Goal: Task Accomplishment & Management: Manage account settings

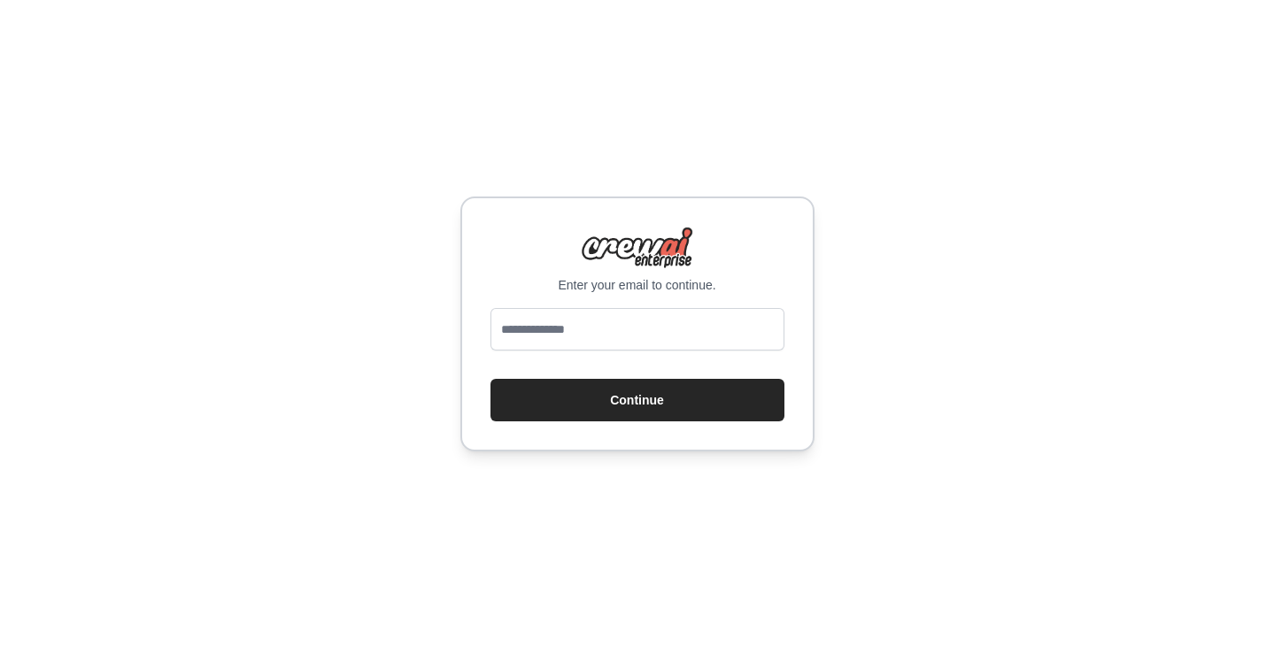
type input "**********"
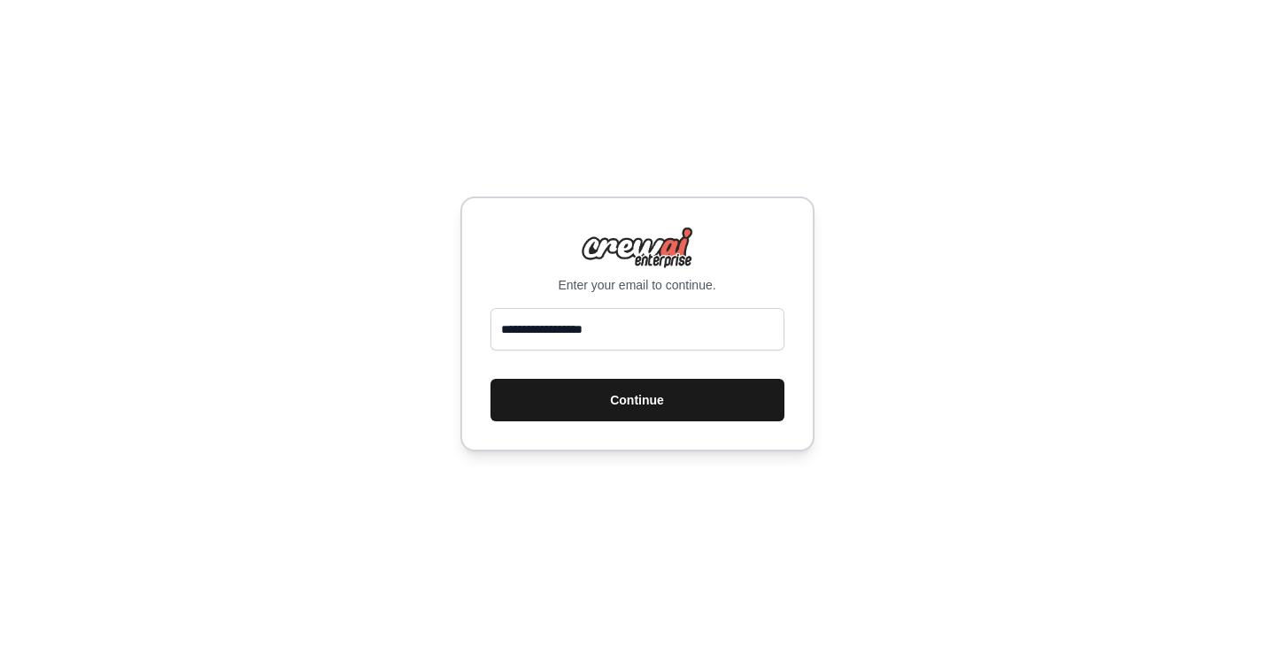
click at [613, 393] on button "Continue" at bounding box center [637, 400] width 294 height 42
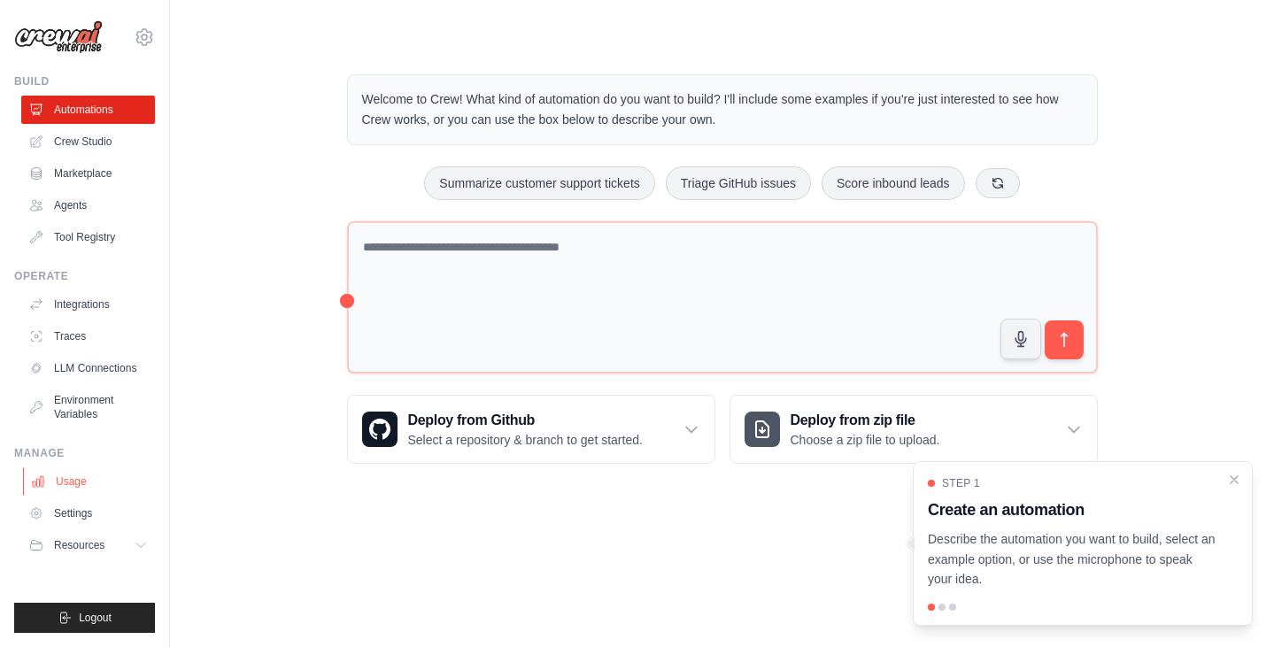
click at [94, 483] on link "Usage" at bounding box center [90, 481] width 134 height 28
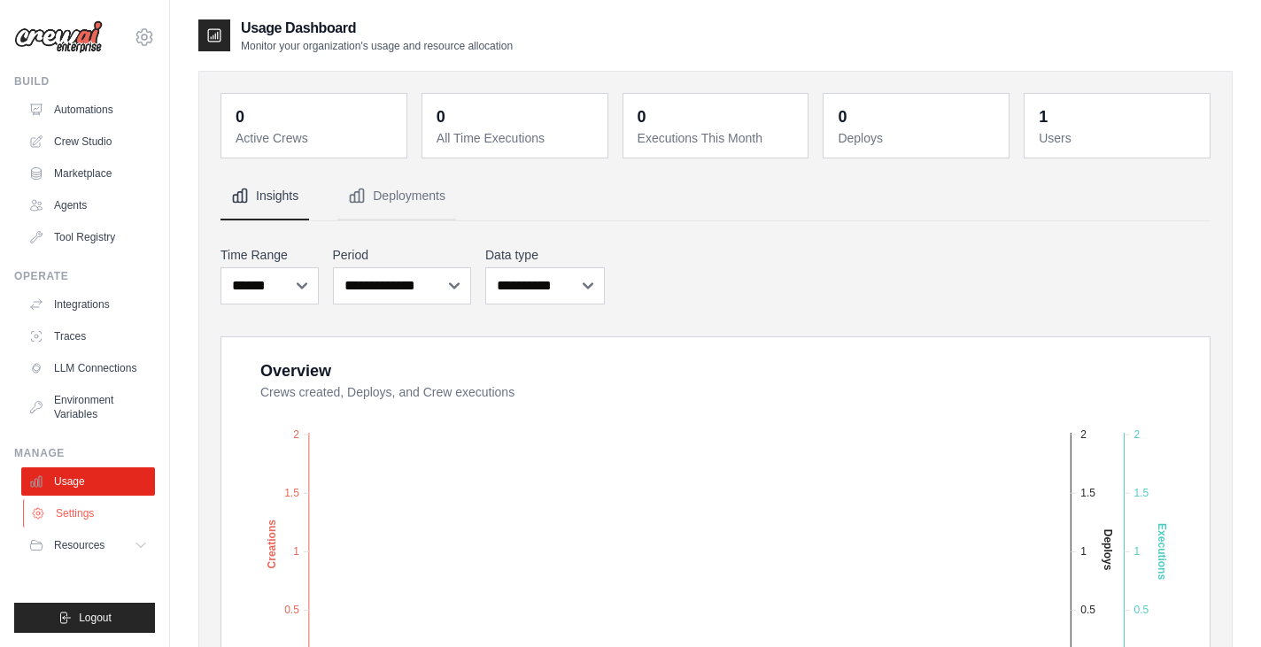
click at [124, 511] on link "Settings" at bounding box center [90, 513] width 134 height 28
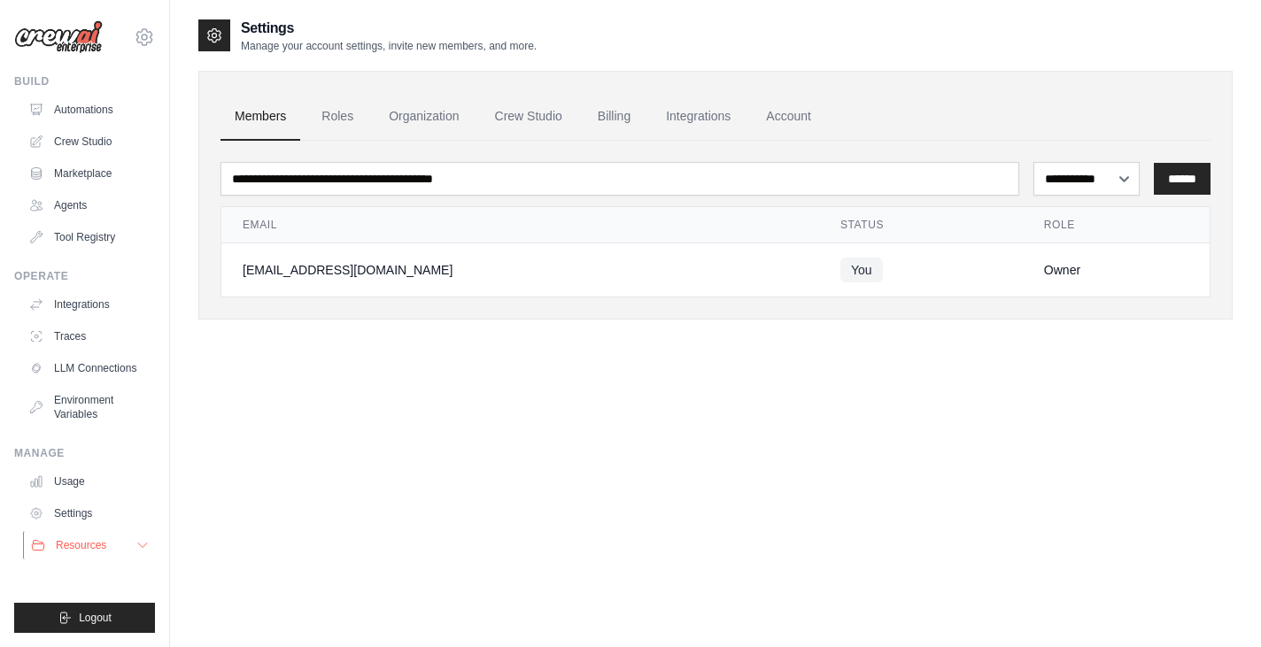
click at [103, 538] on span "Resources" at bounding box center [81, 545] width 50 height 14
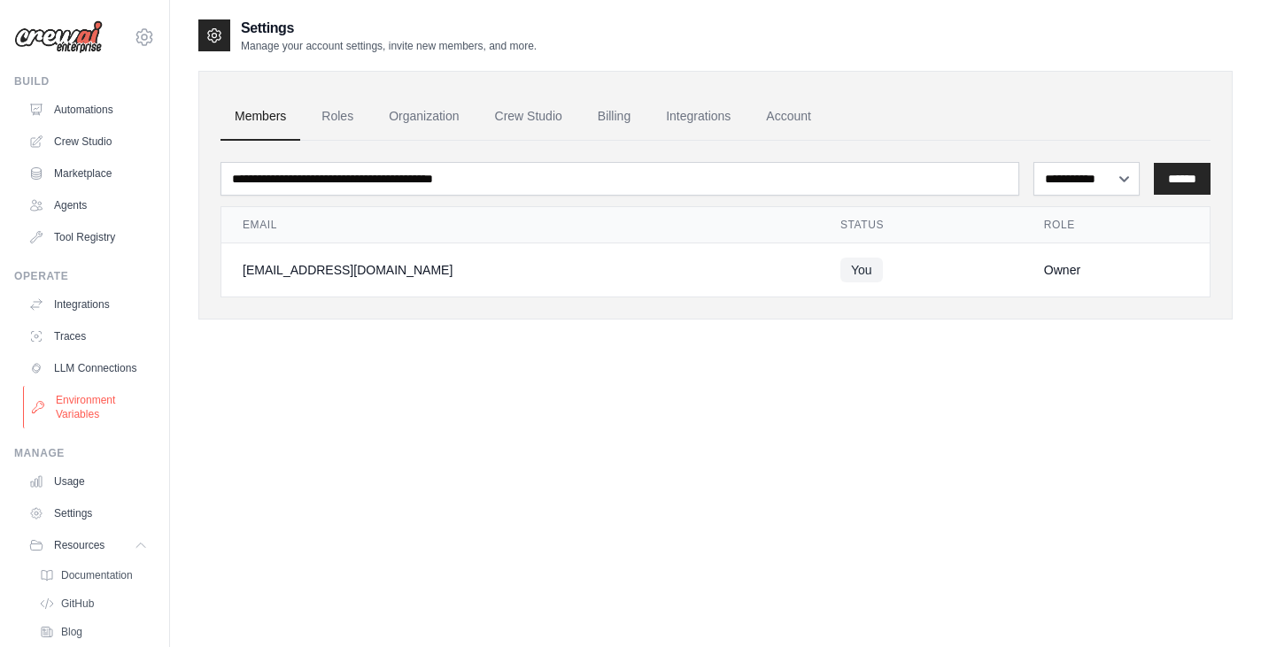
click at [96, 428] on link "Environment Variables" at bounding box center [90, 407] width 134 height 42
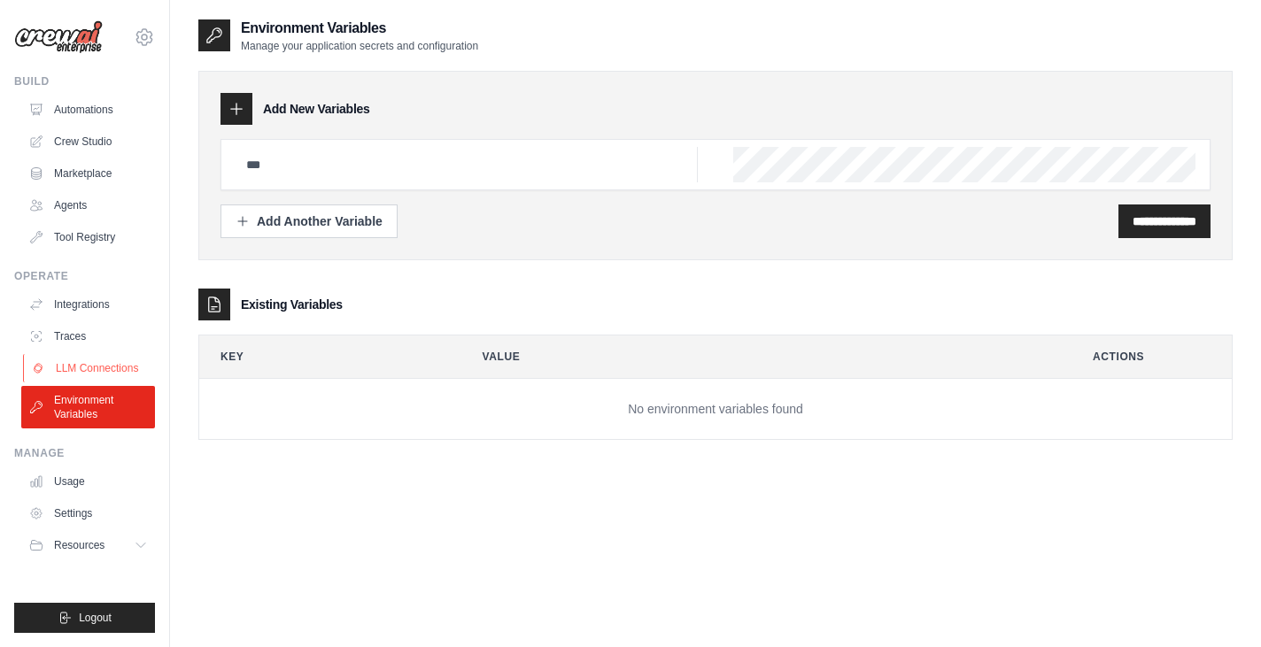
click at [107, 371] on link "LLM Connections" at bounding box center [90, 368] width 134 height 28
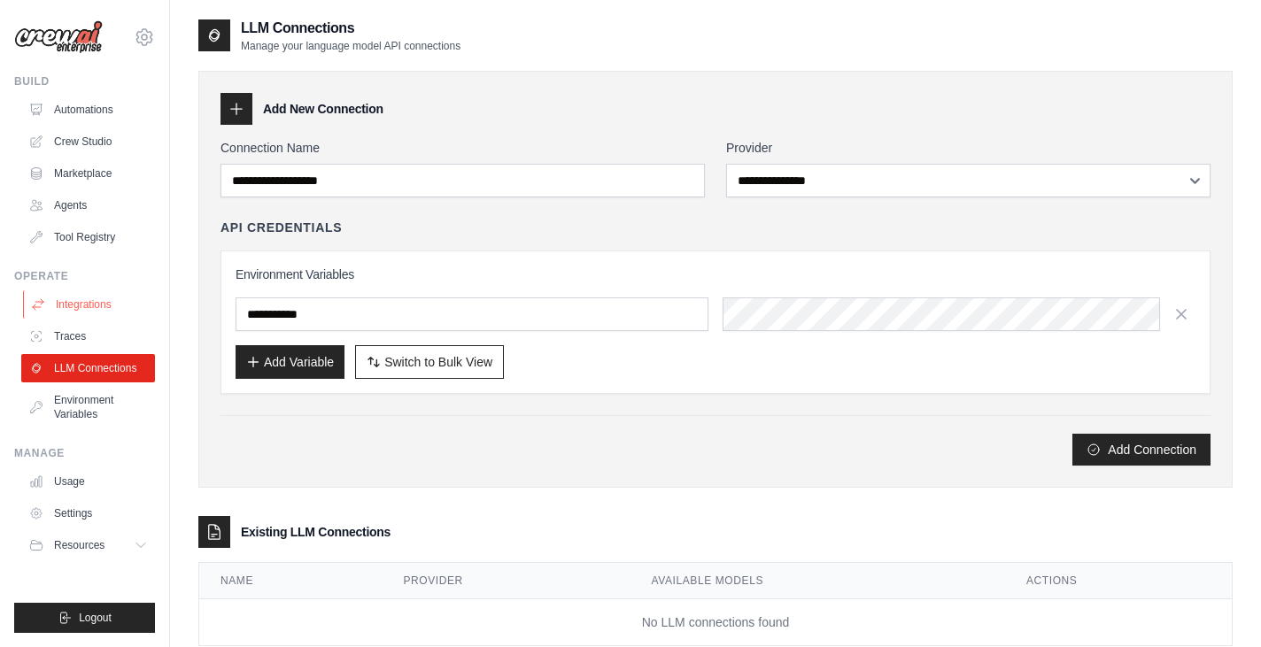
click at [93, 294] on link "Integrations" at bounding box center [90, 304] width 134 height 28
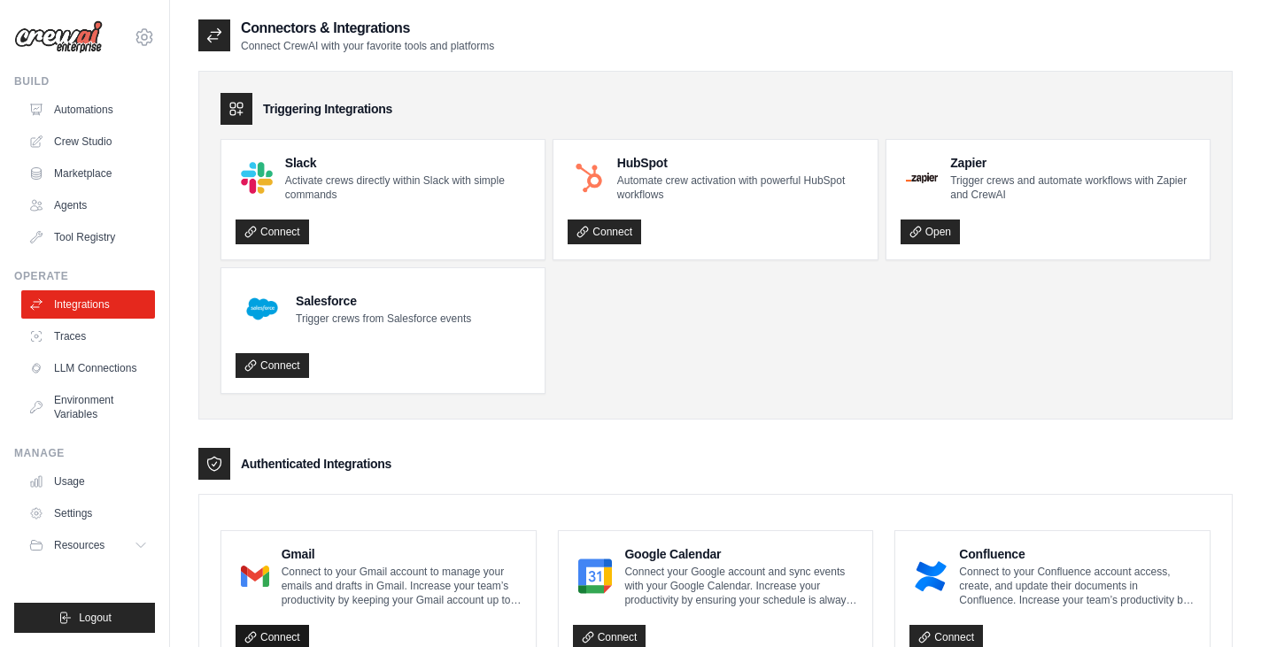
click at [281, 628] on link "Connect" at bounding box center [271, 637] width 73 height 25
click at [258, 637] on link "Connect" at bounding box center [271, 637] width 73 height 25
click at [270, 629] on link "Connect" at bounding box center [271, 637] width 73 height 25
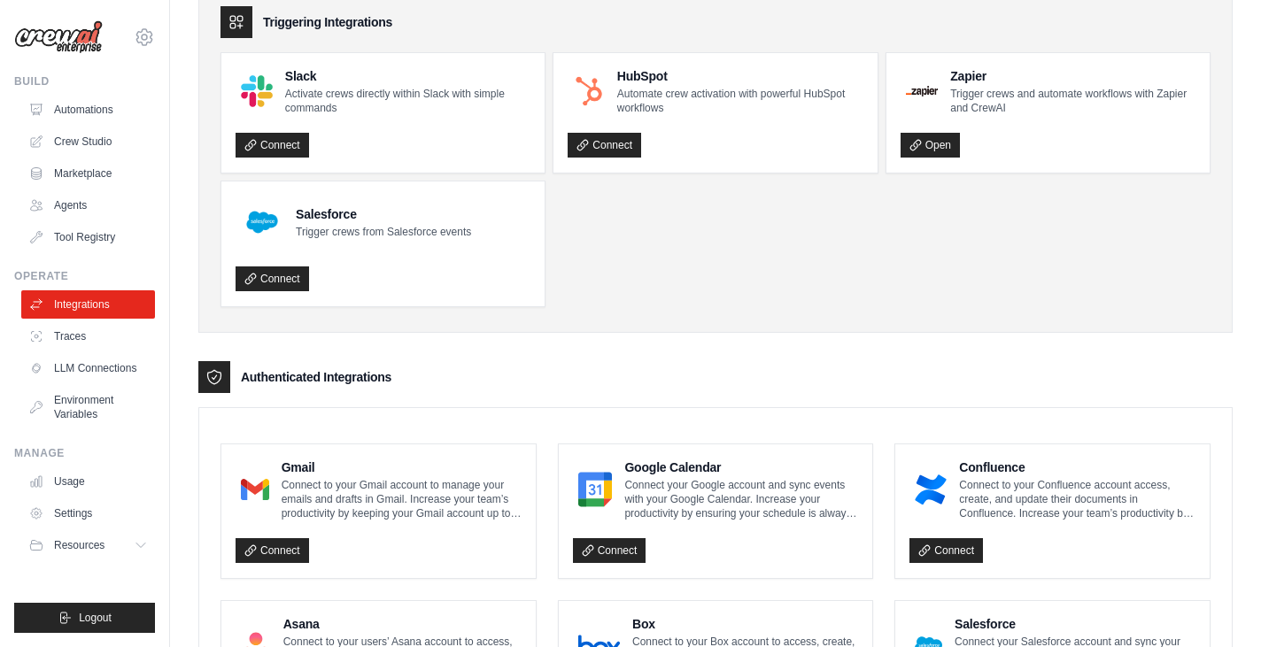
scroll to position [207, 0]
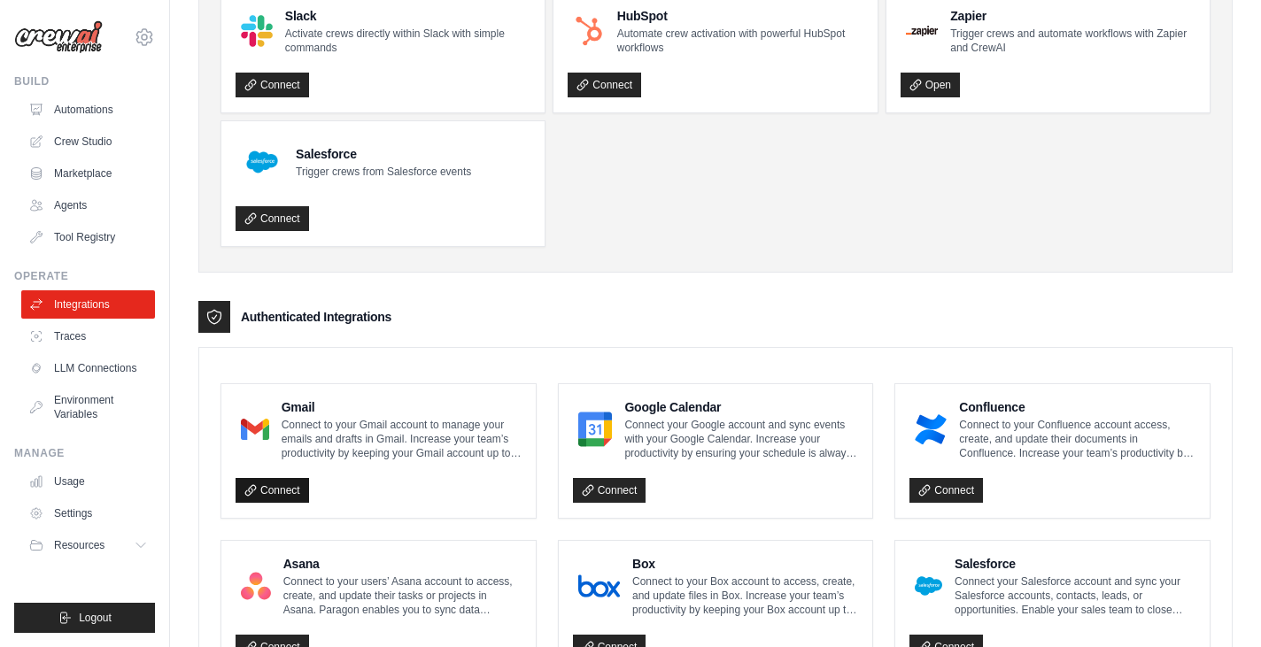
click at [272, 482] on link "Connect" at bounding box center [271, 490] width 73 height 25
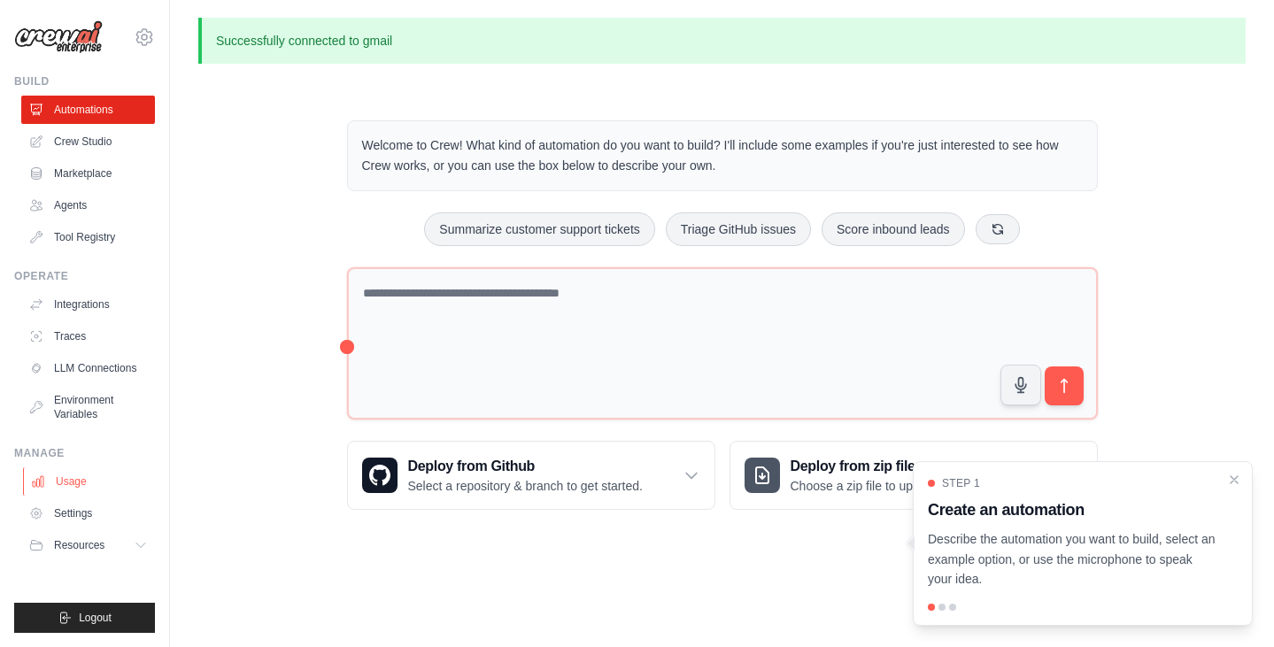
click at [63, 478] on link "Usage" at bounding box center [90, 481] width 134 height 28
click at [84, 371] on link "LLM Connections" at bounding box center [90, 368] width 134 height 28
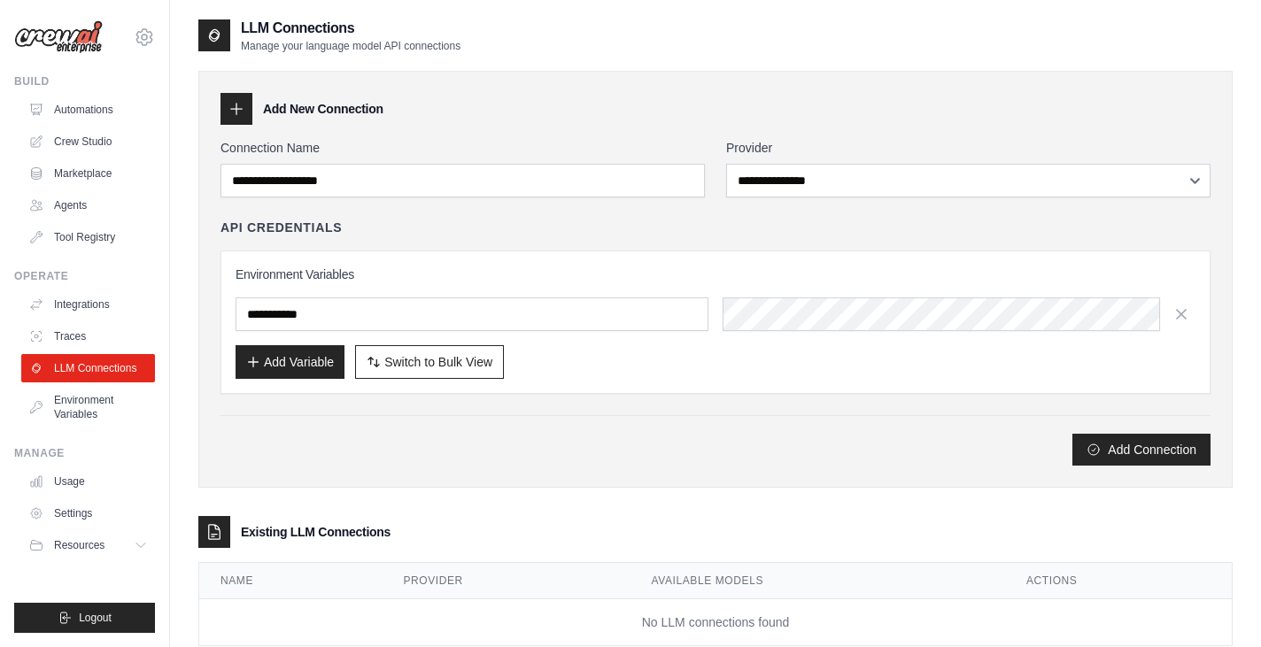
click at [88, 310] on link "Integrations" at bounding box center [88, 304] width 134 height 28
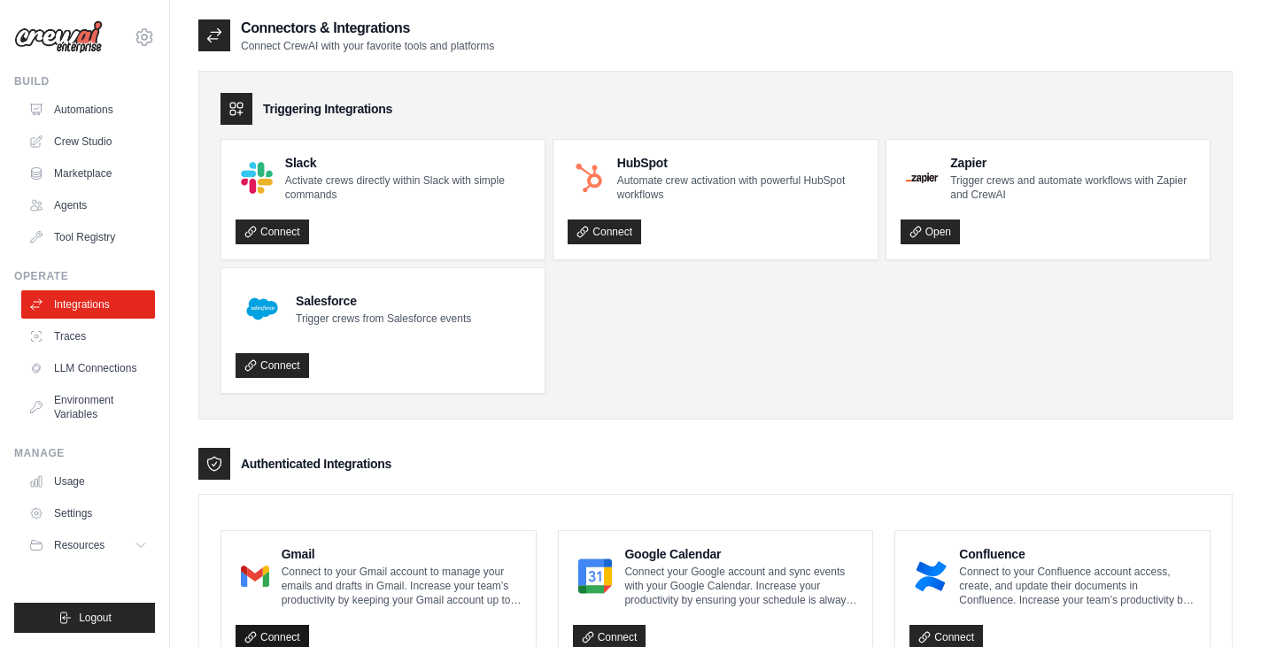
click at [278, 628] on link "Connect" at bounding box center [271, 637] width 73 height 25
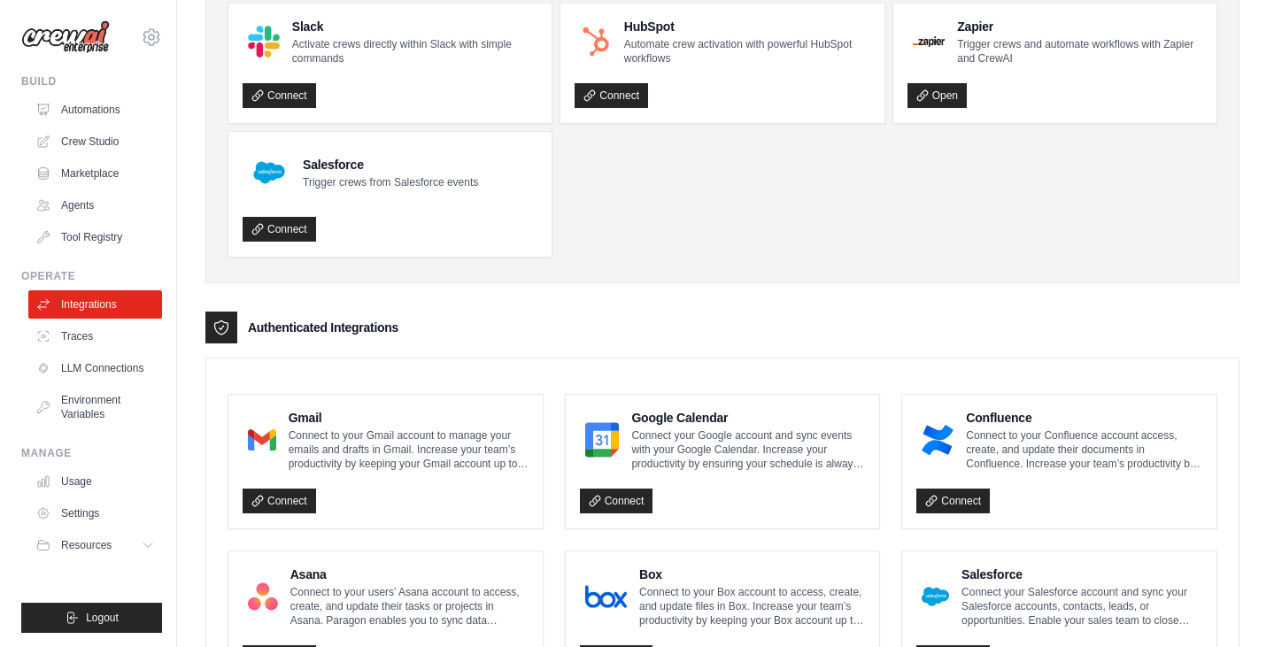
scroll to position [254, 0]
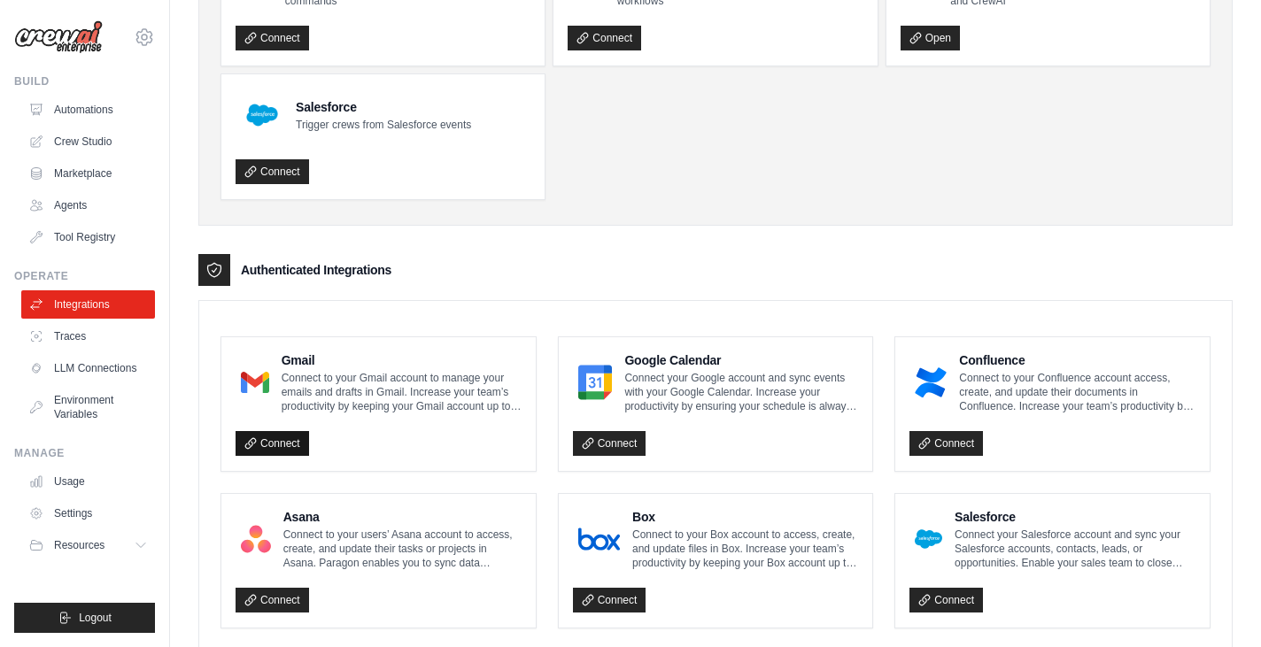
click at [262, 445] on link "Connect" at bounding box center [271, 443] width 73 height 25
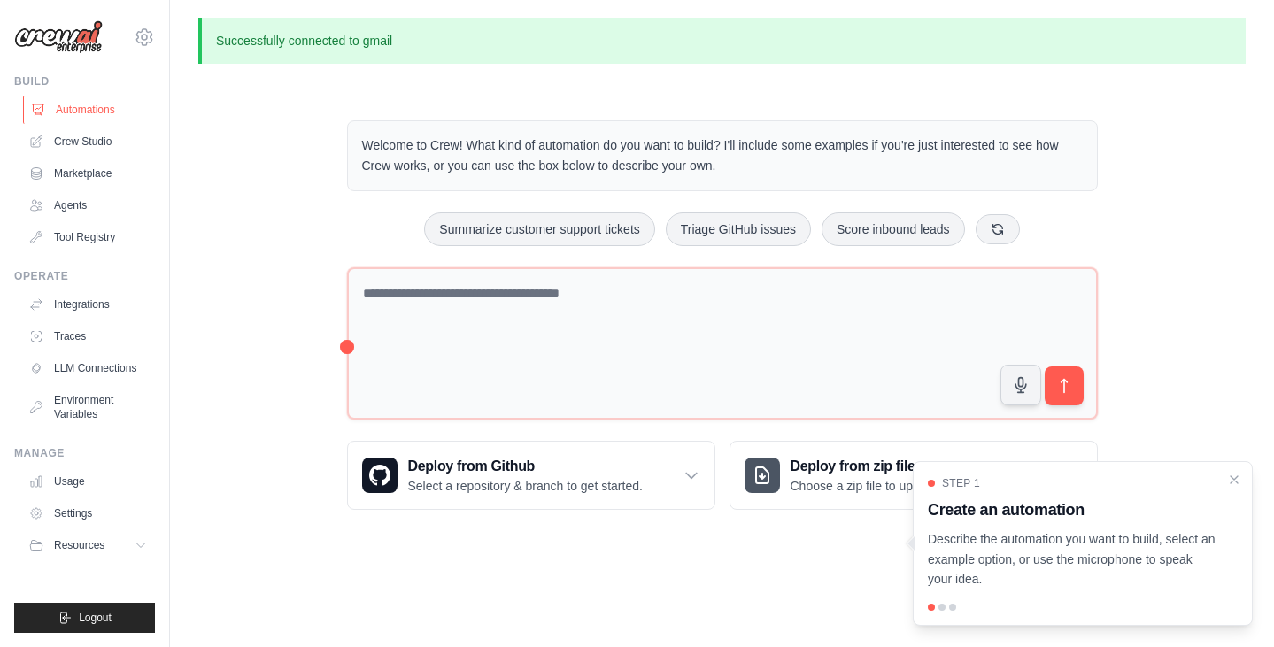
click at [78, 104] on link "Automations" at bounding box center [90, 110] width 134 height 28
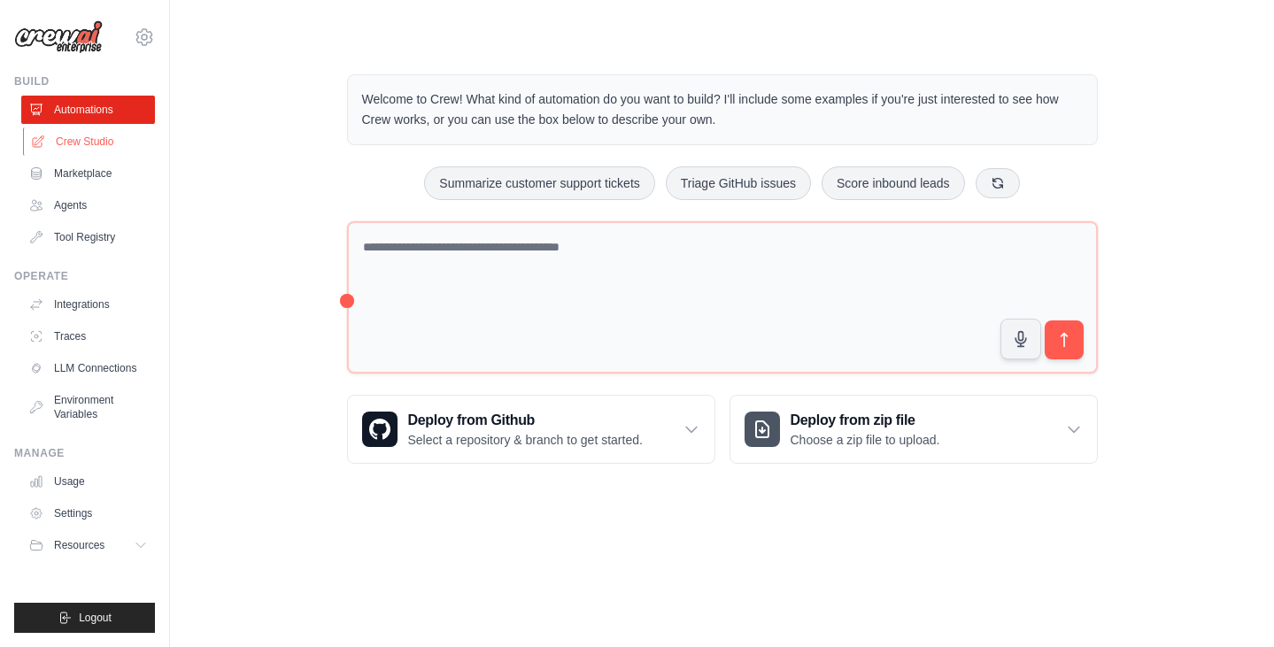
click at [81, 147] on link "Crew Studio" at bounding box center [90, 141] width 134 height 28
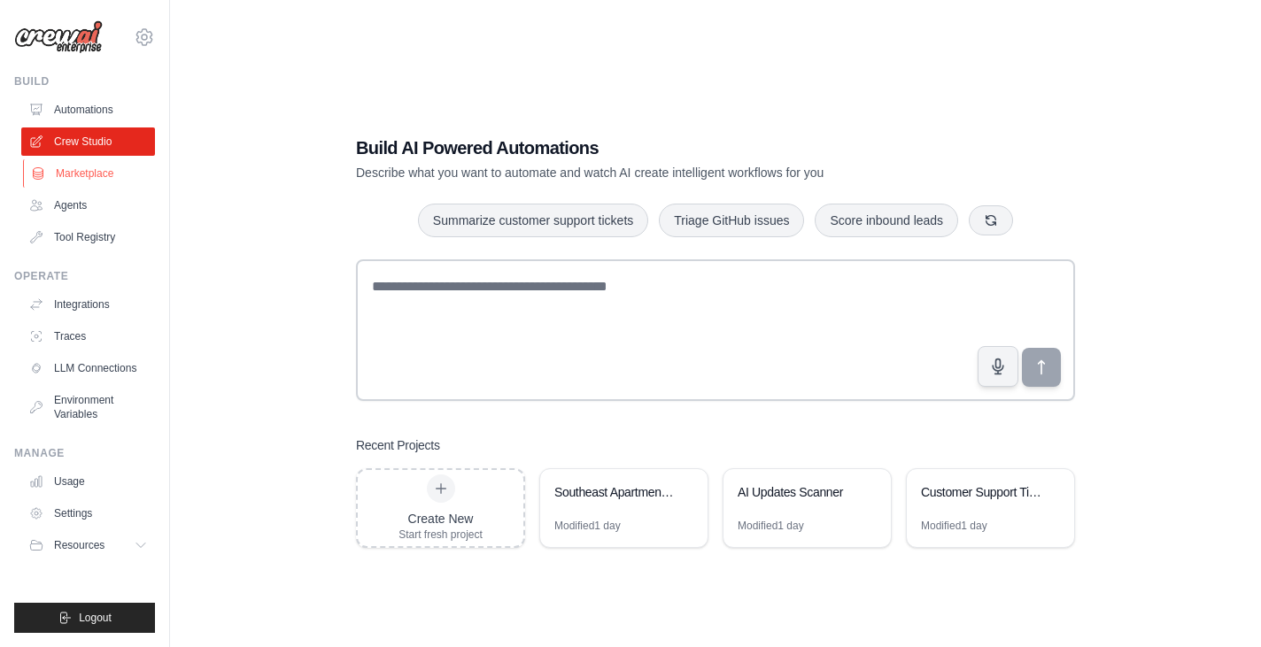
click at [84, 177] on link "Marketplace" at bounding box center [90, 173] width 134 height 28
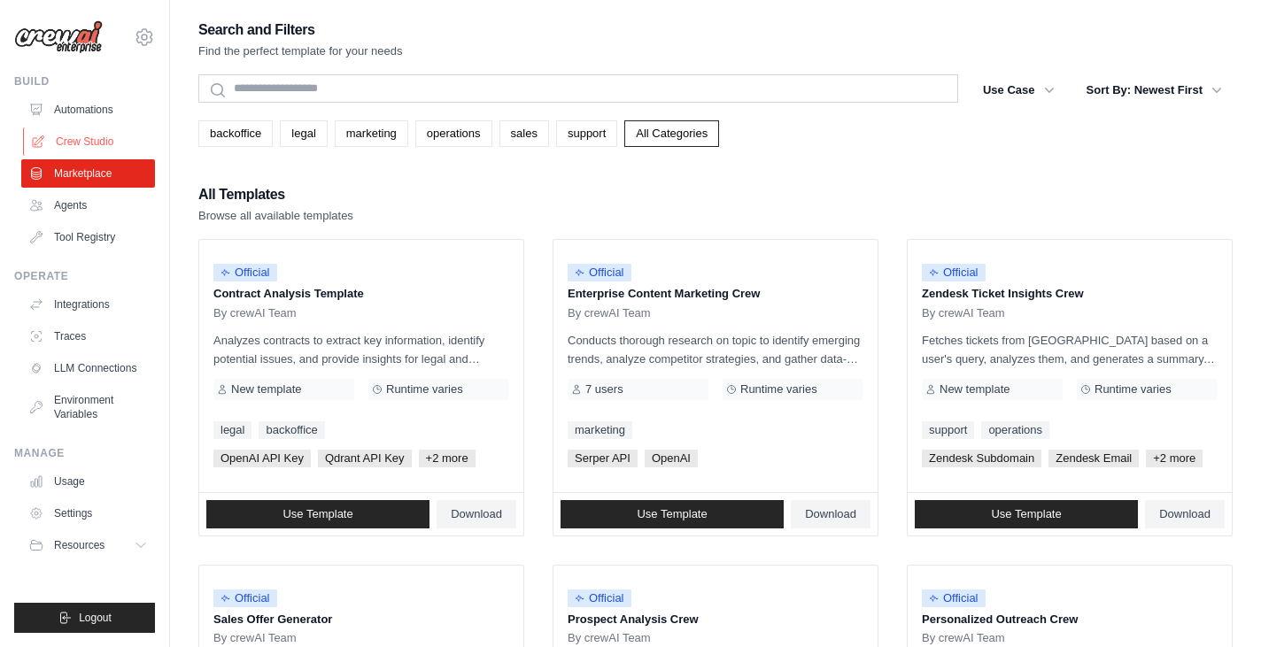
click at [84, 153] on link "Crew Studio" at bounding box center [90, 141] width 134 height 28
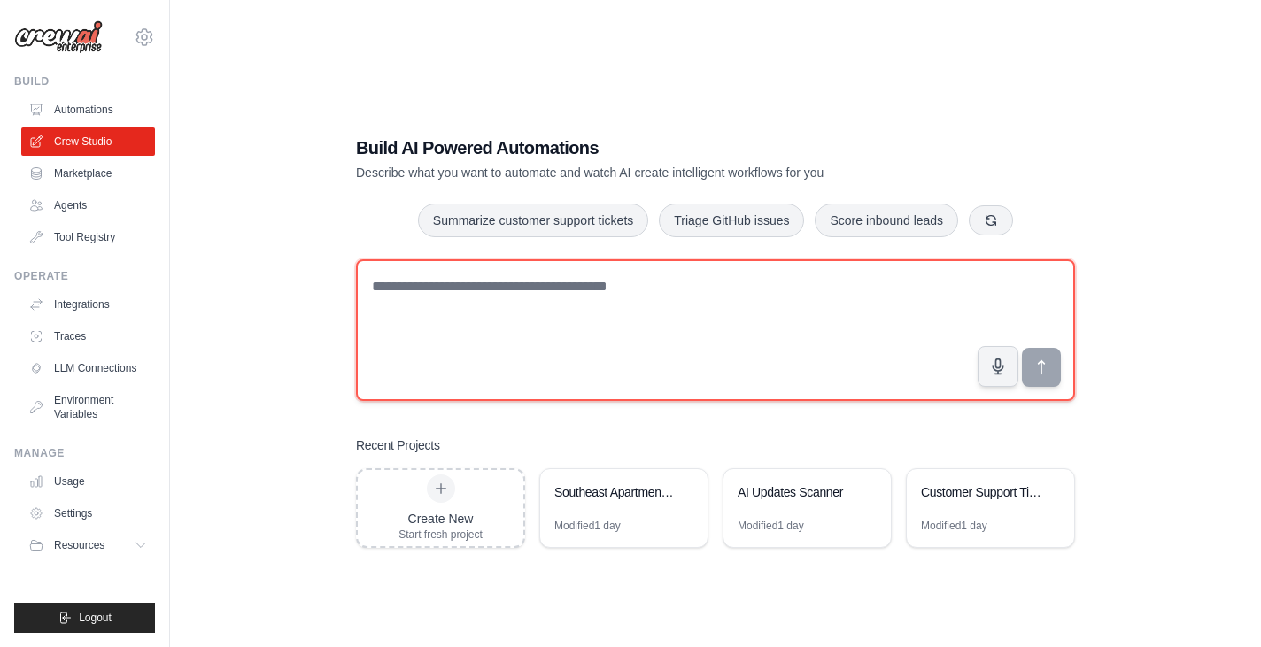
click at [452, 300] on textarea at bounding box center [715, 330] width 719 height 142
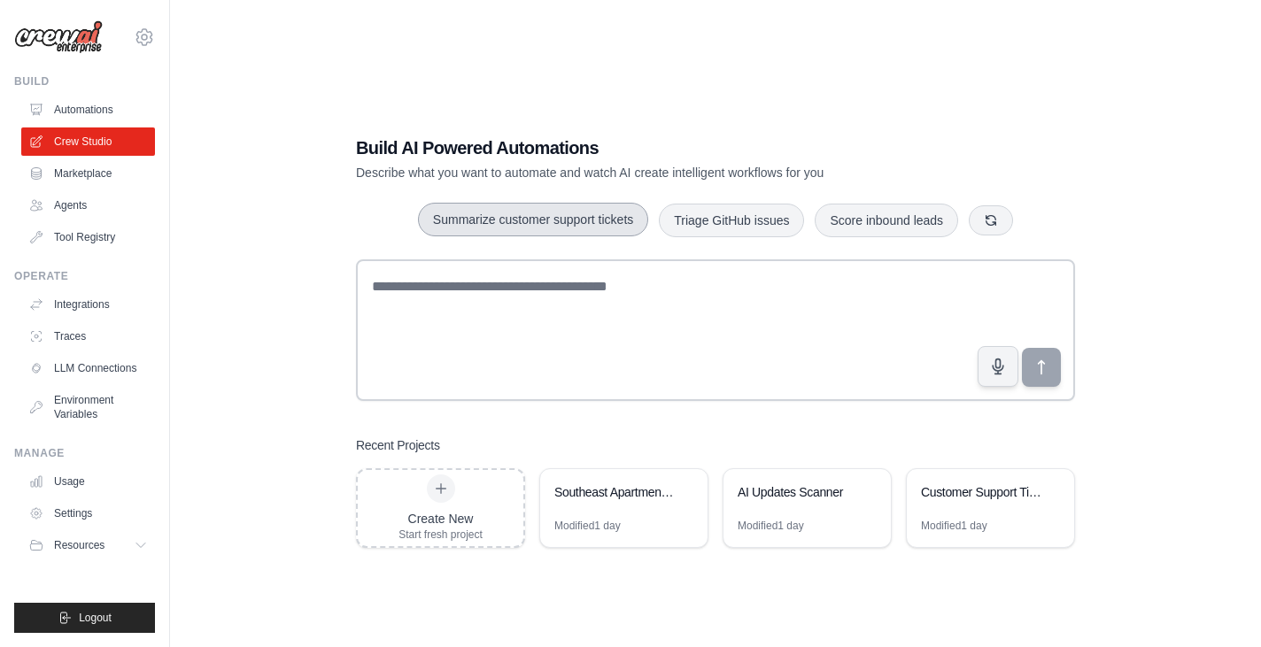
click at [552, 218] on button "Summarize customer support tickets" at bounding box center [533, 220] width 230 height 34
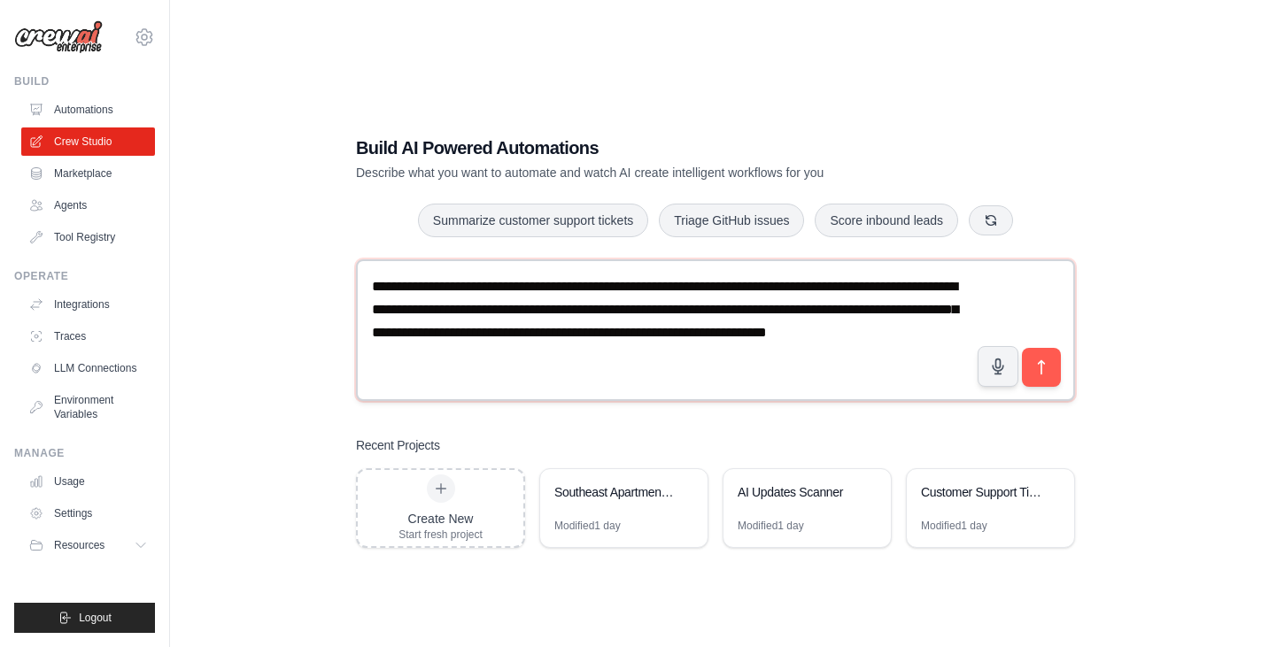
click at [559, 354] on textarea "**********" at bounding box center [715, 330] width 719 height 142
type textarea "**********"
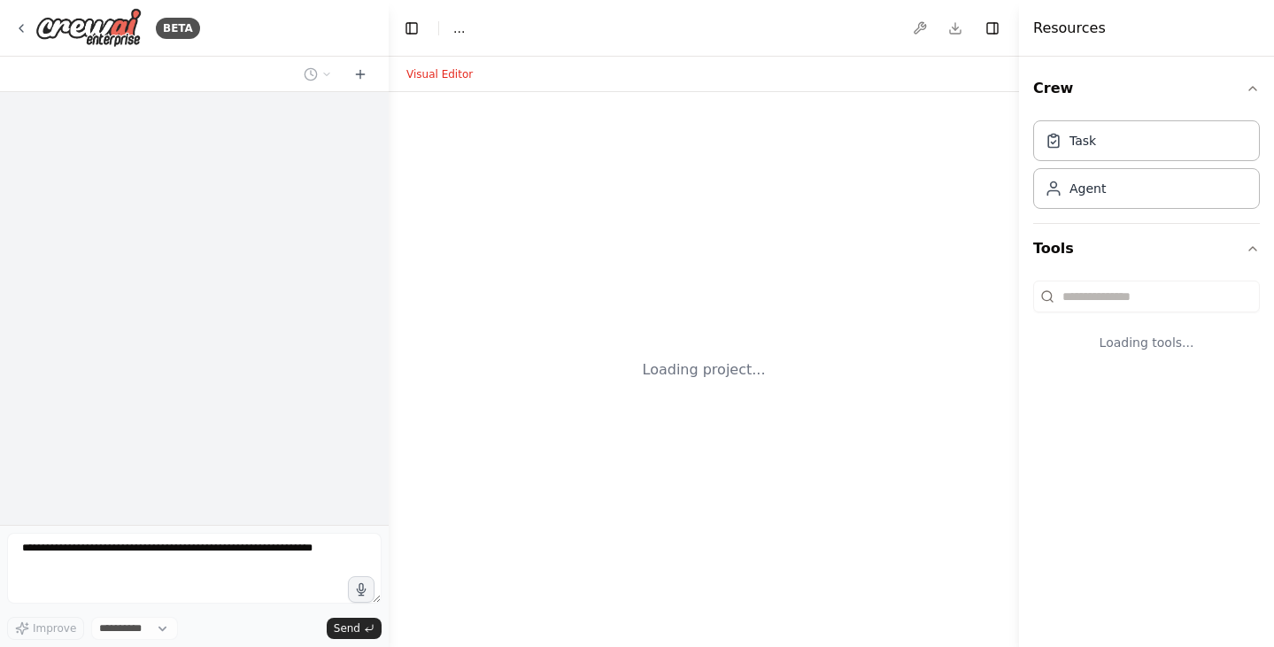
select select "****"
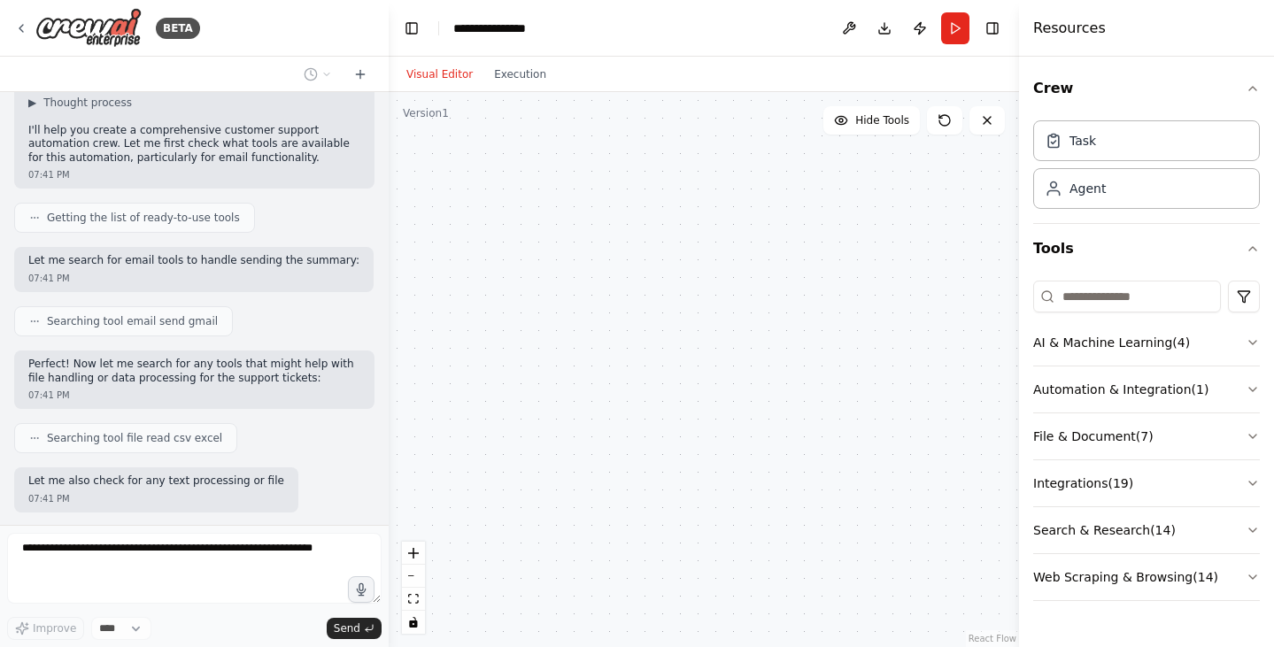
scroll to position [240, 0]
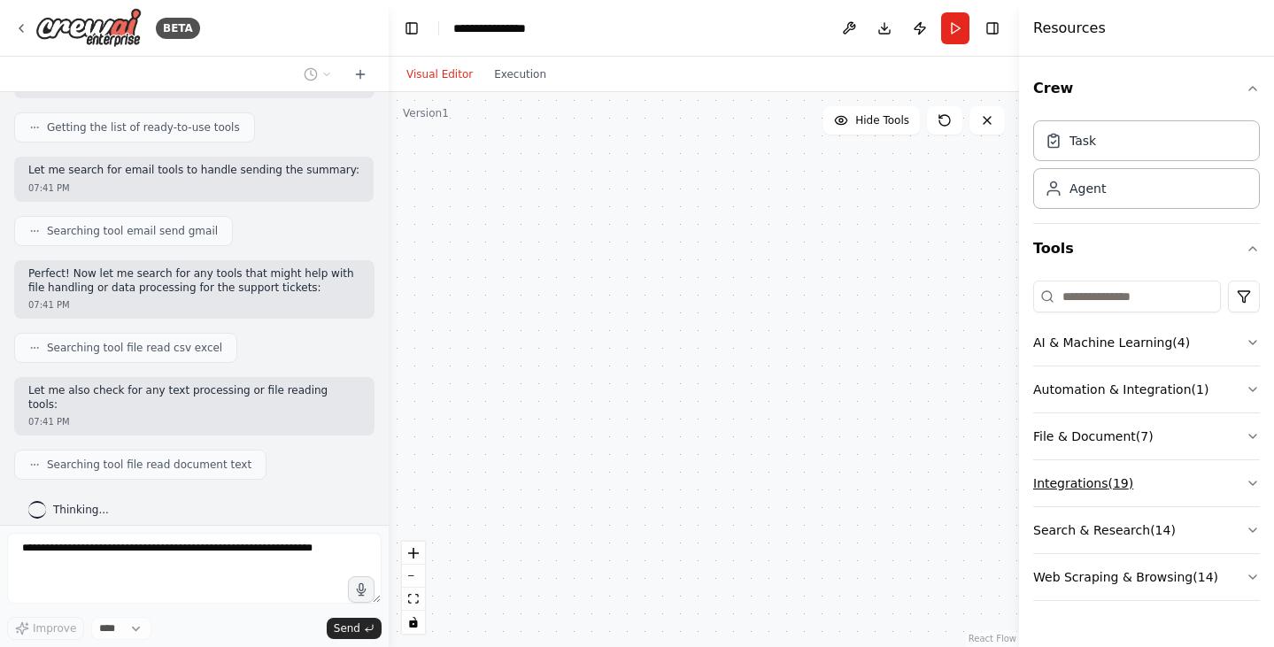
click at [1072, 474] on button "Integrations ( 19 )" at bounding box center [1146, 483] width 227 height 46
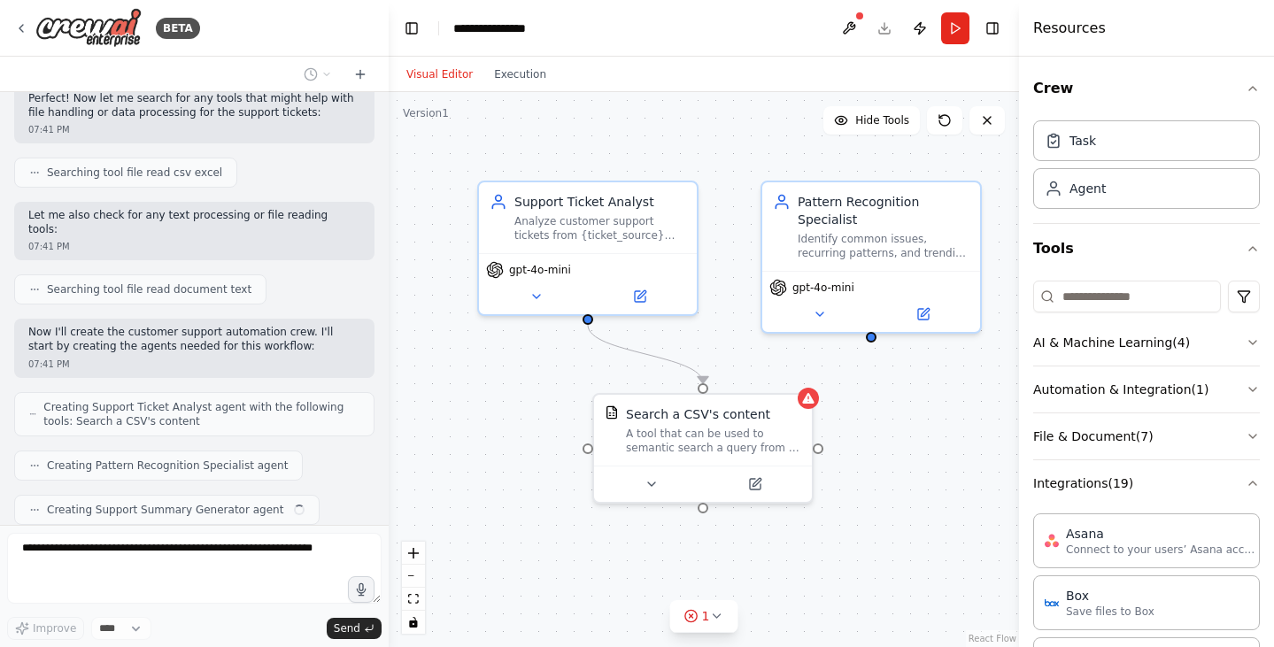
scroll to position [459, 0]
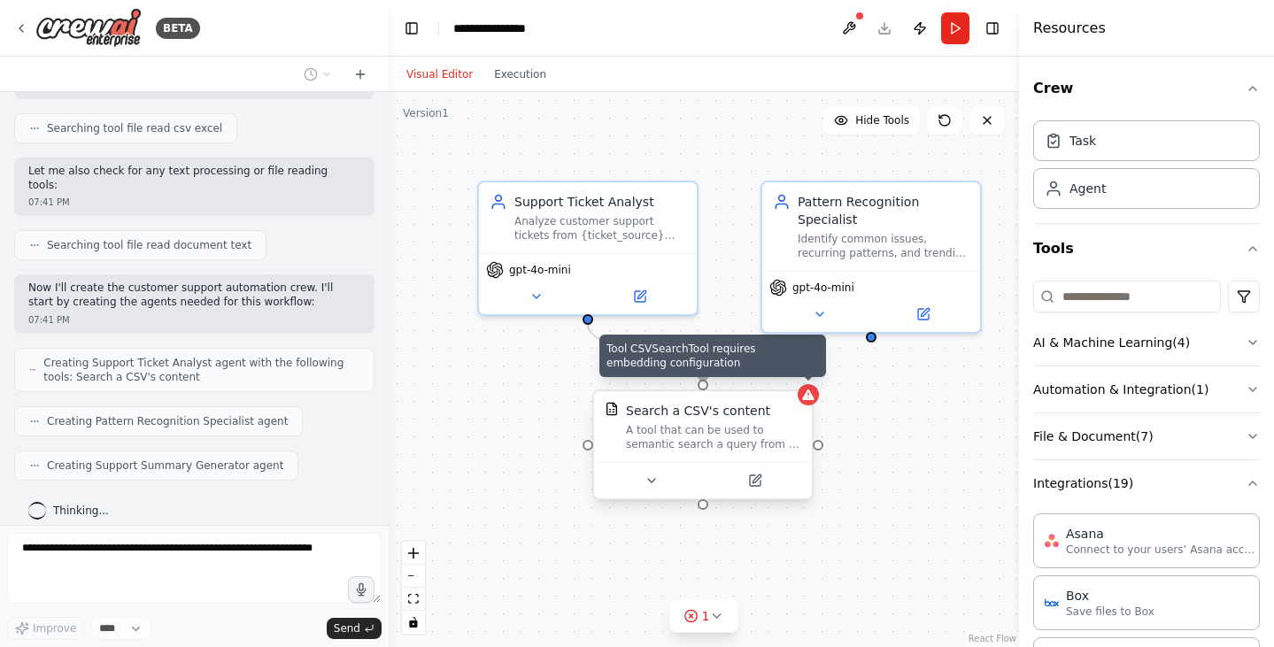
click at [798, 396] on div at bounding box center [808, 394] width 21 height 21
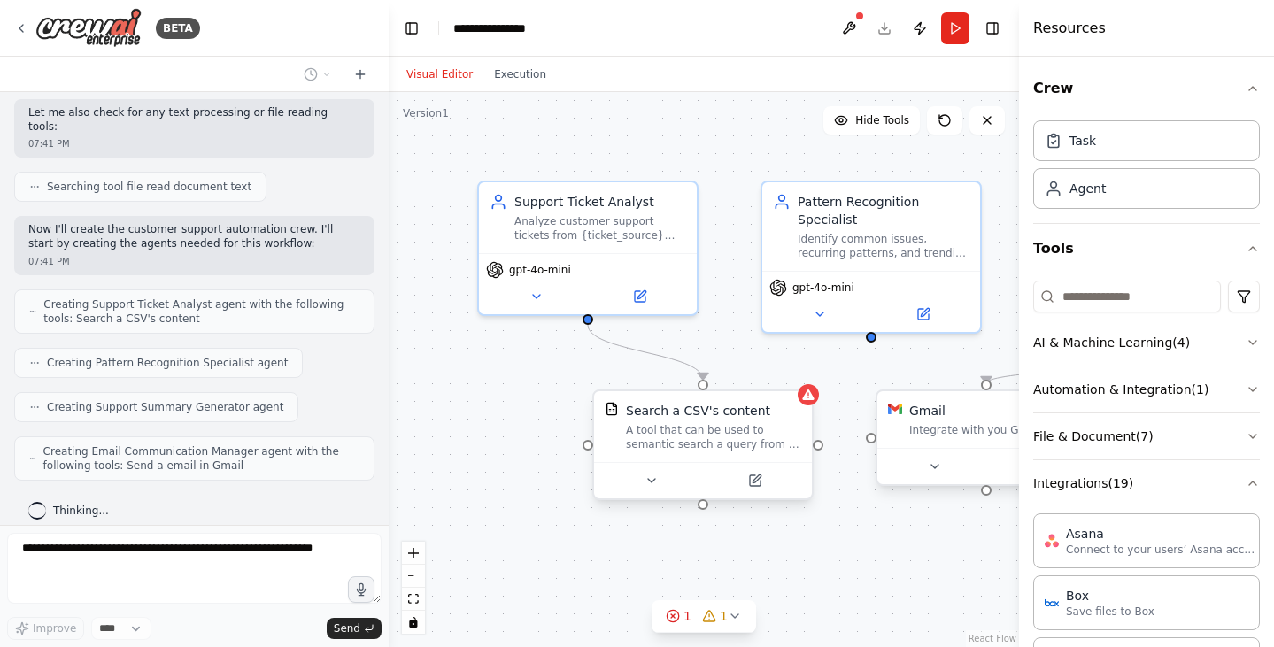
click at [948, 441] on div "Gmail 1 of 9 Integrate with you Gmail" at bounding box center [986, 419] width 218 height 57
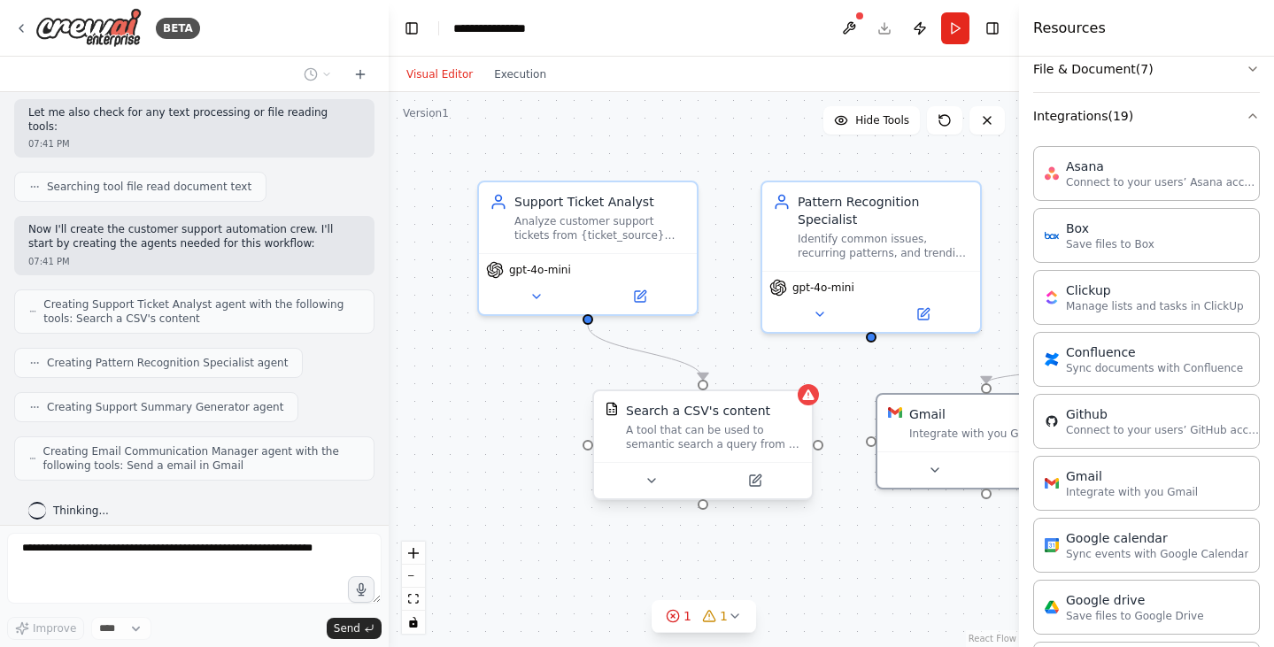
scroll to position [423, 0]
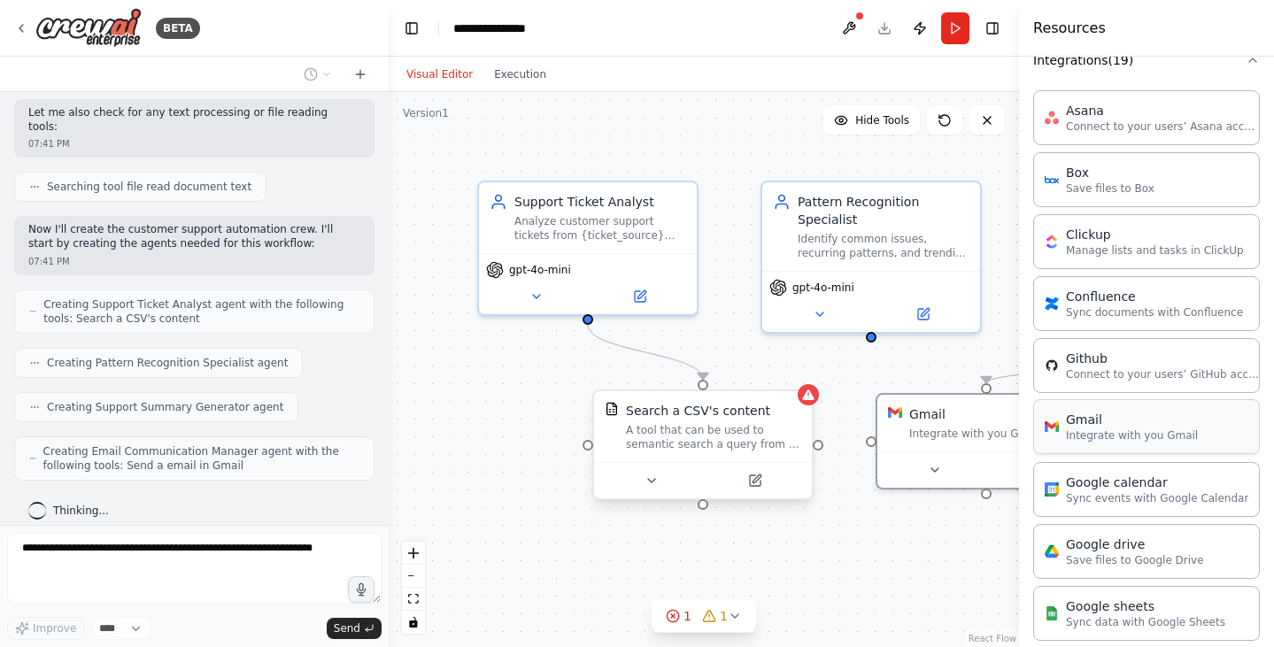
click at [1120, 429] on p "Integrate with you Gmail" at bounding box center [1132, 435] width 132 height 14
click at [1081, 434] on p "Integrate with you Gmail" at bounding box center [1132, 435] width 132 height 14
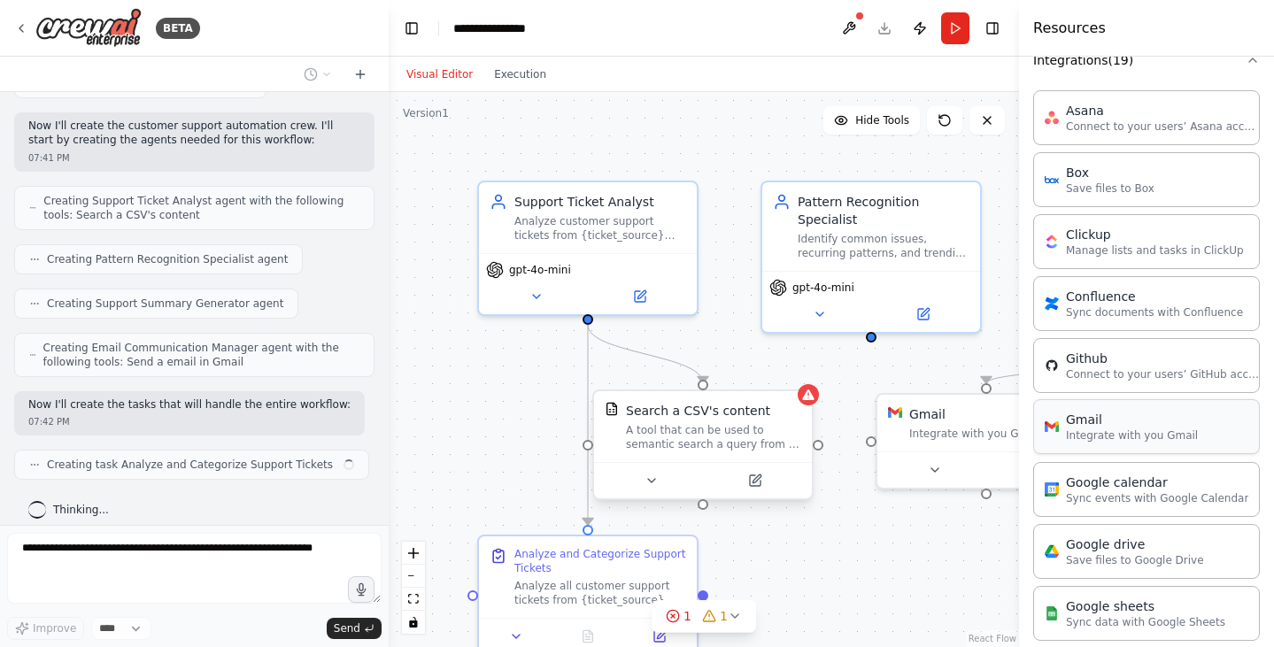
click at [1074, 432] on p "Integrate with you Gmail" at bounding box center [1132, 435] width 132 height 14
click at [1048, 431] on img at bounding box center [1052, 427] width 14 height 14
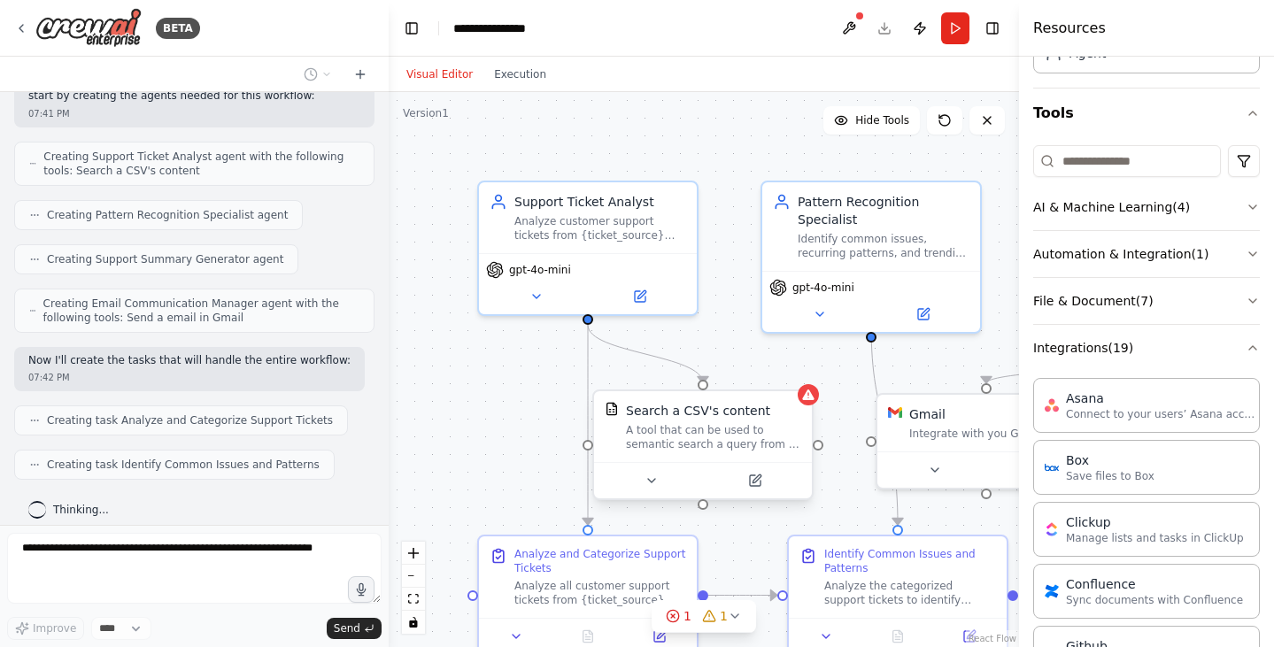
scroll to position [147, 0]
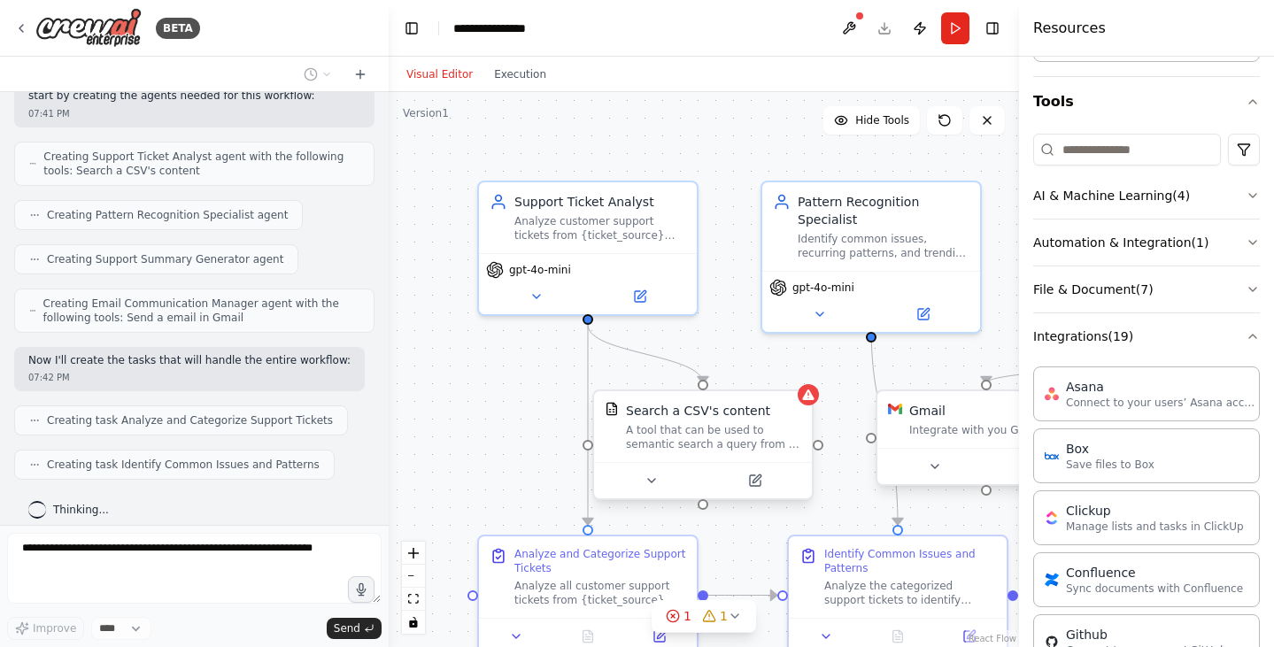
click at [957, 434] on div "Integrate with you Gmail" at bounding box center [996, 430] width 175 height 14
click at [719, 610] on div "1" at bounding box center [715, 616] width 26 height 18
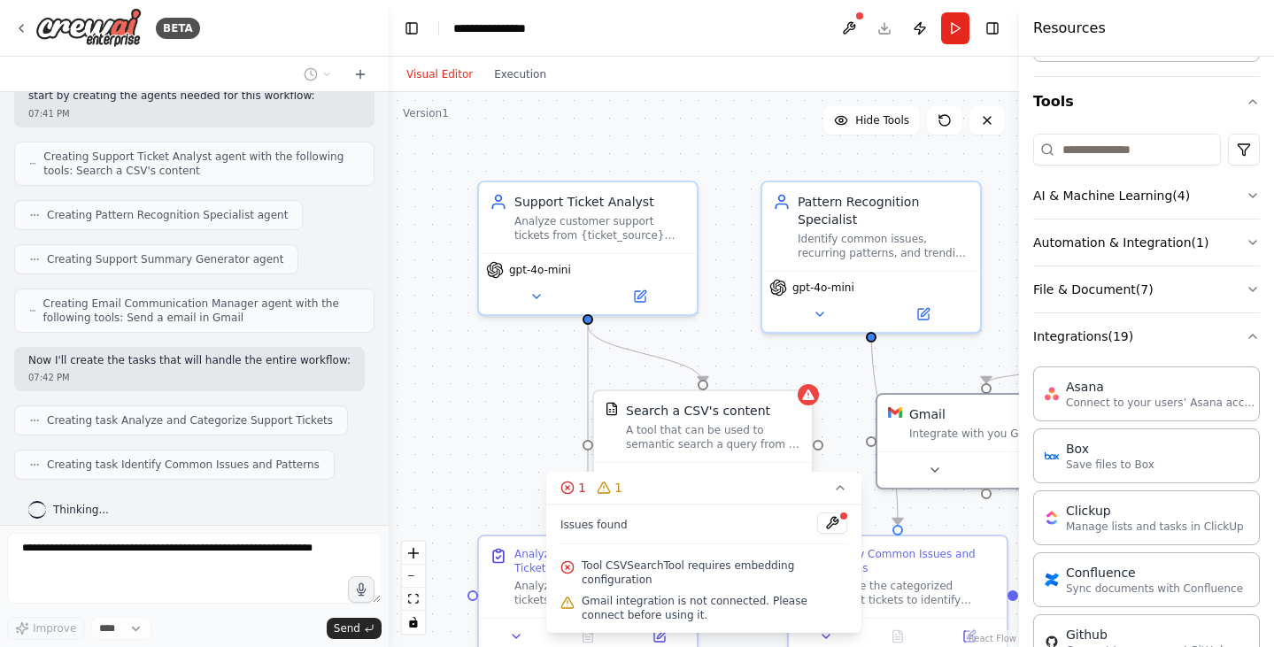
scroll to position [710, 0]
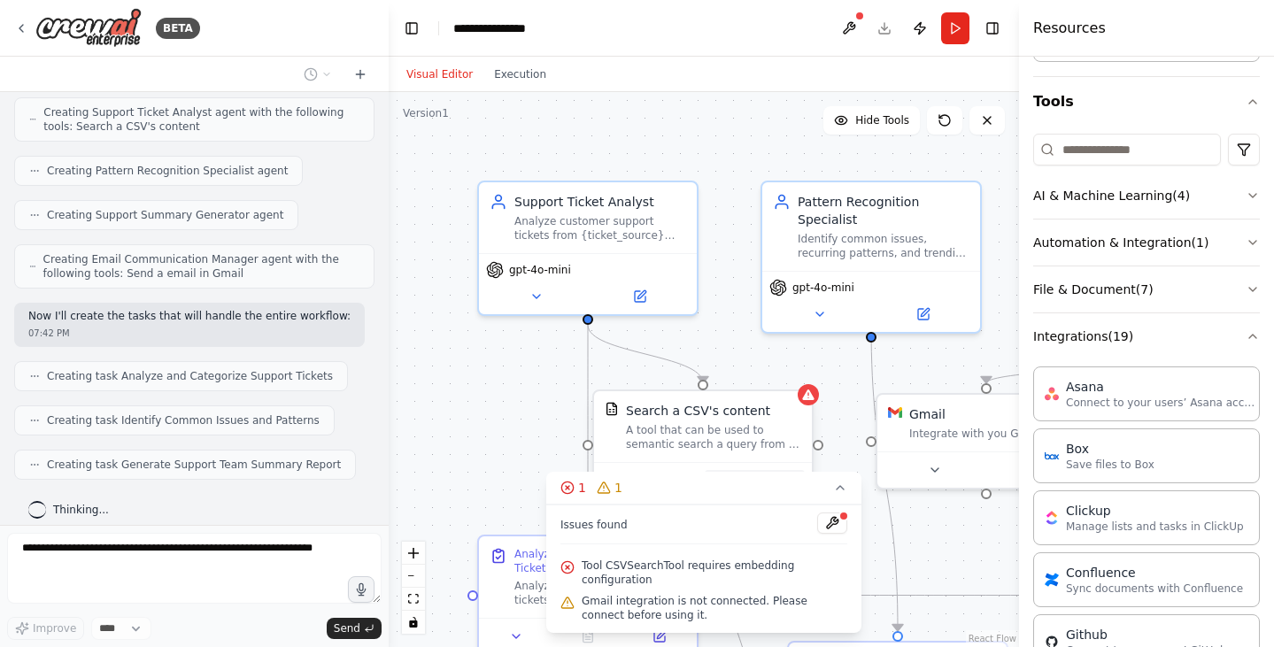
click at [793, 484] on button at bounding box center [755, 480] width 100 height 21
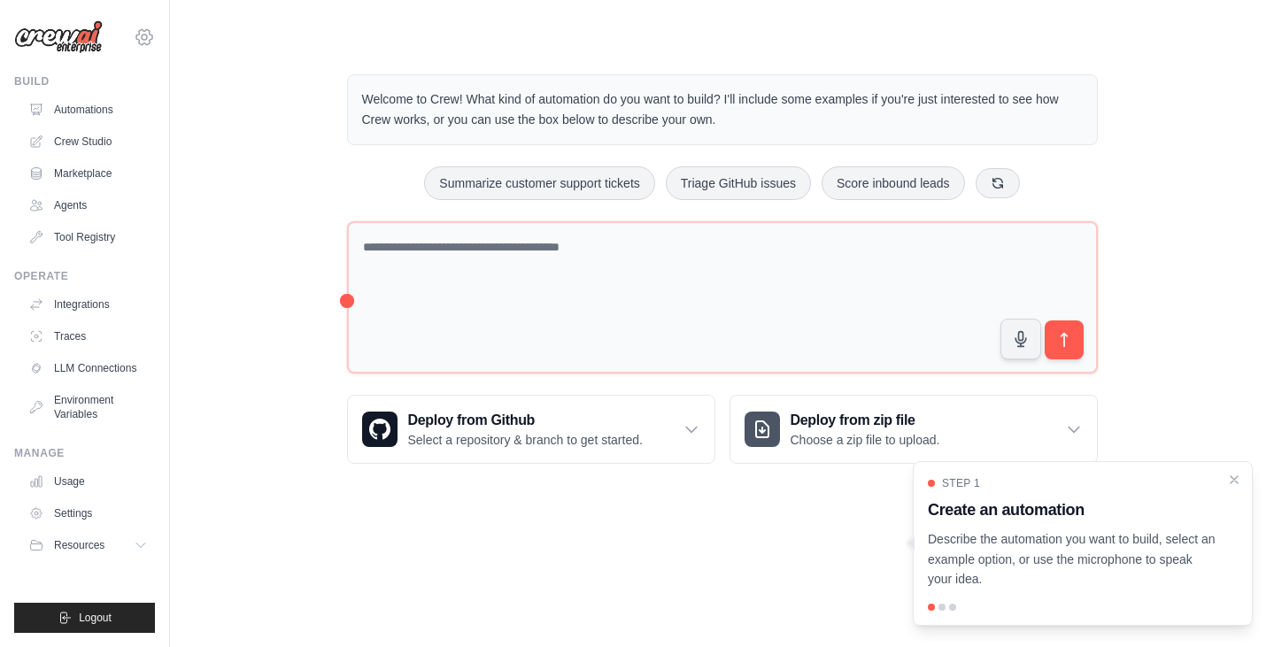
click at [147, 37] on icon at bounding box center [144, 37] width 5 height 5
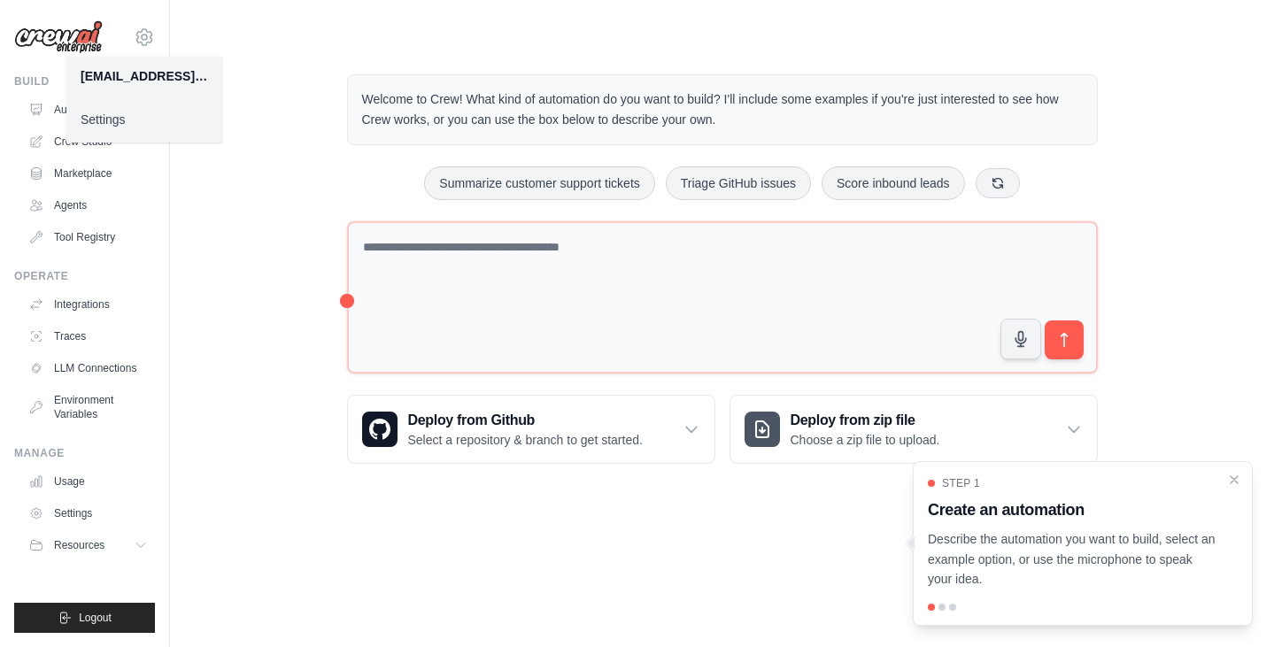
click at [143, 70] on div "nmarbach@gmail.com" at bounding box center [144, 76] width 127 height 18
click at [213, 359] on div "Welcome to Crew! What kind of automation do you want to build? I'll include som…" at bounding box center [721, 269] width 1047 height 446
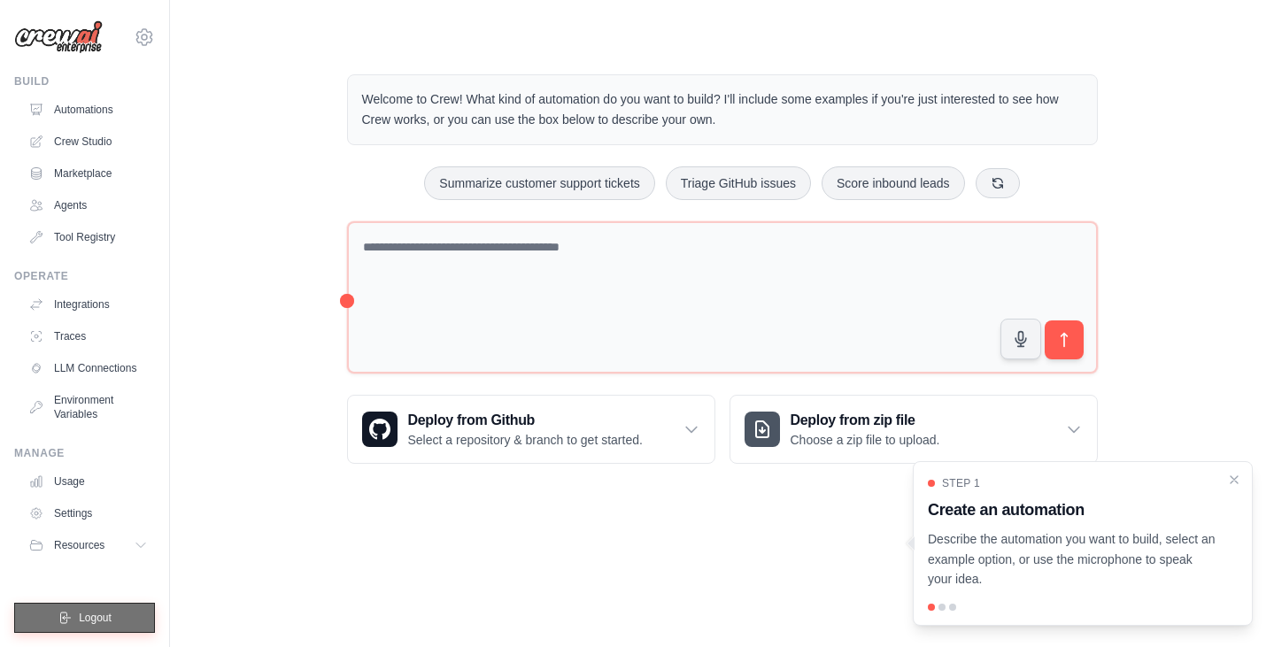
click at [118, 617] on button "Logout" at bounding box center [84, 618] width 141 height 30
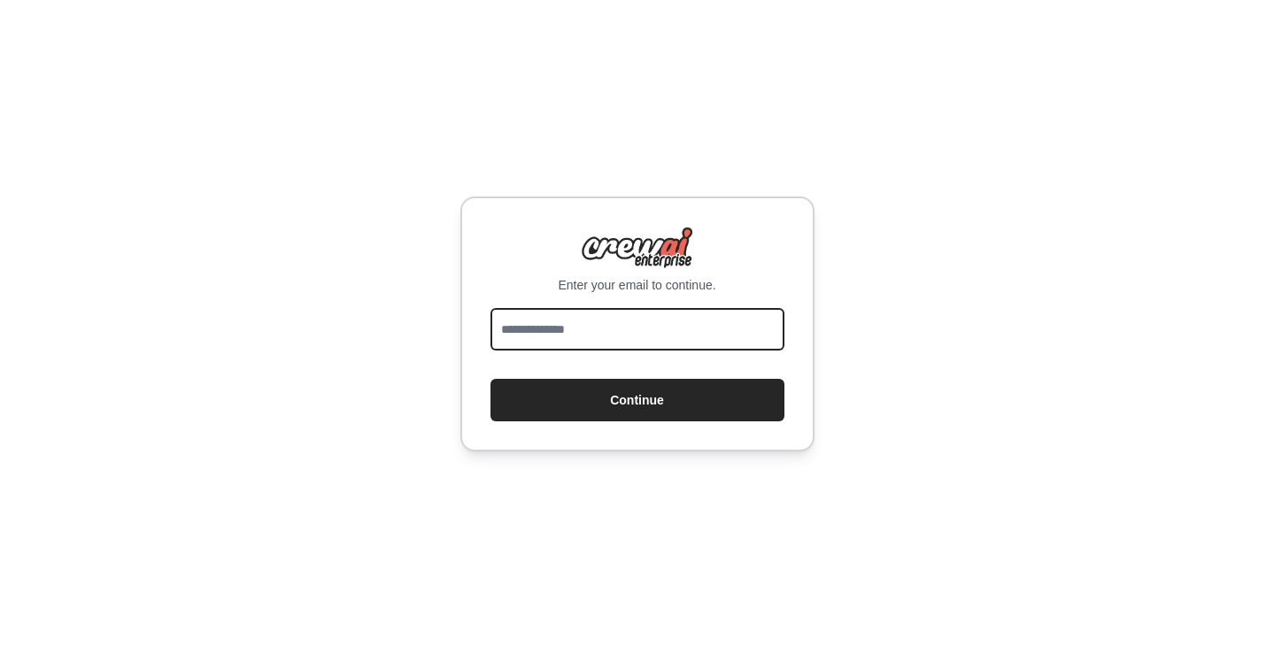
click at [625, 320] on input "email" at bounding box center [637, 329] width 294 height 42
click at [524, 539] on div "Enter your email to continue. Continue" at bounding box center [637, 323] width 1274 height 647
click at [670, 334] on input "email" at bounding box center [637, 329] width 294 height 42
type input "**********"
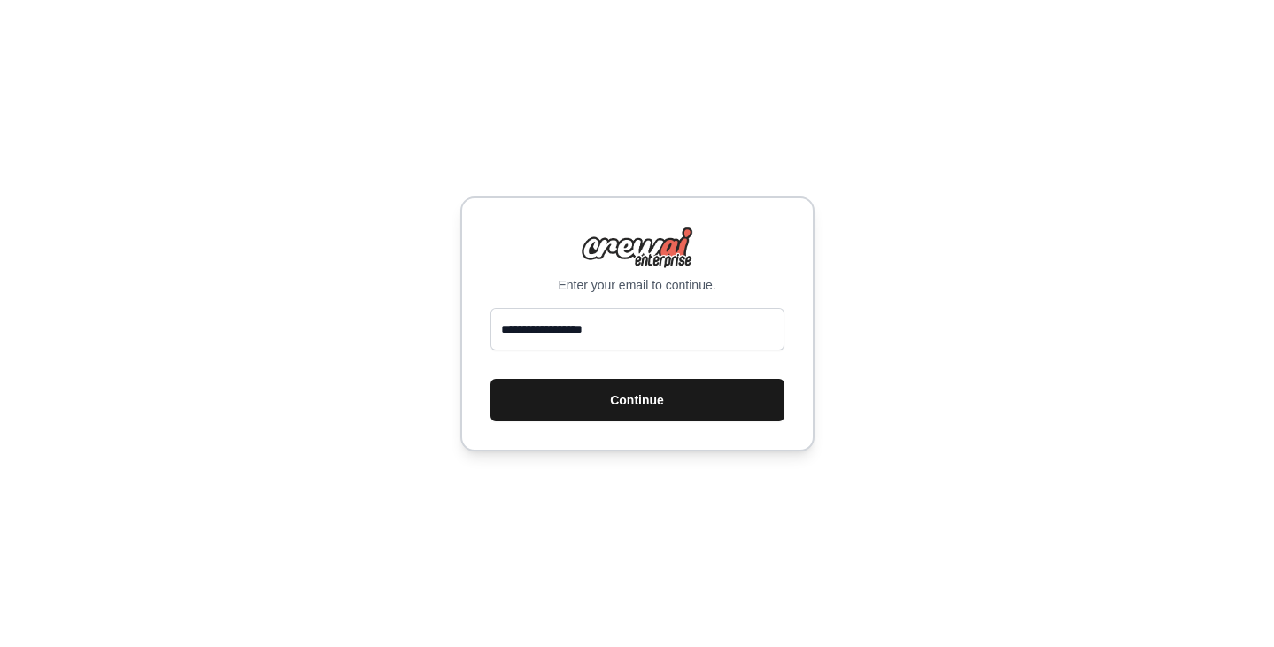
click at [680, 401] on button "Continue" at bounding box center [637, 400] width 294 height 42
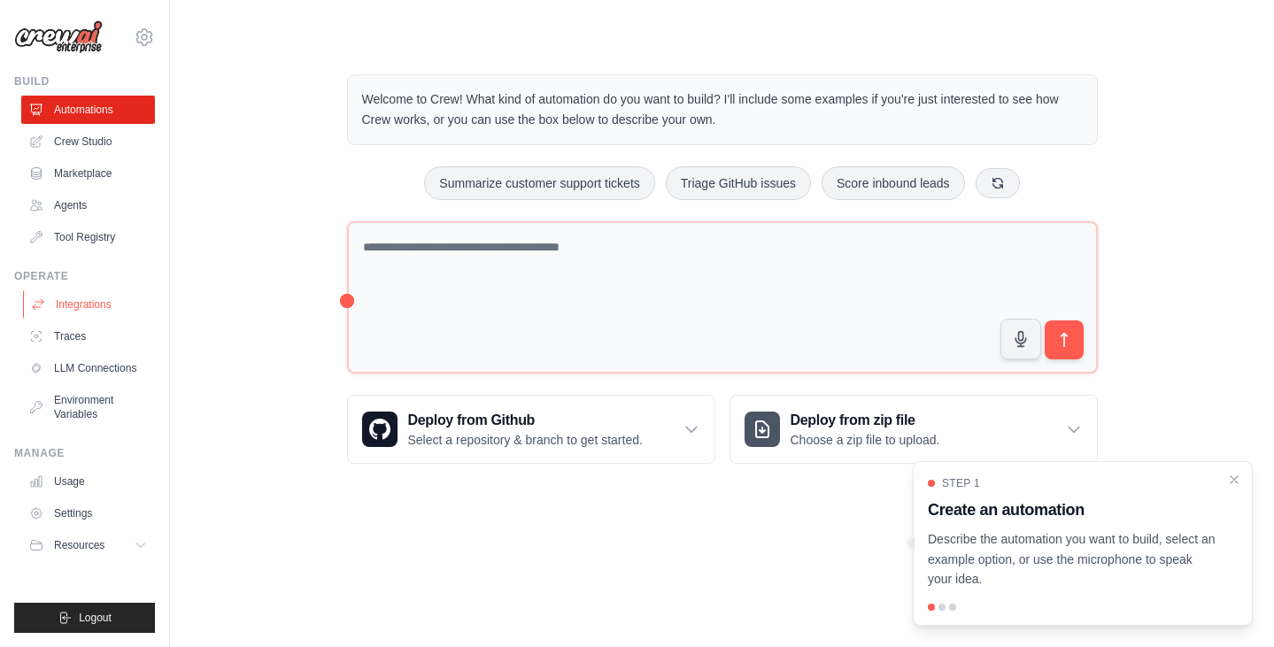
click at [35, 307] on icon at bounding box center [38, 304] width 11 height 11
click at [98, 286] on div "Operate Integrations Traces LLM Connections Environment Variables" at bounding box center [84, 348] width 141 height 159
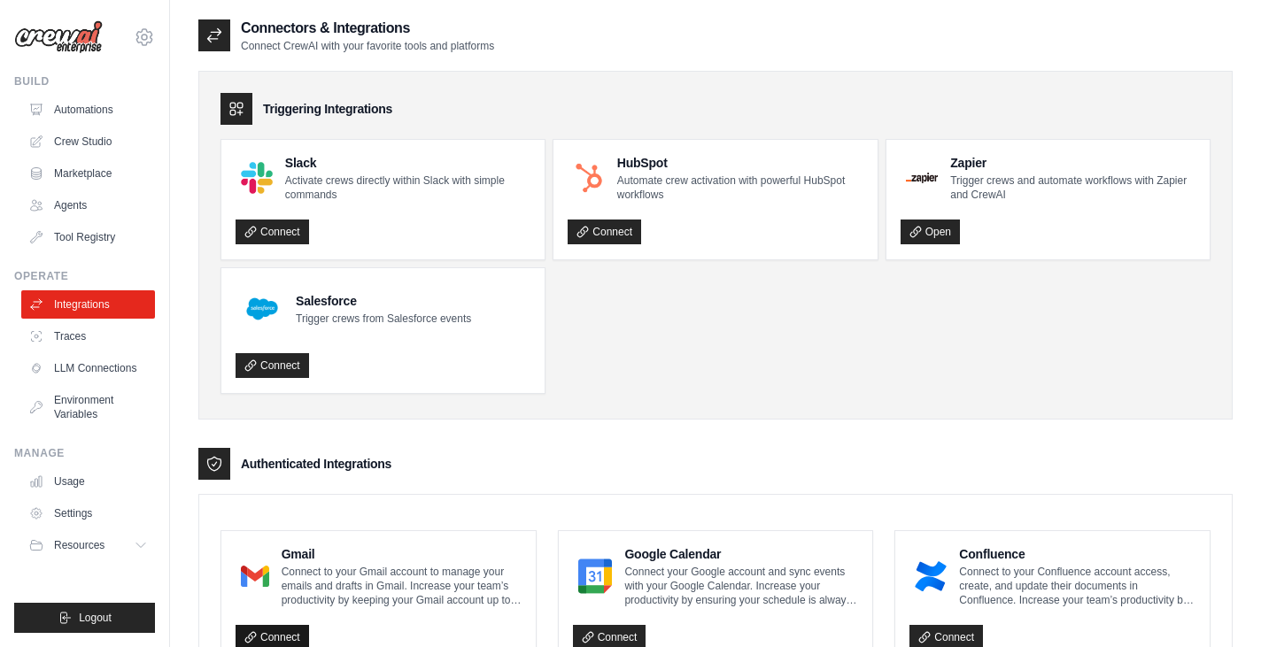
click at [269, 633] on link "Connect" at bounding box center [271, 637] width 73 height 25
click at [117, 114] on link "Automations" at bounding box center [90, 110] width 134 height 28
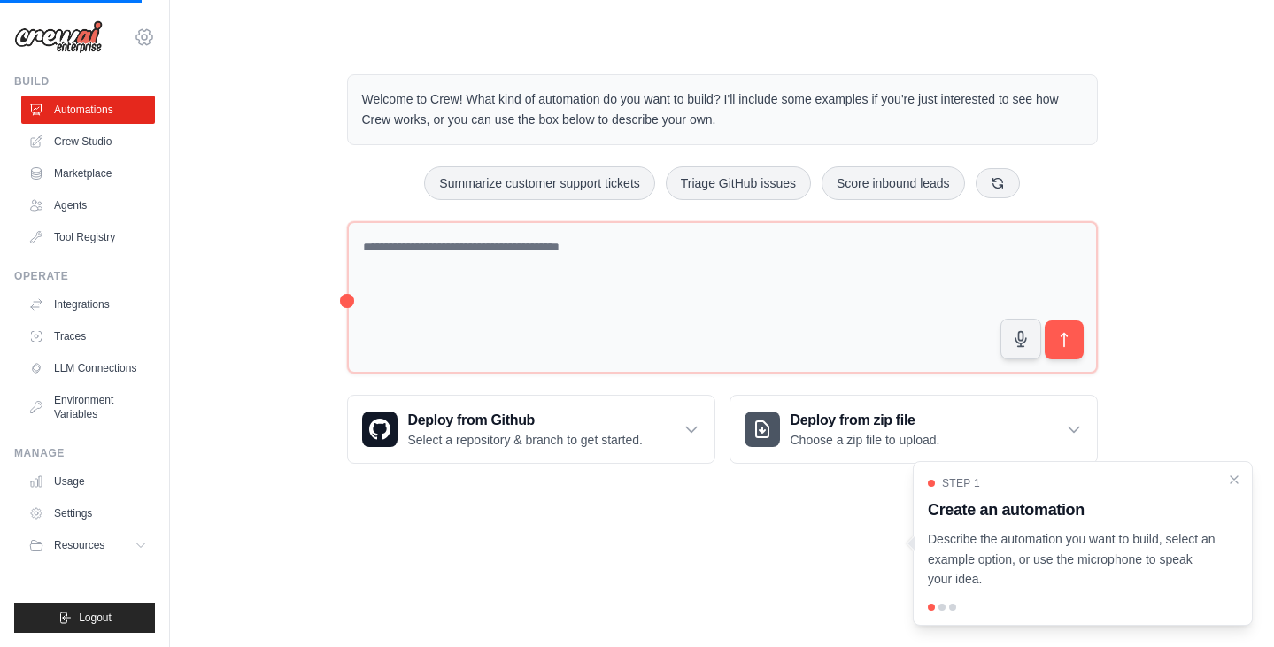
click at [149, 37] on icon at bounding box center [144, 37] width 21 height 21
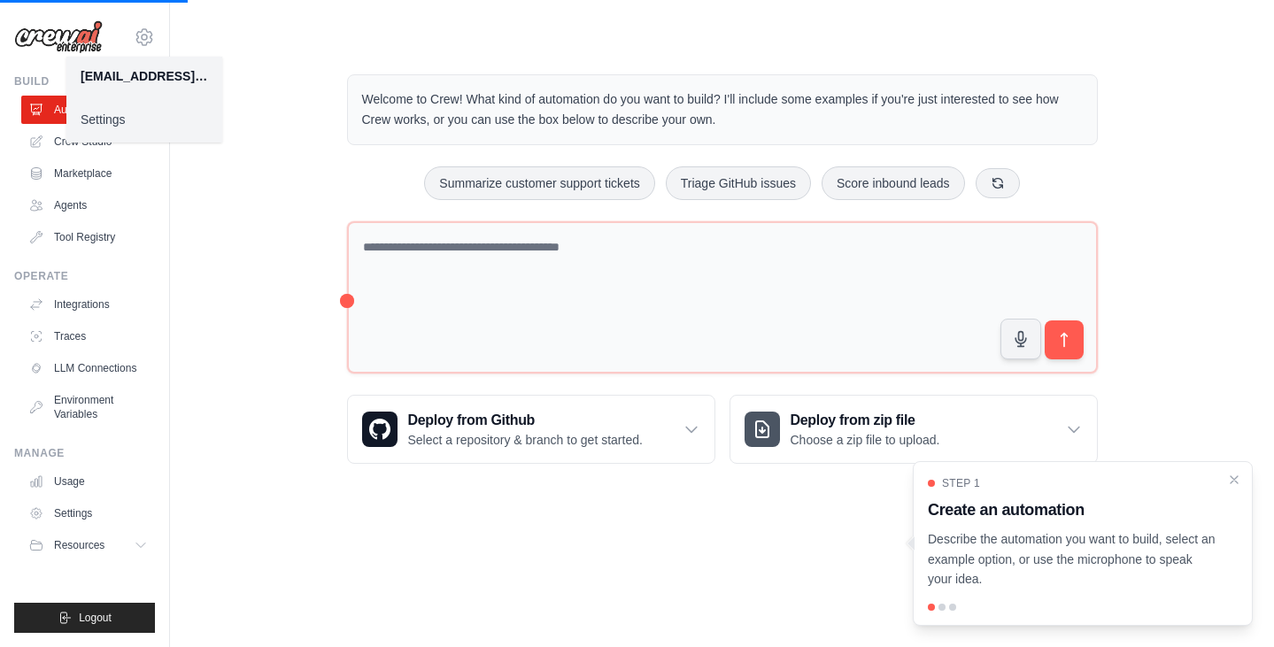
click at [215, 159] on div "Welcome to Crew! What kind of automation do you want to build? I'll include som…" at bounding box center [721, 269] width 1047 height 446
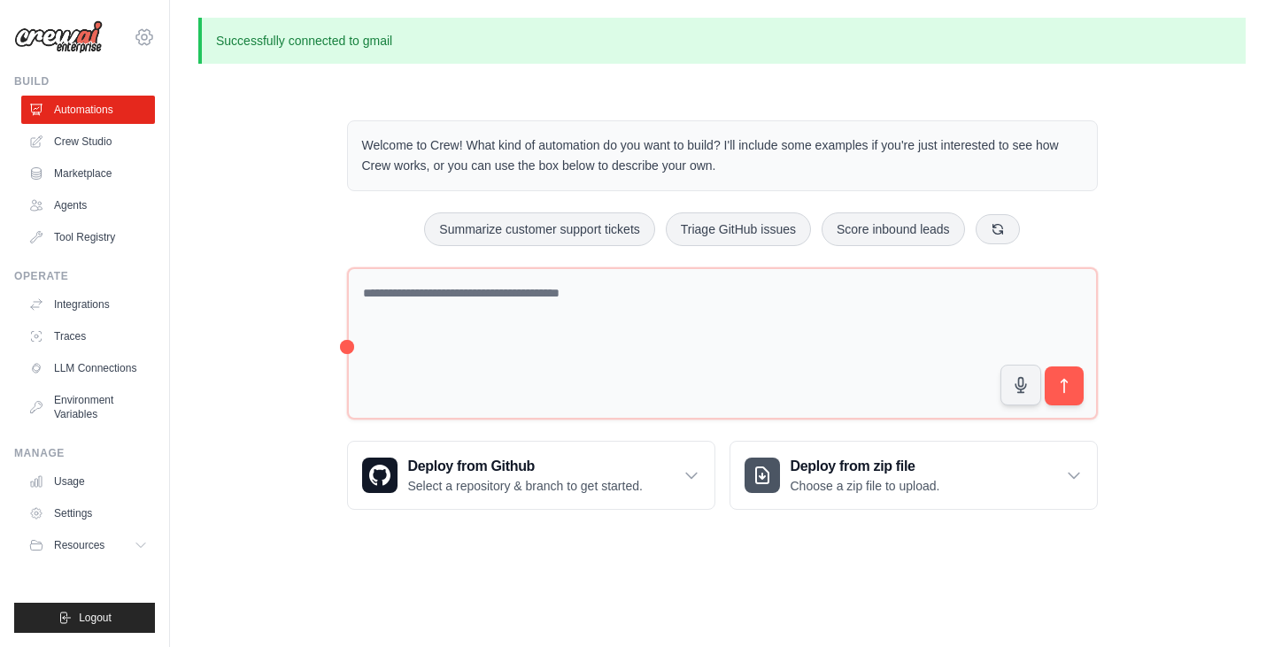
click at [148, 35] on icon at bounding box center [144, 37] width 21 height 21
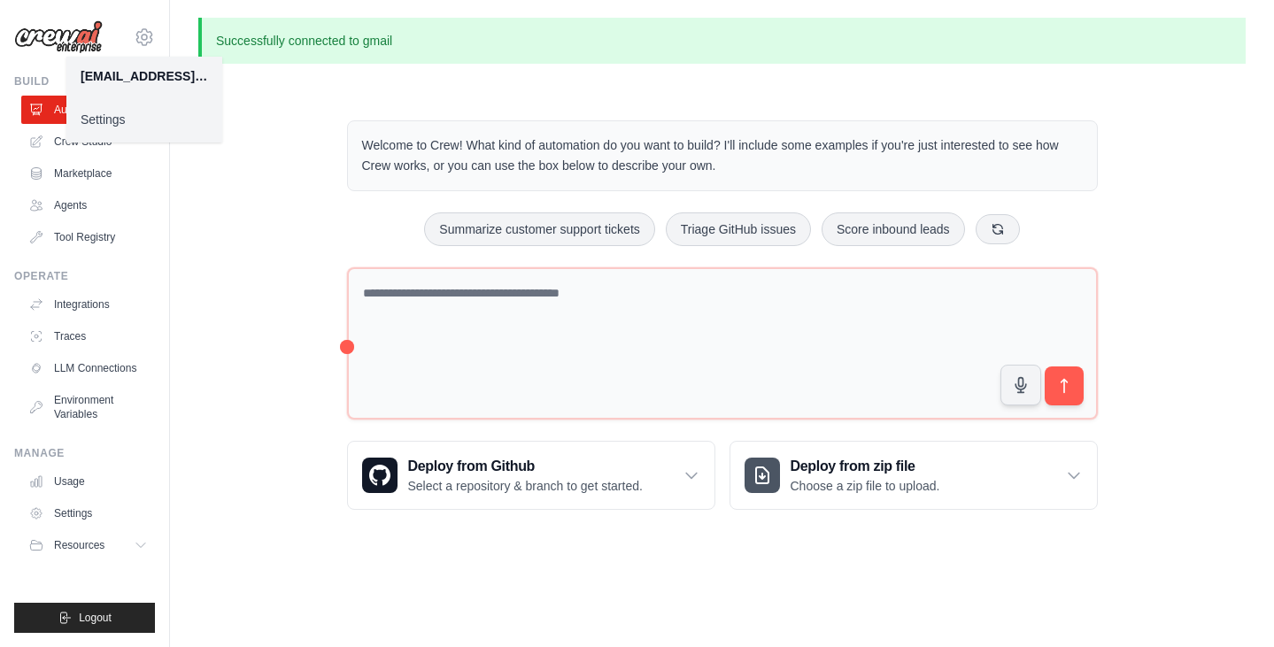
click at [110, 115] on link "Settings" at bounding box center [144, 120] width 156 height 32
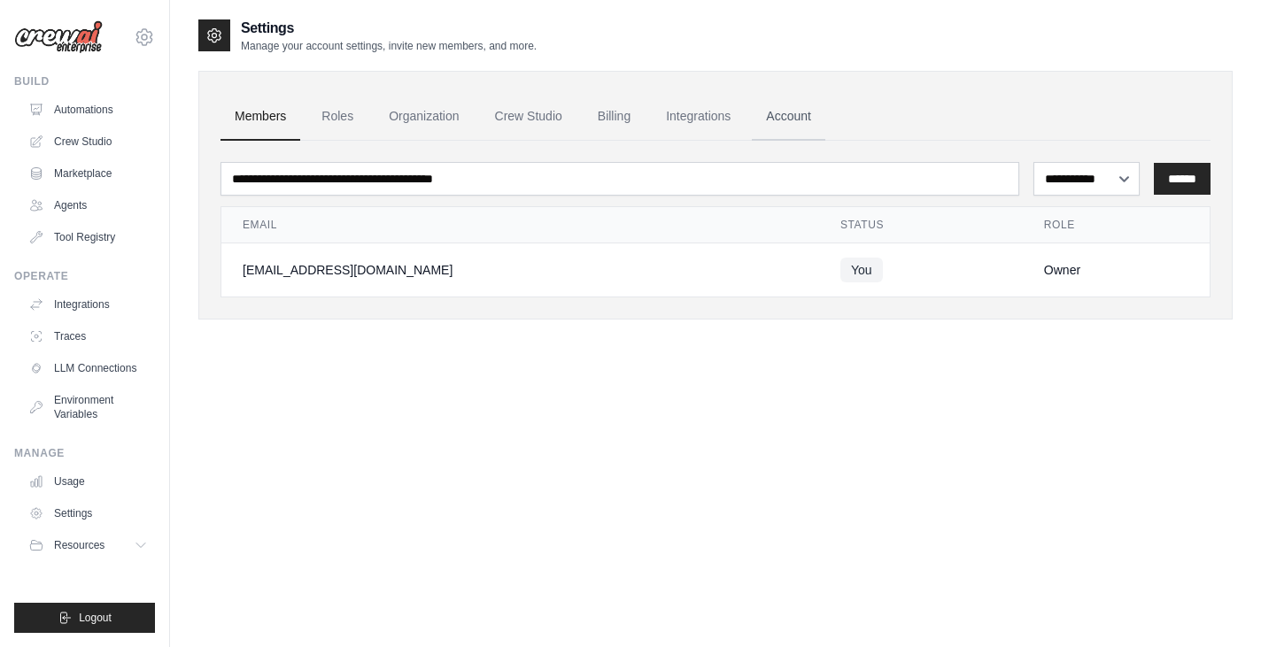
click at [782, 119] on link "Account" at bounding box center [788, 117] width 73 height 48
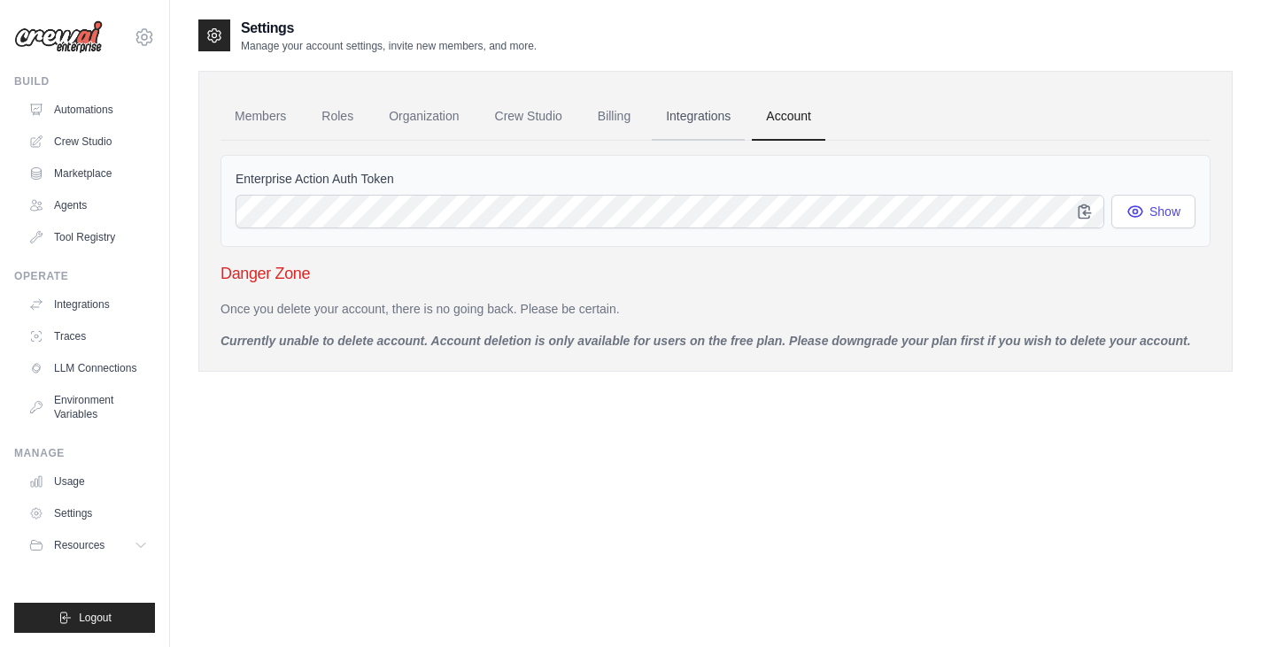
click at [690, 114] on link "Integrations" at bounding box center [698, 117] width 93 height 48
click at [695, 107] on link "Integrations" at bounding box center [698, 117] width 93 height 48
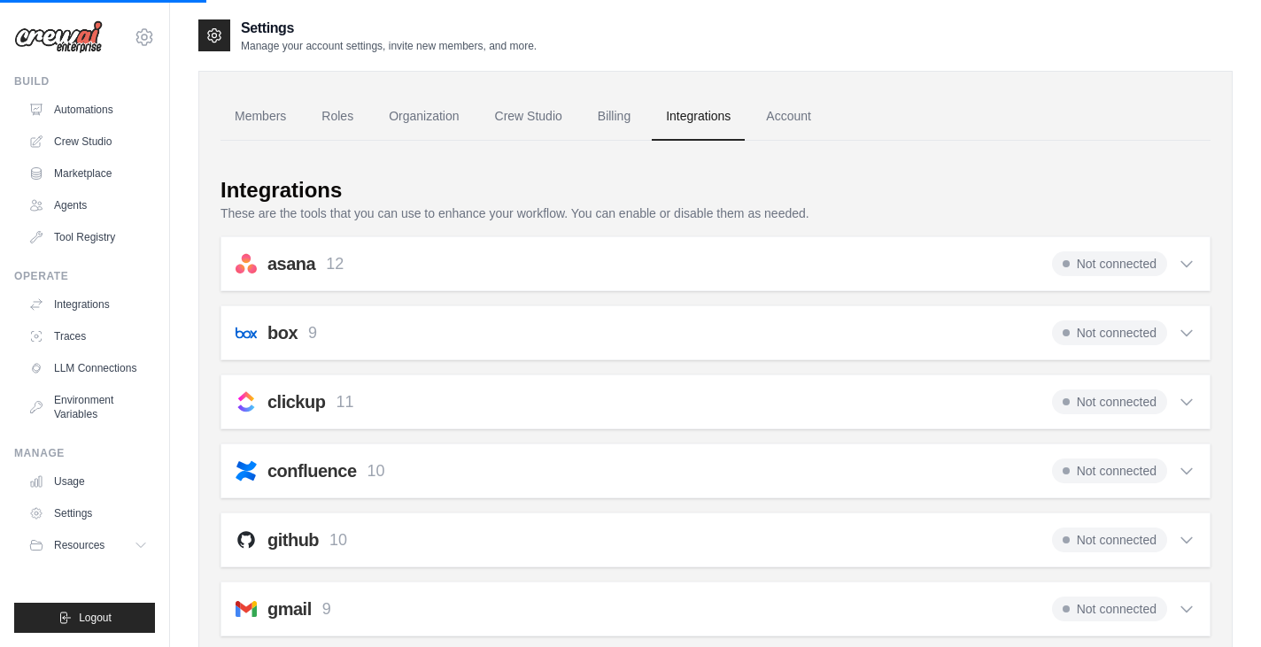
click at [688, 119] on link "Integrations" at bounding box center [698, 117] width 93 height 48
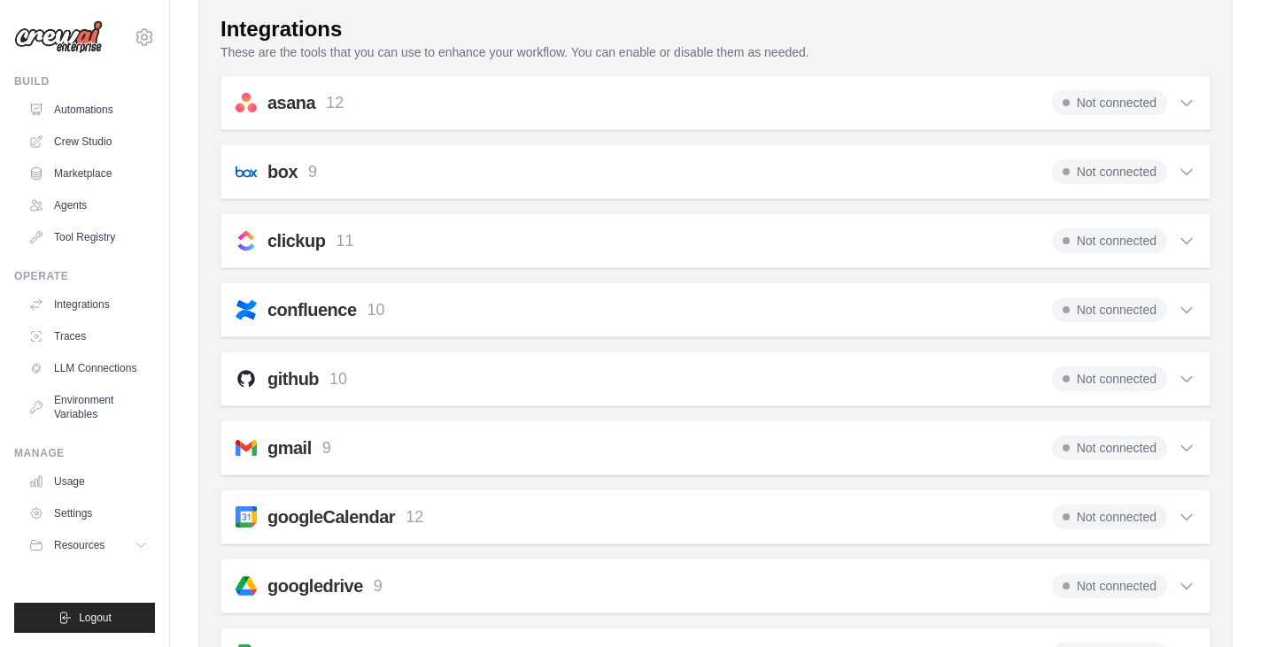
scroll to position [161, 0]
click at [1195, 375] on div "github 10 Not connected Select all Create an Issue: github_create_issue Update …" at bounding box center [715, 378] width 990 height 55
click at [1191, 376] on icon at bounding box center [1186, 379] width 18 height 18
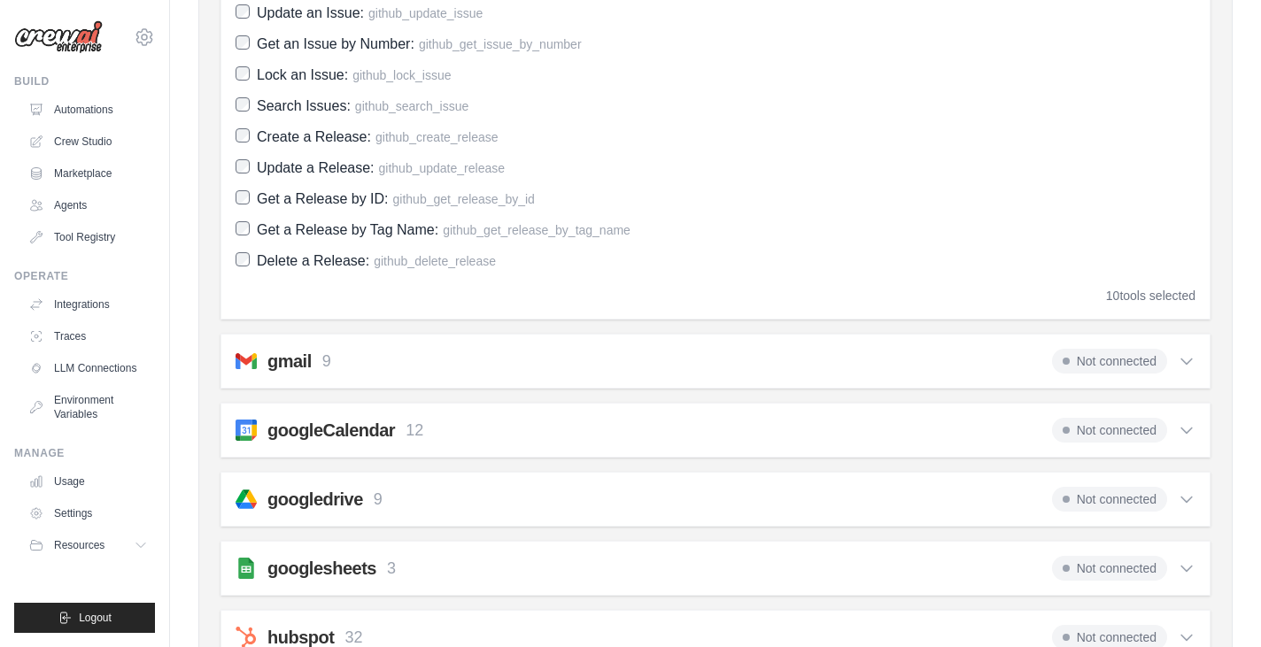
scroll to position [644, 0]
click at [1178, 358] on icon at bounding box center [1186, 363] width 18 height 18
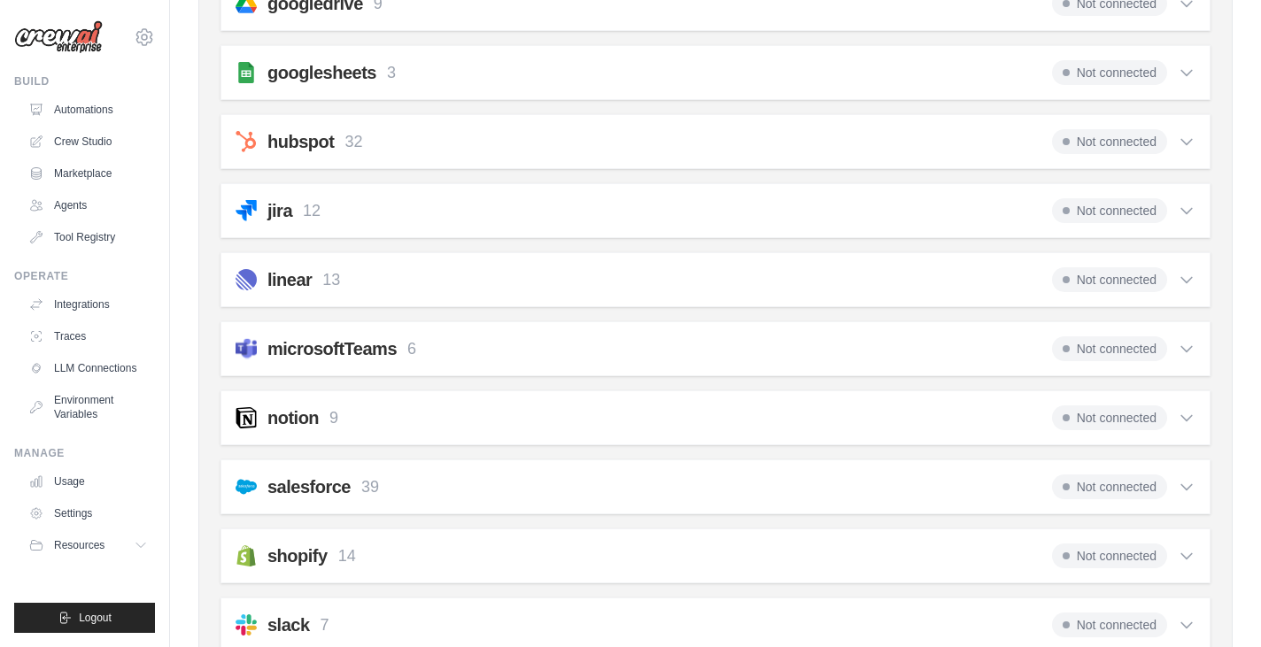
scroll to position [1544, 0]
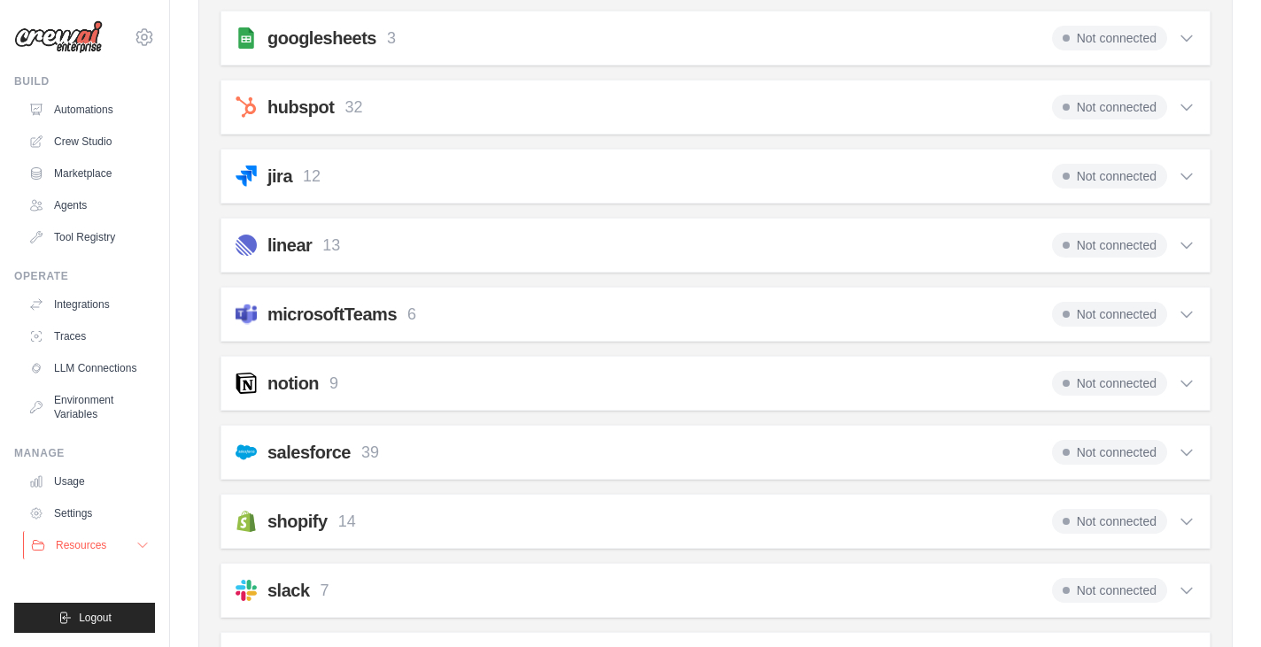
click at [137, 554] on button "Resources" at bounding box center [90, 545] width 134 height 28
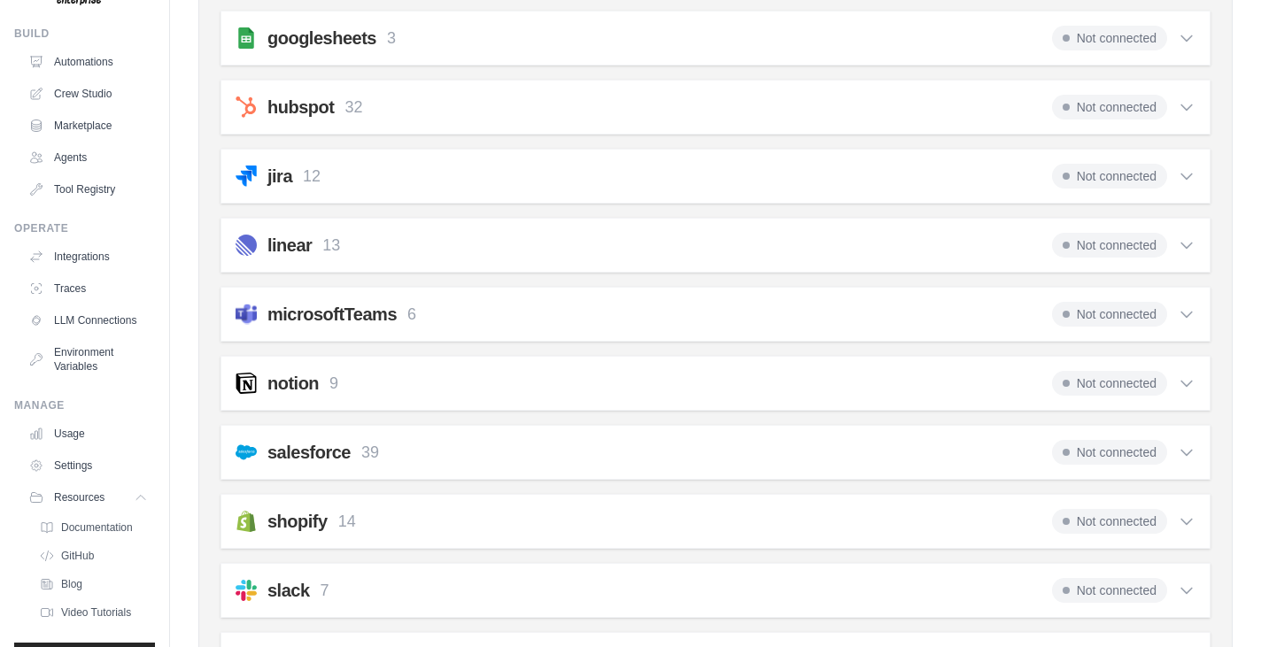
scroll to position [47, 0]
click at [75, 481] on link "Settings" at bounding box center [90, 466] width 134 height 28
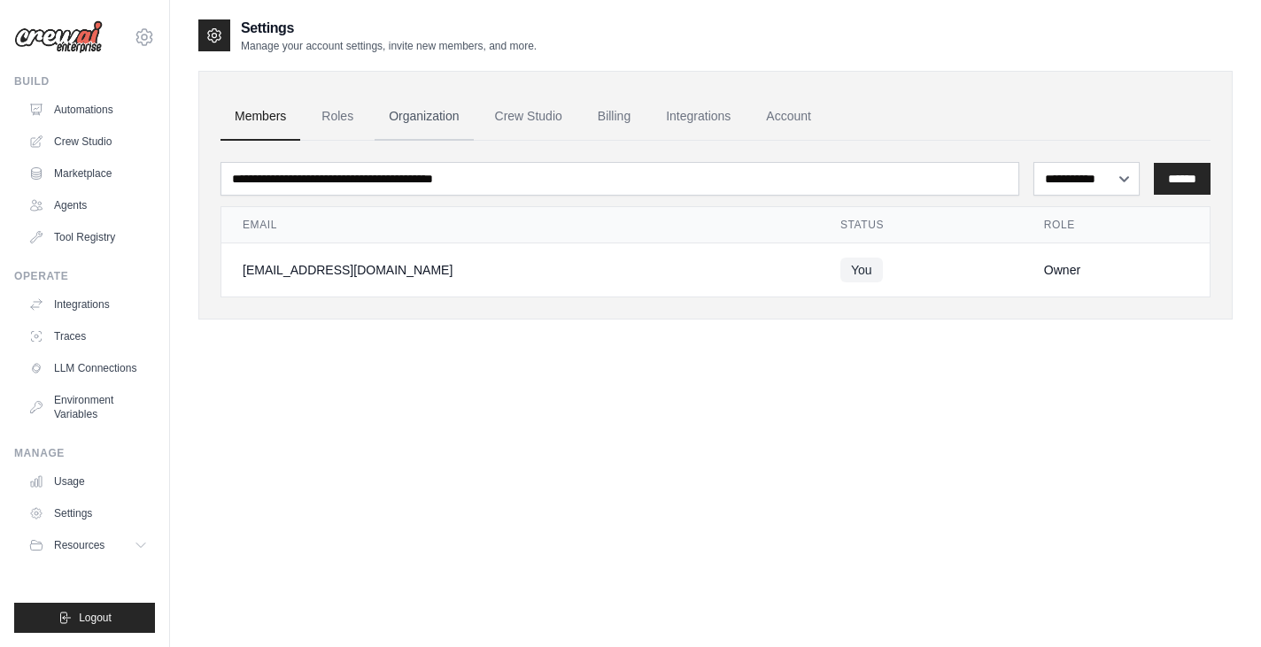
click at [421, 124] on link "Organization" at bounding box center [423, 117] width 98 height 48
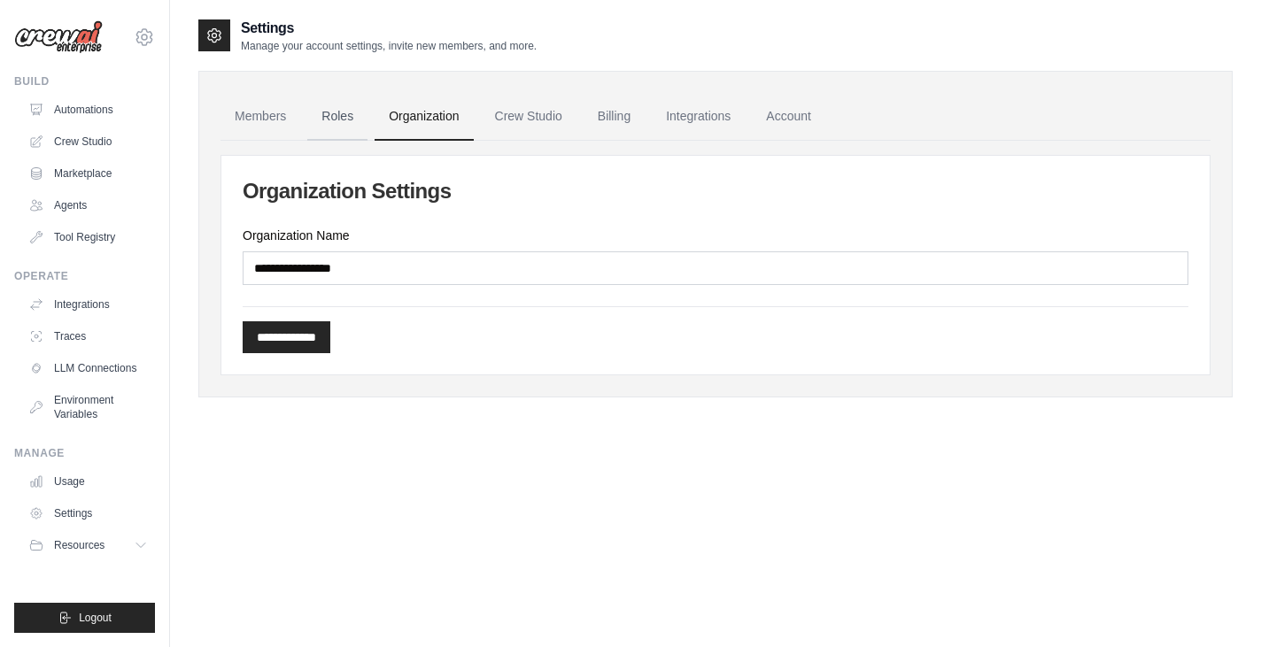
click at [354, 125] on link "Roles" at bounding box center [337, 117] width 60 height 48
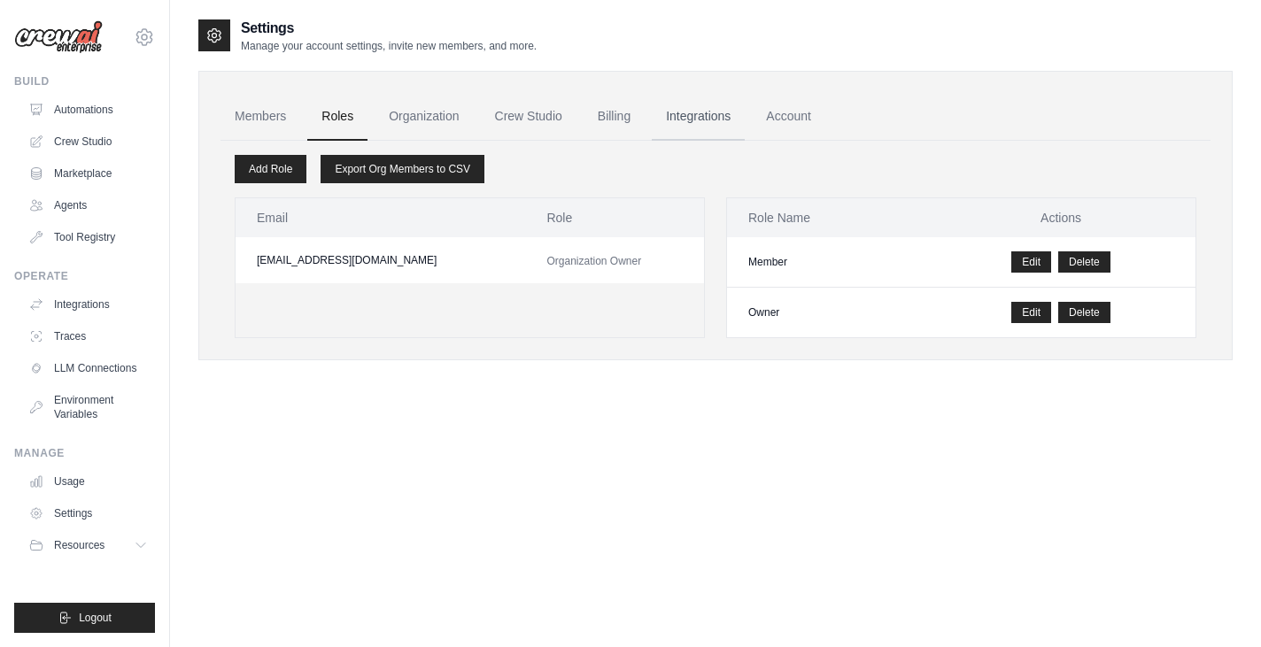
click at [699, 114] on link "Integrations" at bounding box center [698, 117] width 93 height 48
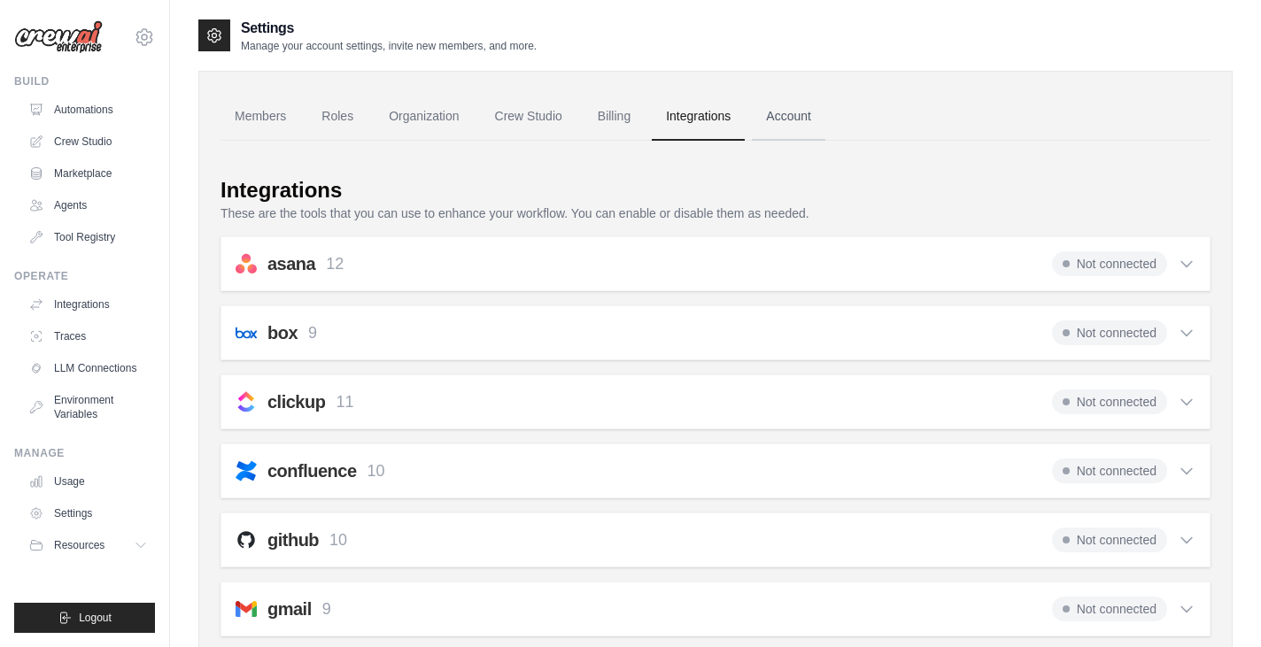
click at [806, 105] on link "Account" at bounding box center [788, 117] width 73 height 48
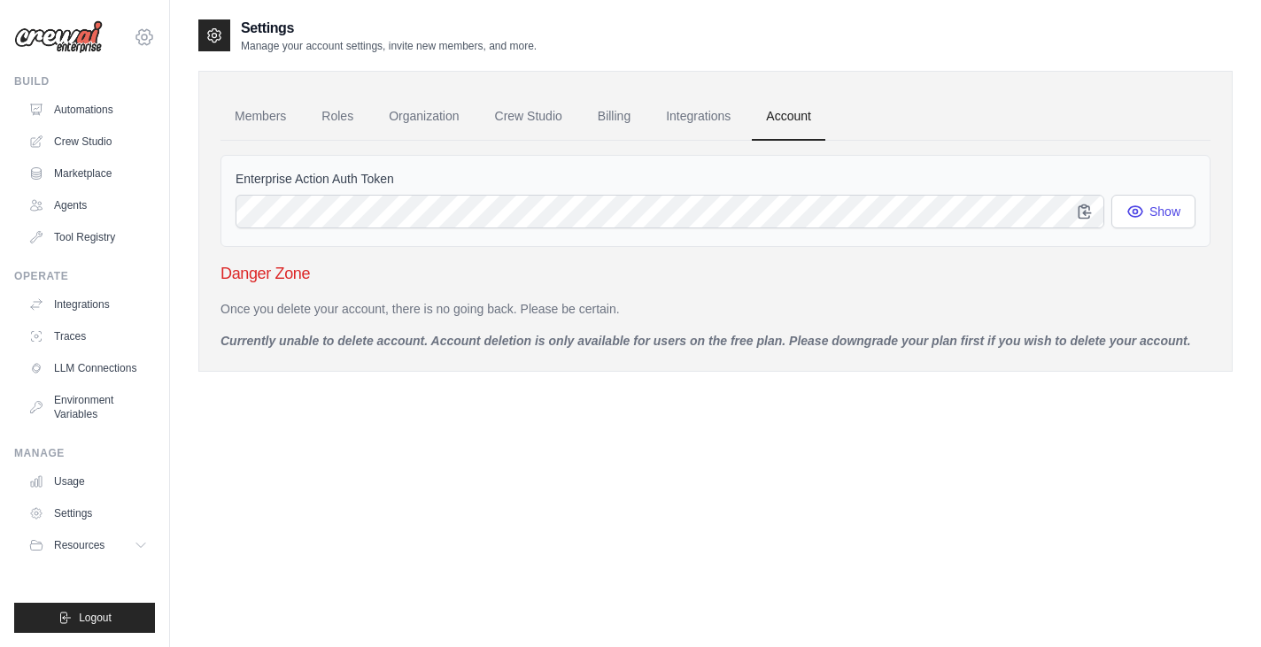
click at [144, 41] on icon at bounding box center [144, 37] width 21 height 21
click at [127, 80] on div "[EMAIL_ADDRESS][DOMAIN_NAME]" at bounding box center [144, 76] width 127 height 18
click at [128, 123] on link "Settings" at bounding box center [144, 120] width 156 height 32
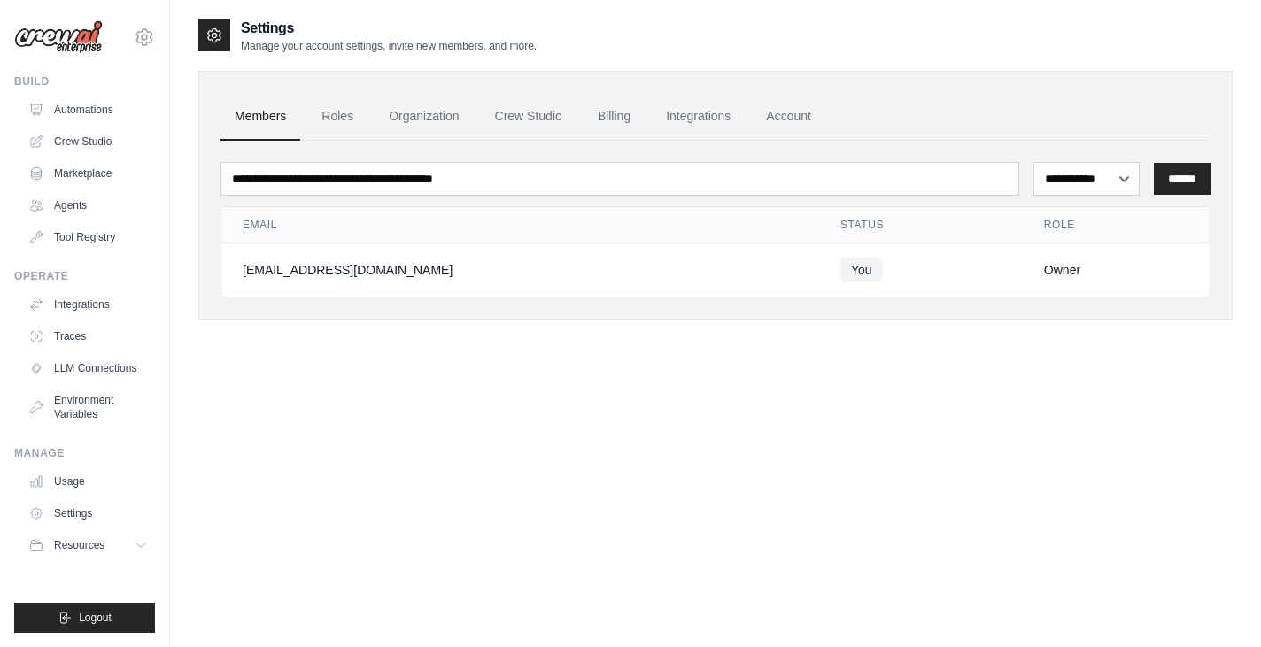
click at [673, 49] on div "Settings Manage your account settings, invite new members, and more." at bounding box center [715, 35] width 1034 height 35
click at [713, 120] on link "Integrations" at bounding box center [698, 117] width 93 height 48
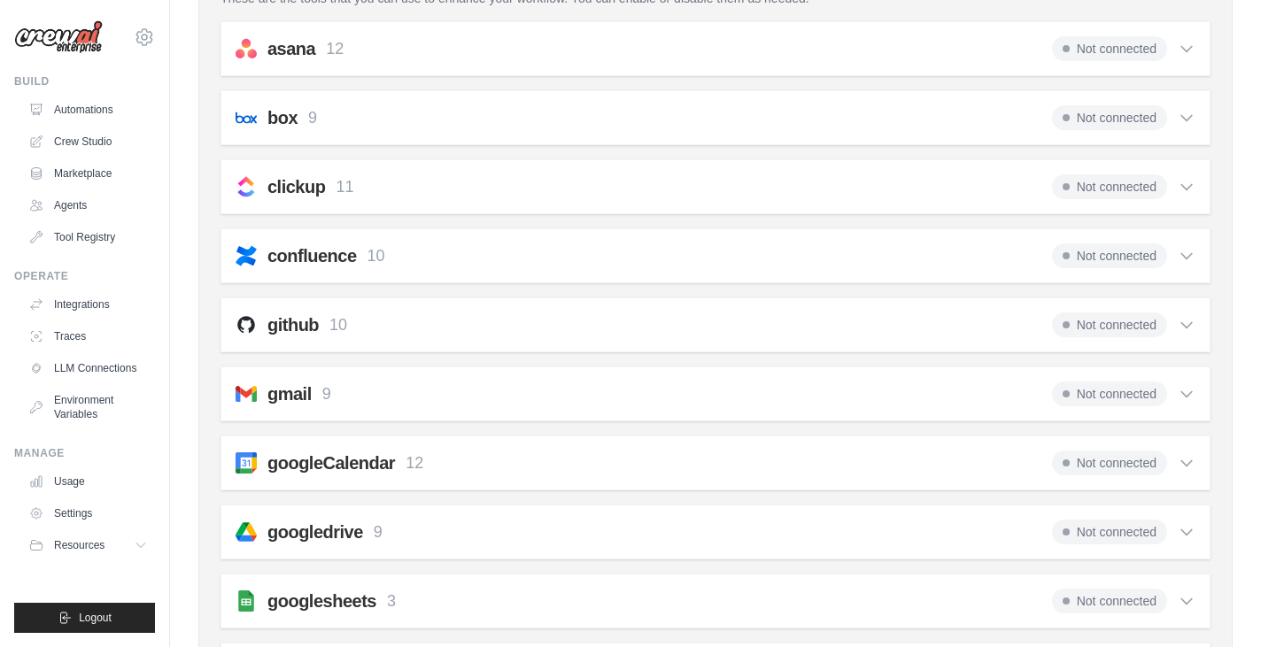
scroll to position [227, 0]
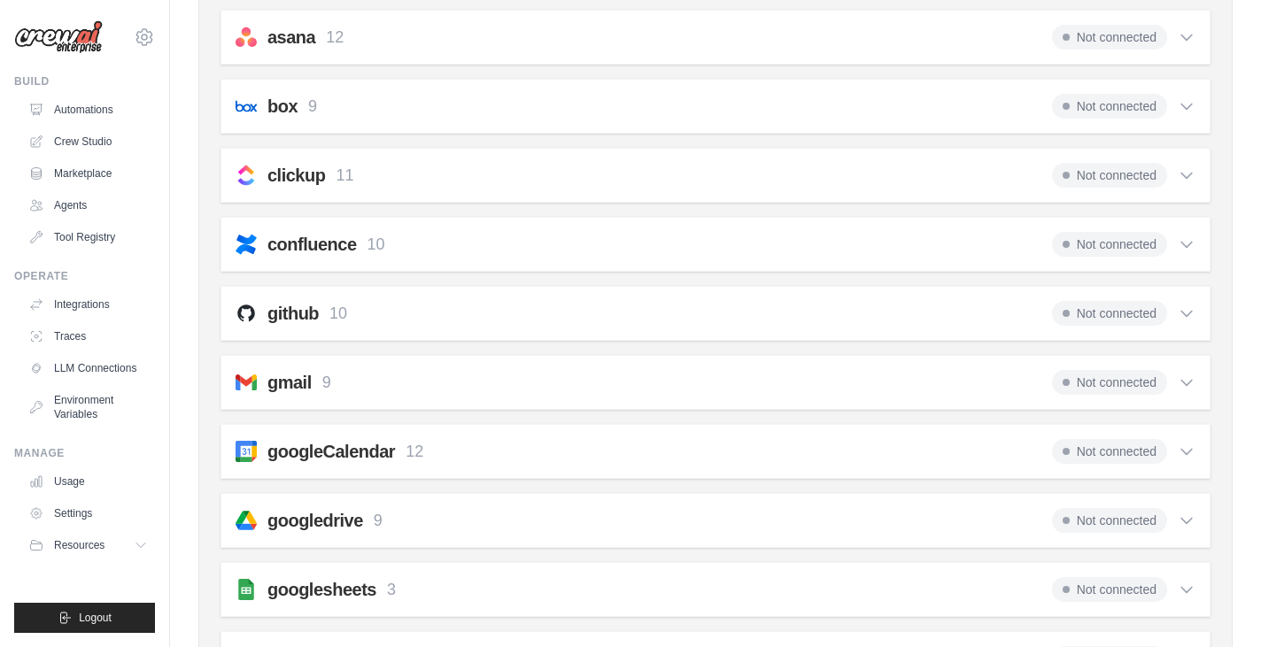
click at [1180, 387] on icon at bounding box center [1186, 383] width 18 height 18
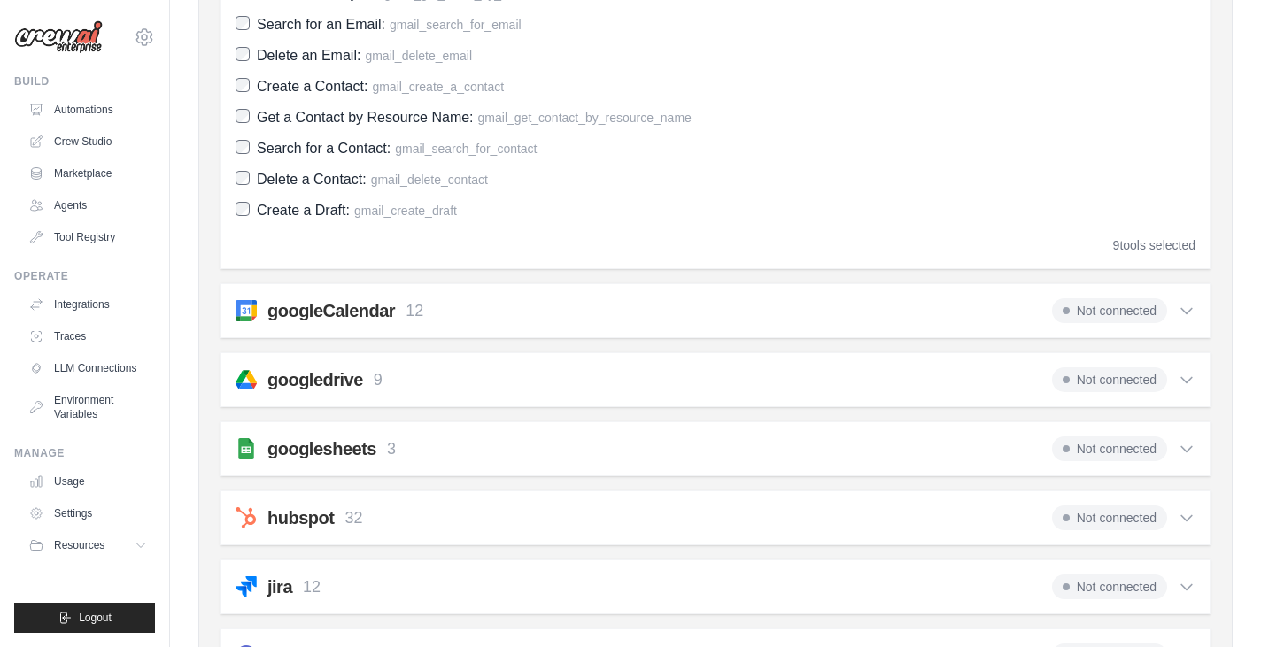
scroll to position [732, 0]
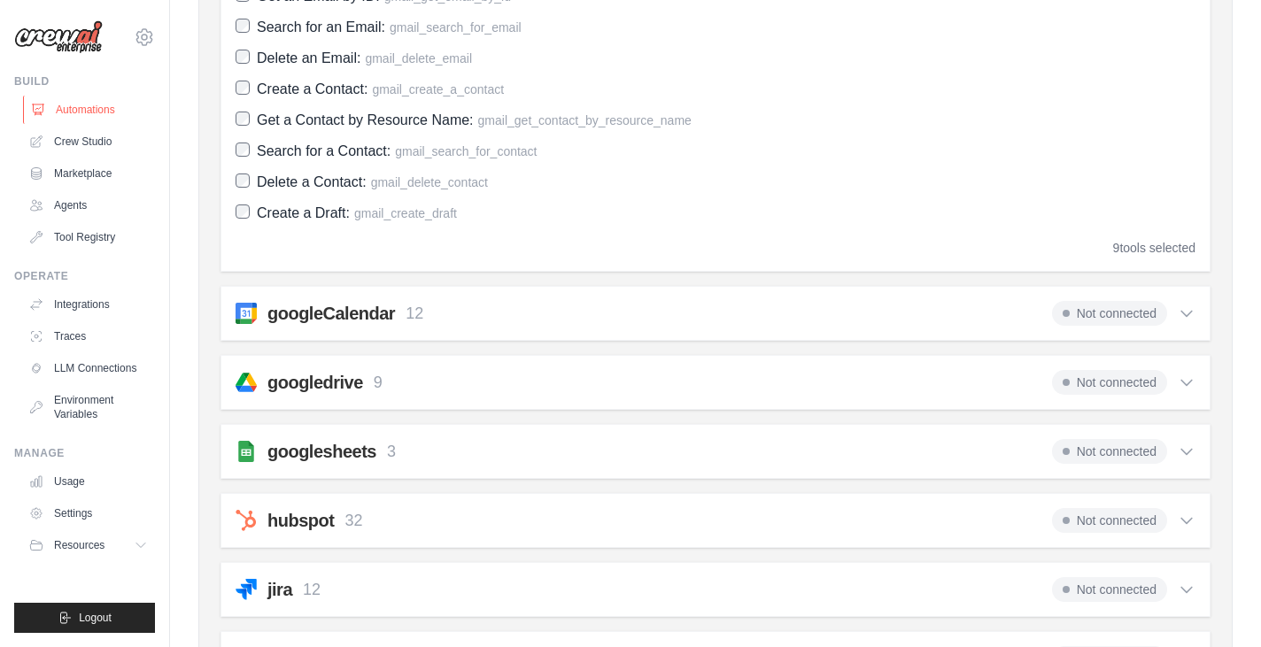
click at [84, 115] on link "Automations" at bounding box center [90, 110] width 134 height 28
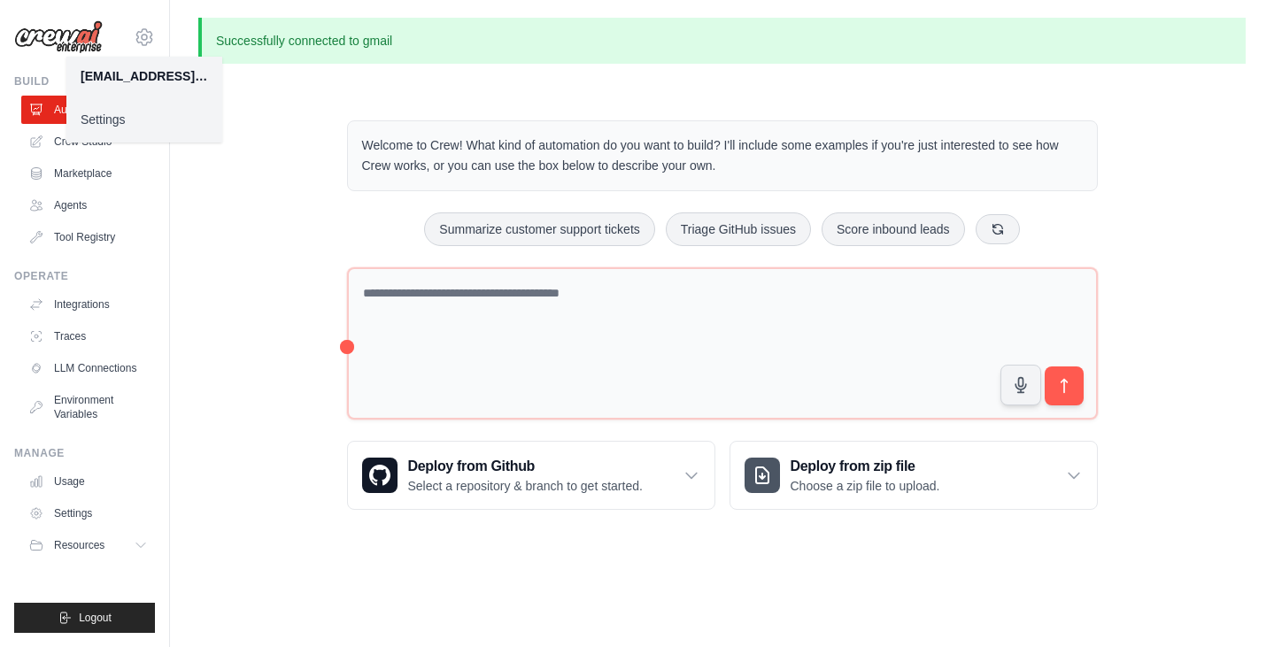
click at [84, 115] on link "Settings" at bounding box center [144, 120] width 156 height 32
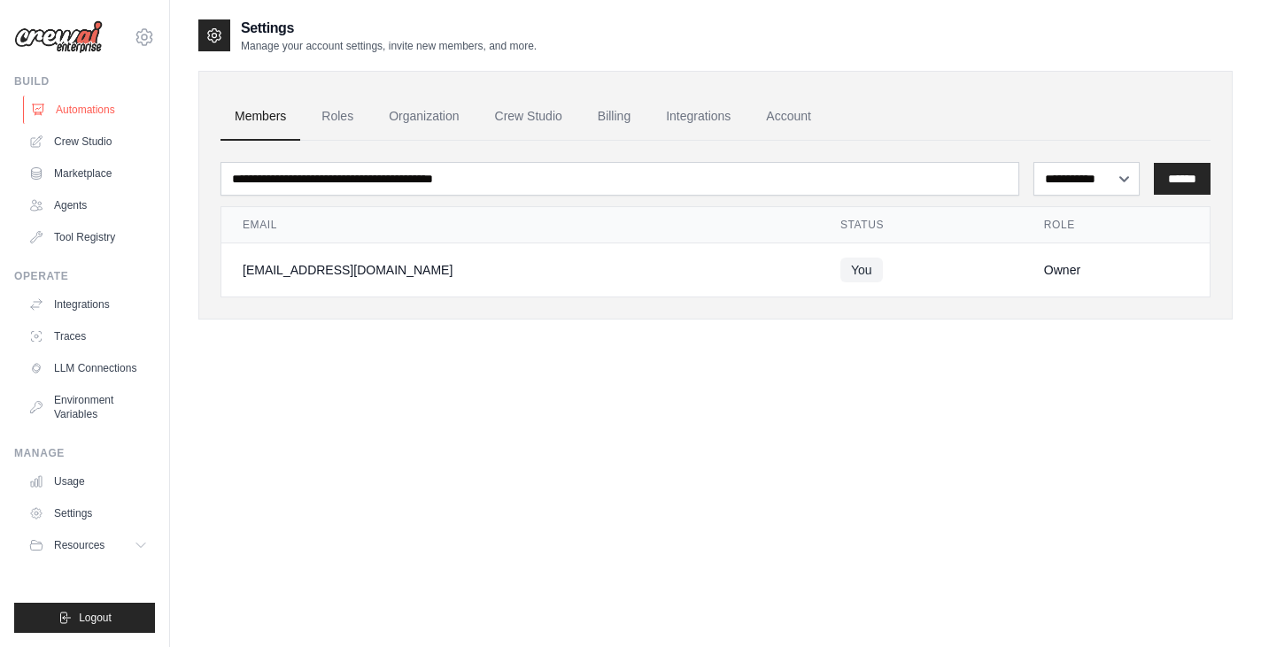
click at [75, 96] on link "Automations" at bounding box center [90, 110] width 134 height 28
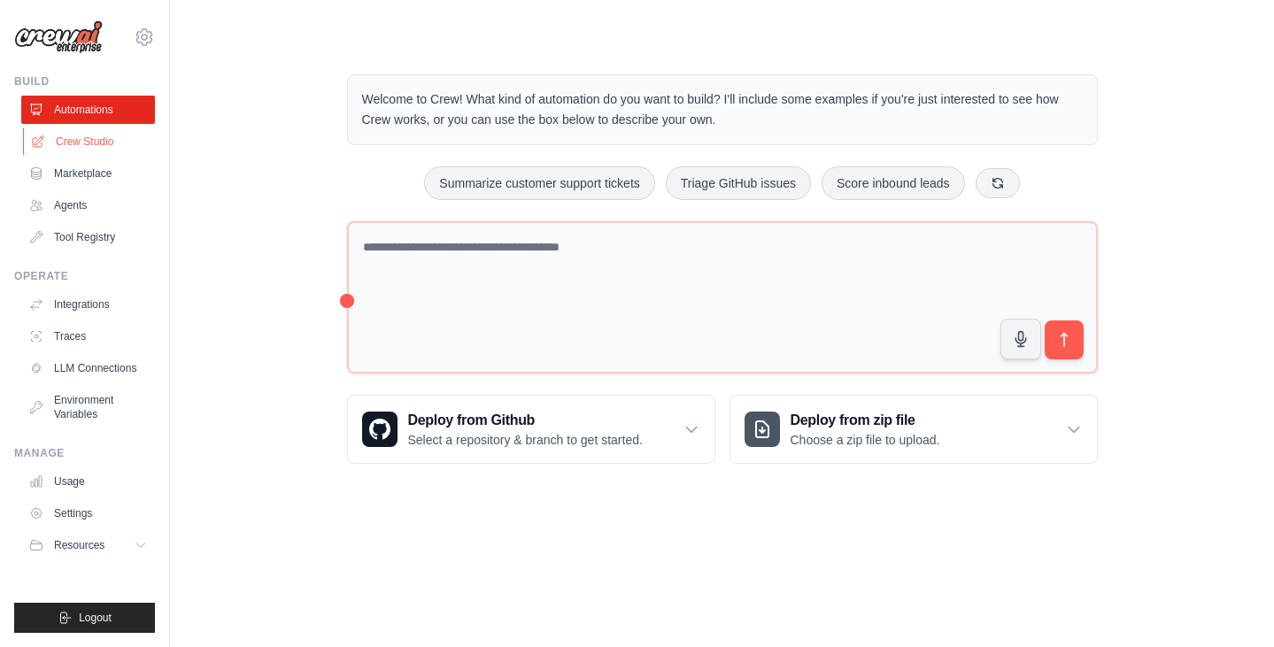
click at [79, 150] on link "Crew Studio" at bounding box center [90, 141] width 134 height 28
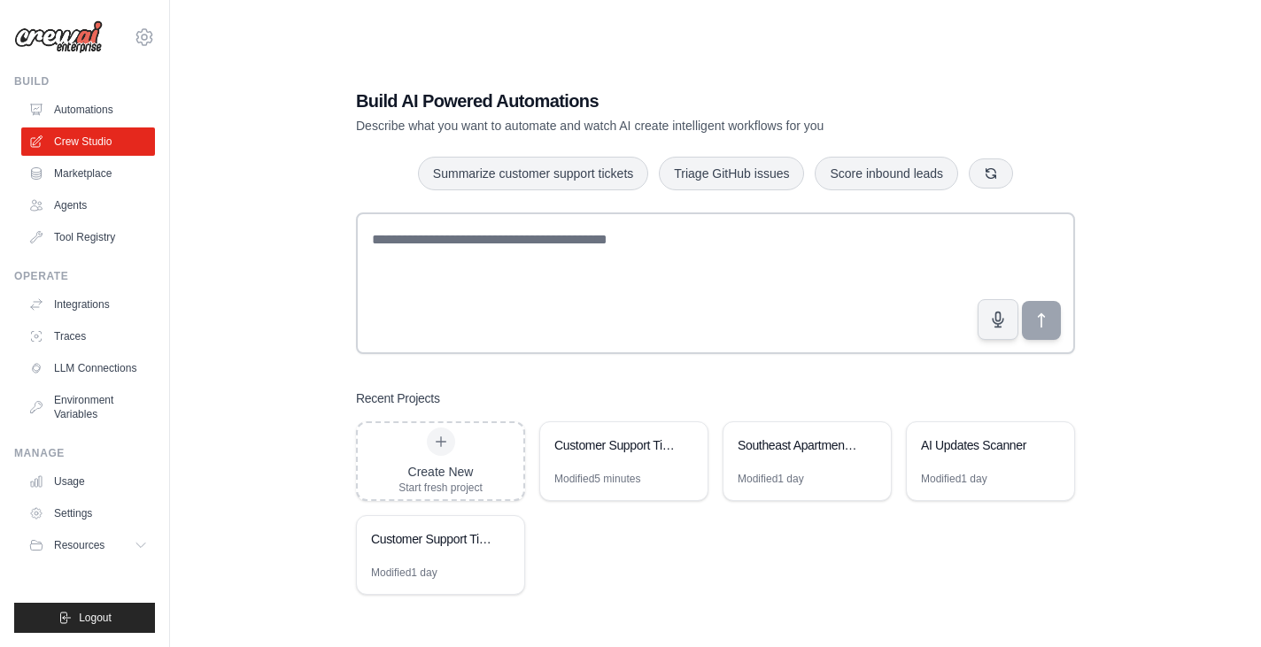
click at [77, 180] on link "Marketplace" at bounding box center [88, 173] width 134 height 28
click at [62, 42] on img at bounding box center [58, 37] width 89 height 34
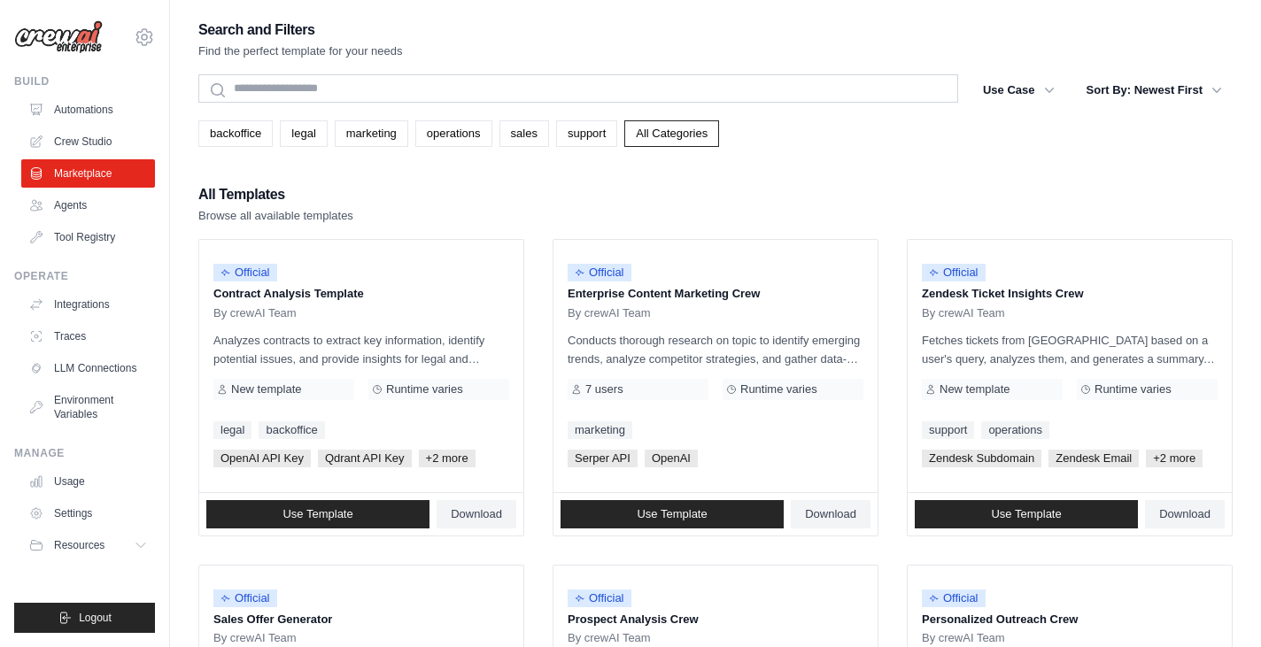
click at [472, 213] on div "All Templates Browse all available templates" at bounding box center [715, 203] width 1034 height 42
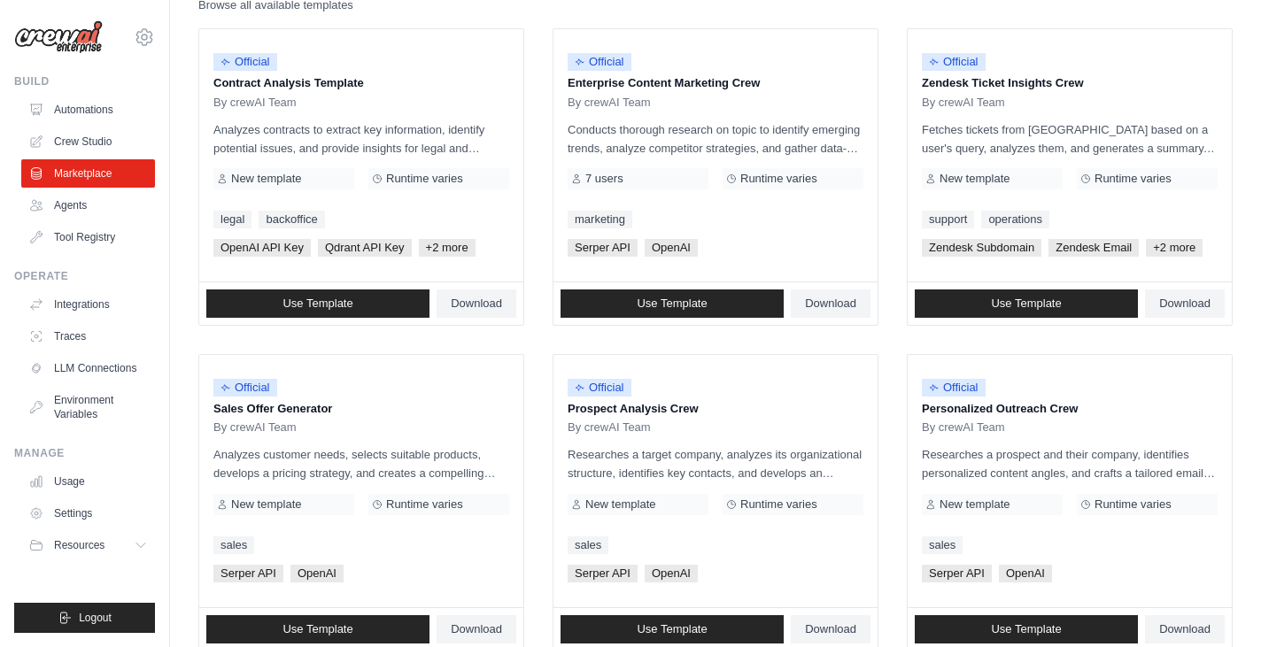
scroll to position [71, 0]
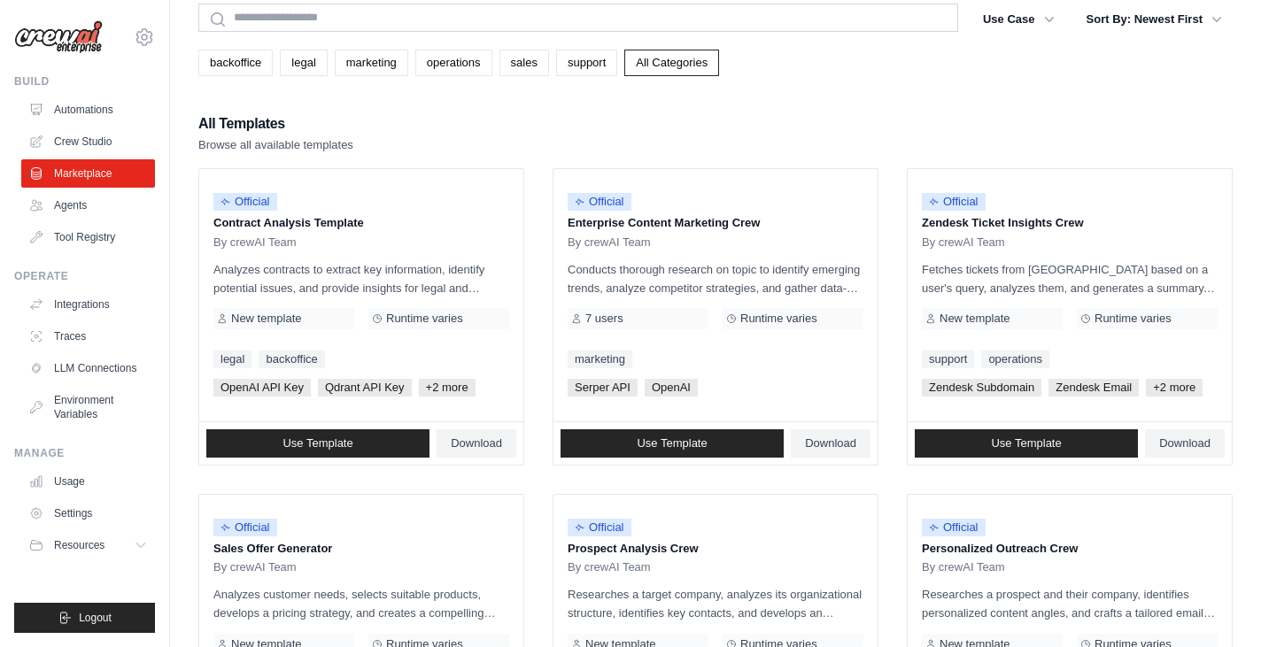
click at [82, 45] on img at bounding box center [58, 37] width 89 height 34
click at [49, 57] on div "nmarbach@gmail.com Settings Build Automations Crew Studio Marketplace" at bounding box center [85, 323] width 170 height 647
click at [63, 319] on ul "Integrations Traces LLM Connections Environment Variables" at bounding box center [88, 359] width 134 height 138
click at [68, 311] on link "Integrations" at bounding box center [90, 304] width 134 height 28
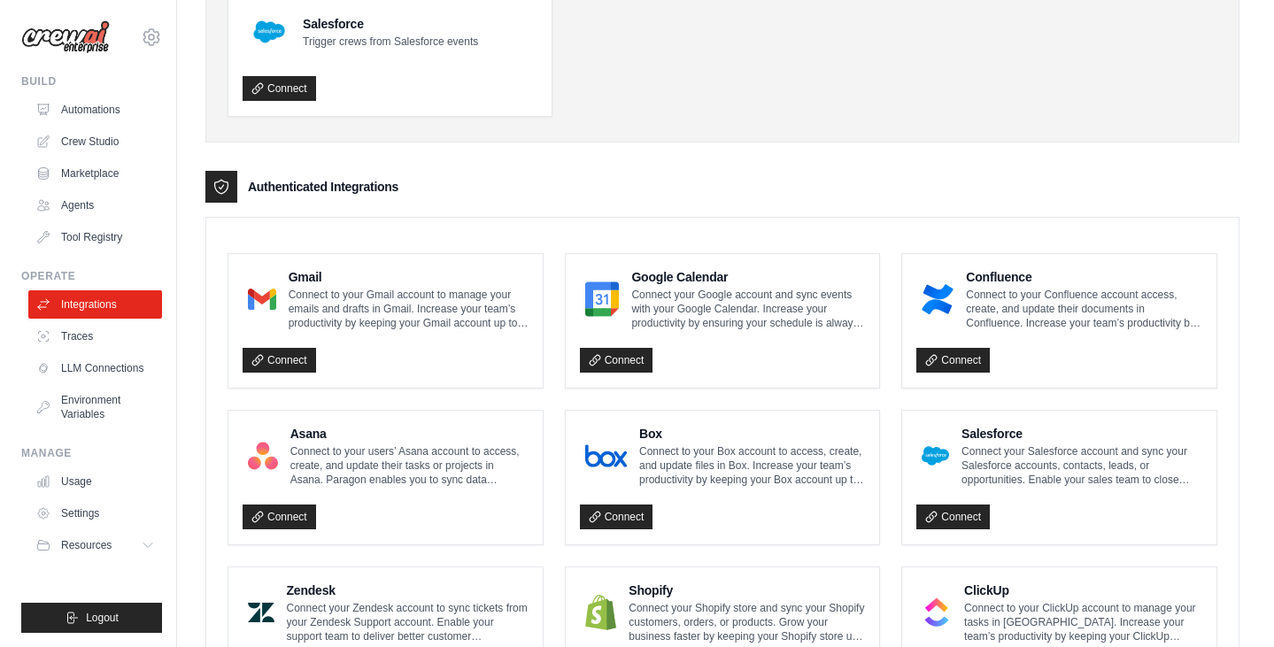
scroll to position [276, 0]
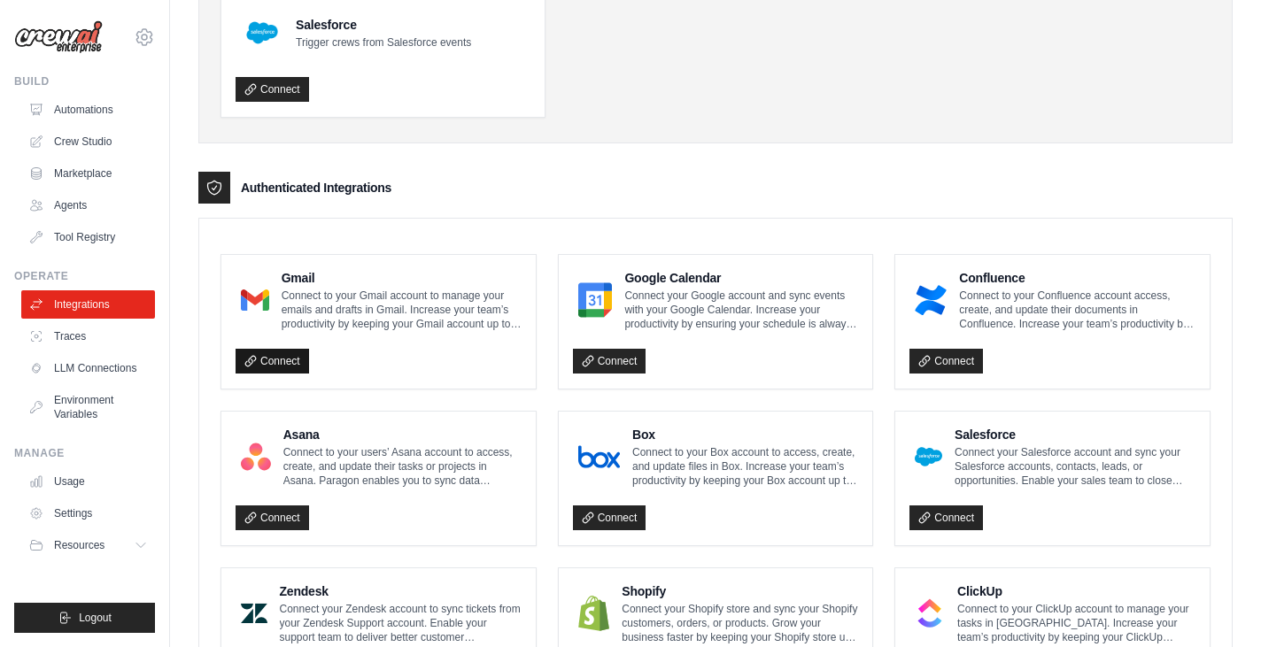
click at [278, 355] on link "Connect" at bounding box center [271, 361] width 73 height 25
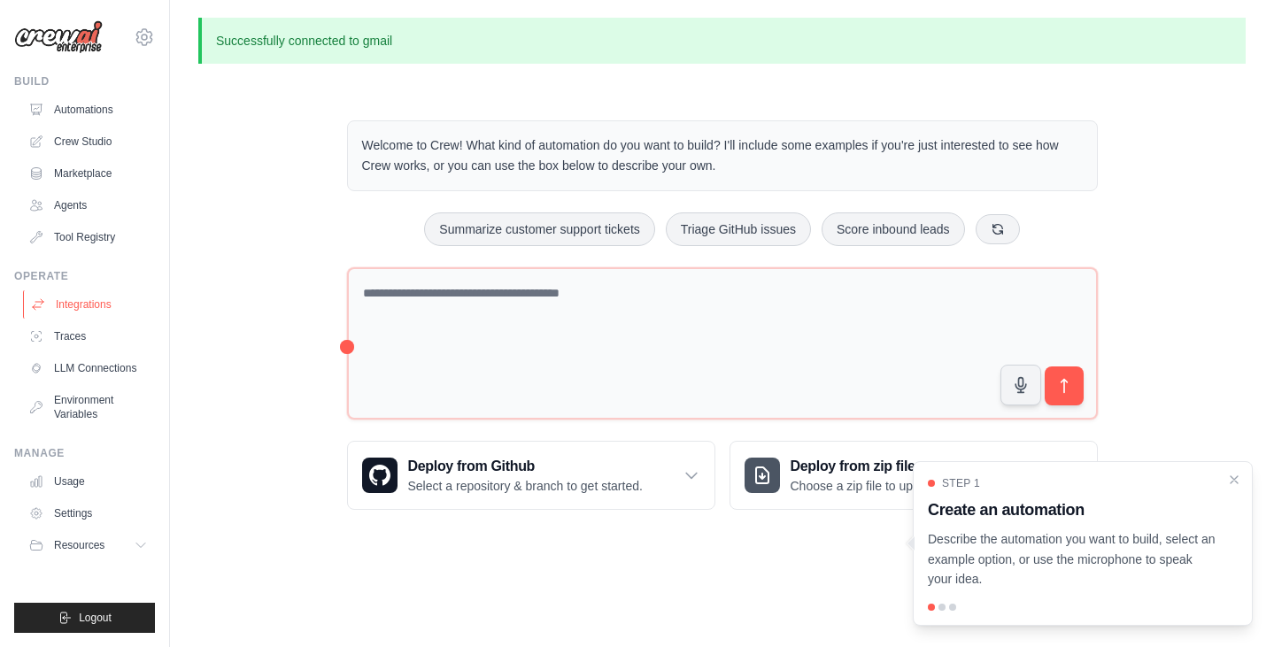
click at [88, 306] on link "Integrations" at bounding box center [90, 304] width 134 height 28
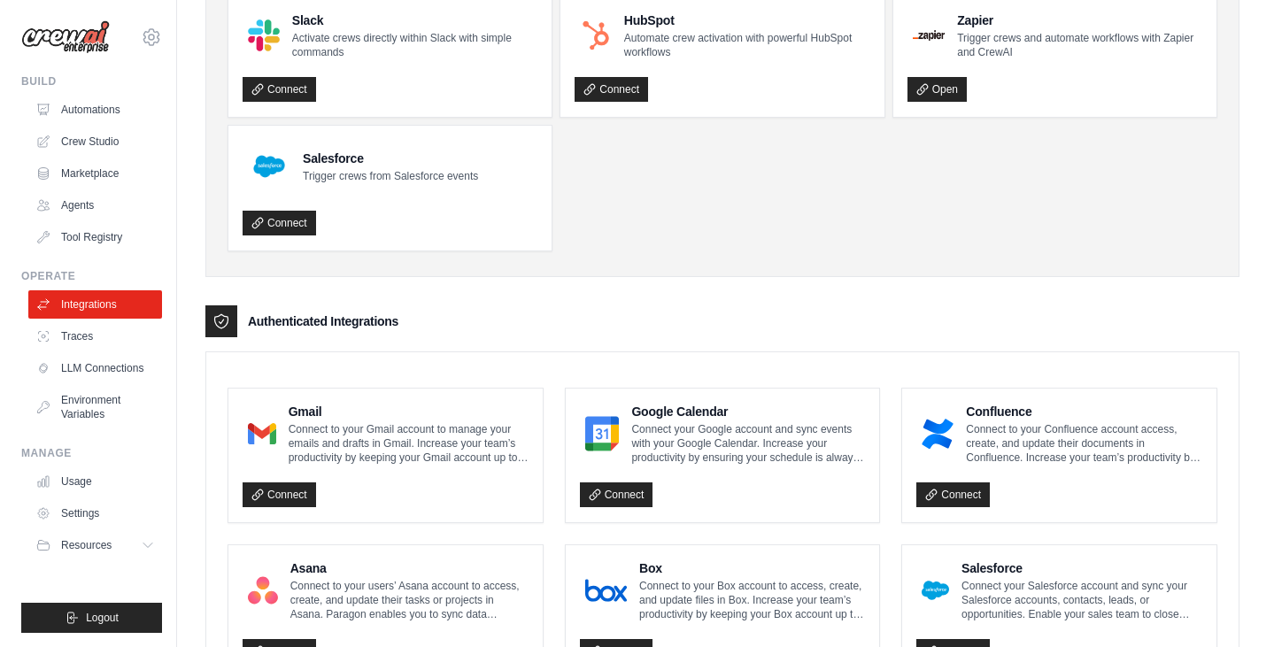
scroll to position [260, 0]
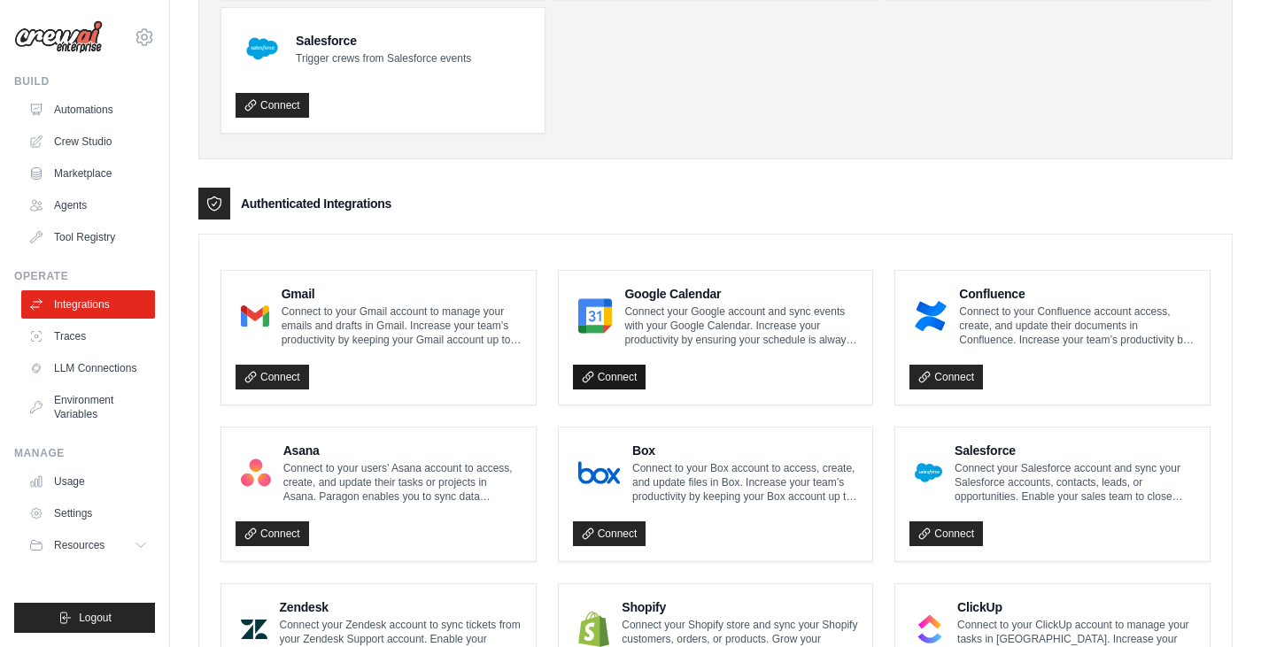
click at [617, 380] on link "Connect" at bounding box center [609, 377] width 73 height 25
click at [287, 363] on div "Connect" at bounding box center [378, 372] width 286 height 36
click at [284, 377] on link "Connect" at bounding box center [271, 377] width 73 height 25
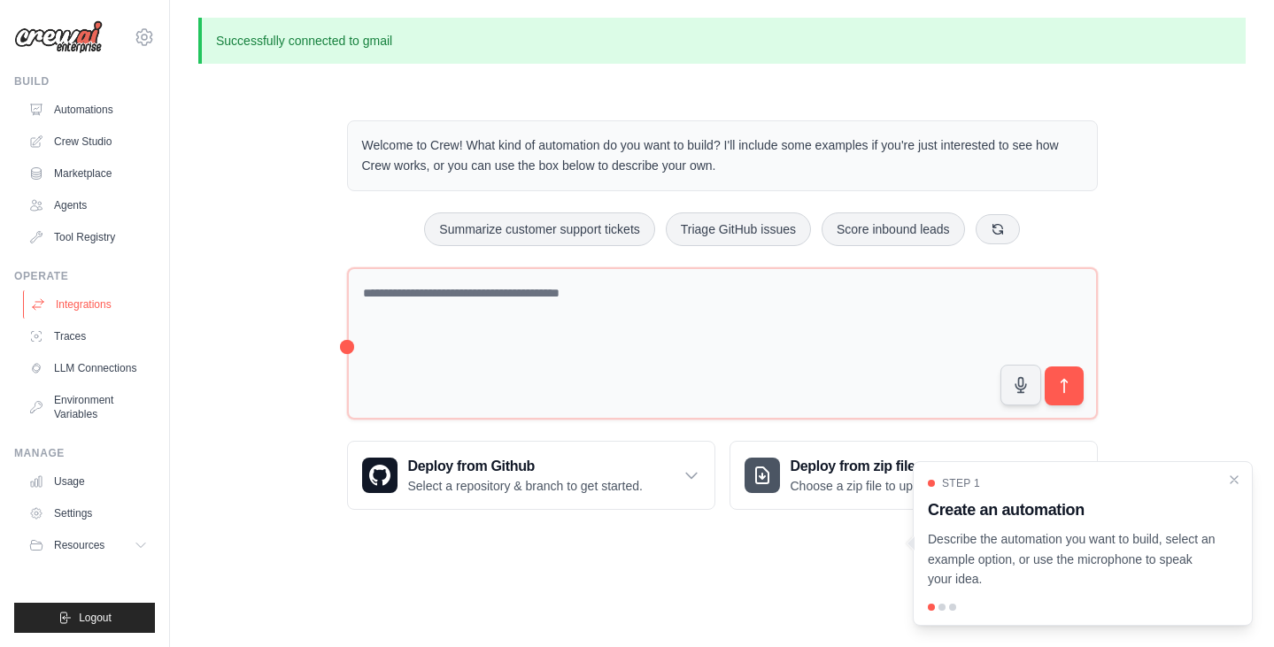
click at [96, 310] on link "Integrations" at bounding box center [90, 304] width 134 height 28
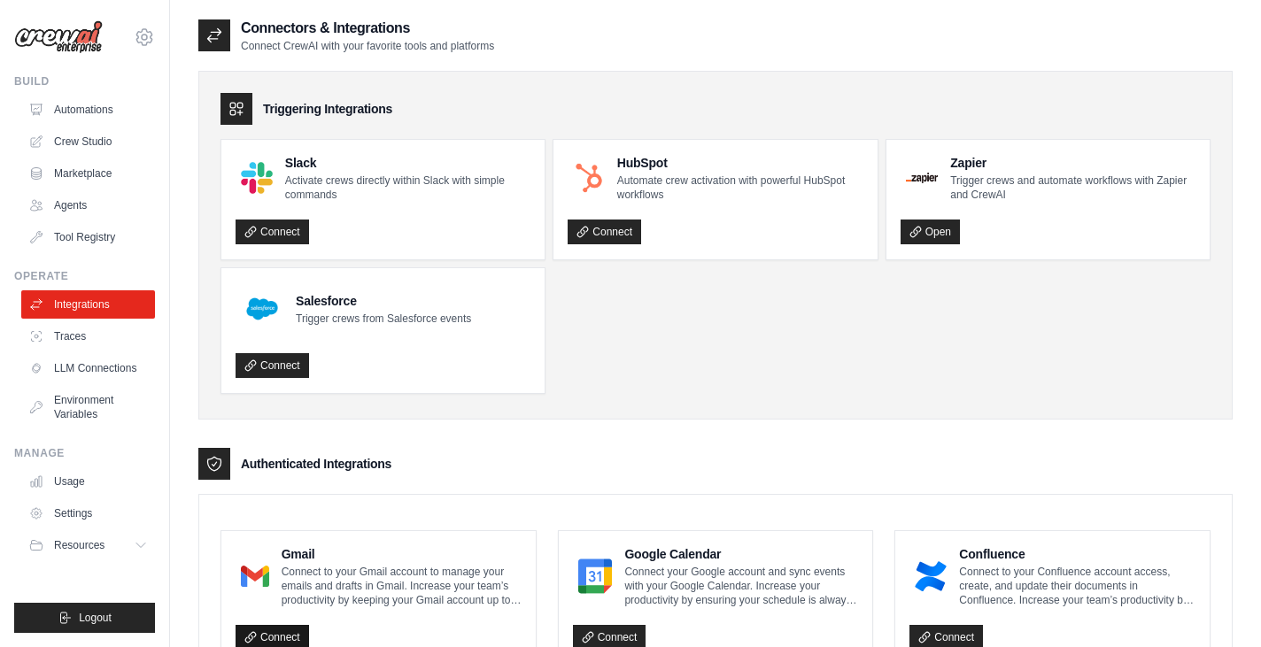
click at [276, 630] on link "Connect" at bounding box center [271, 637] width 73 height 25
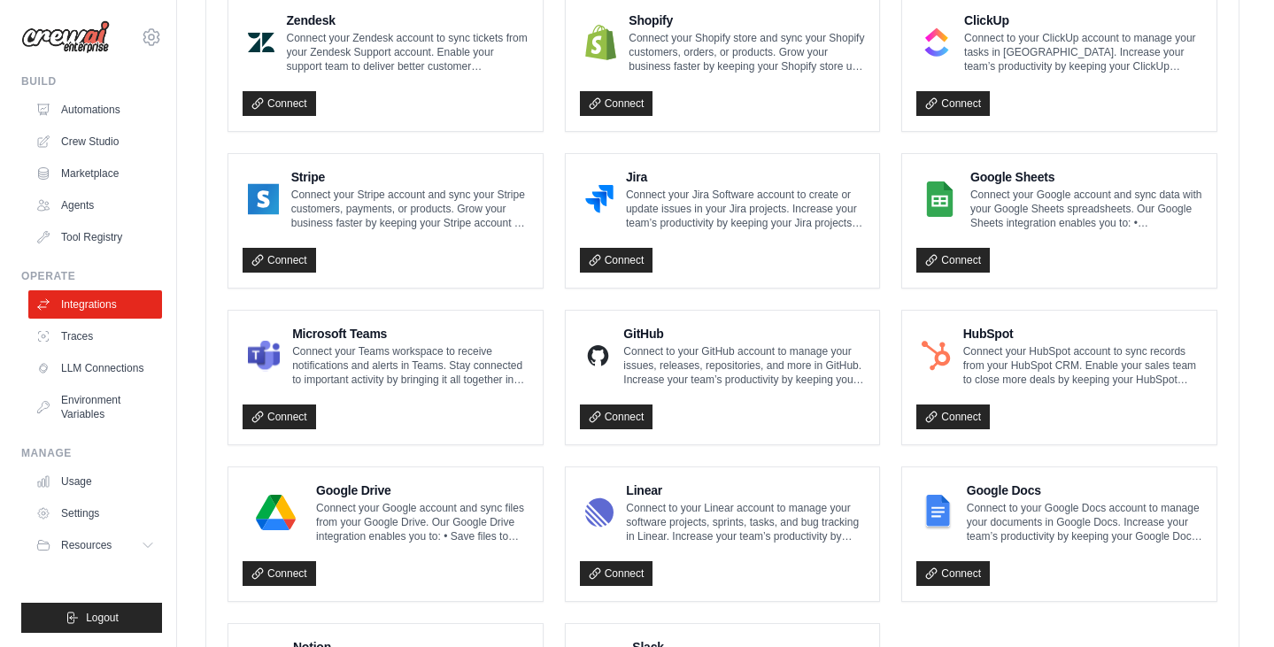
scroll to position [1015, 0]
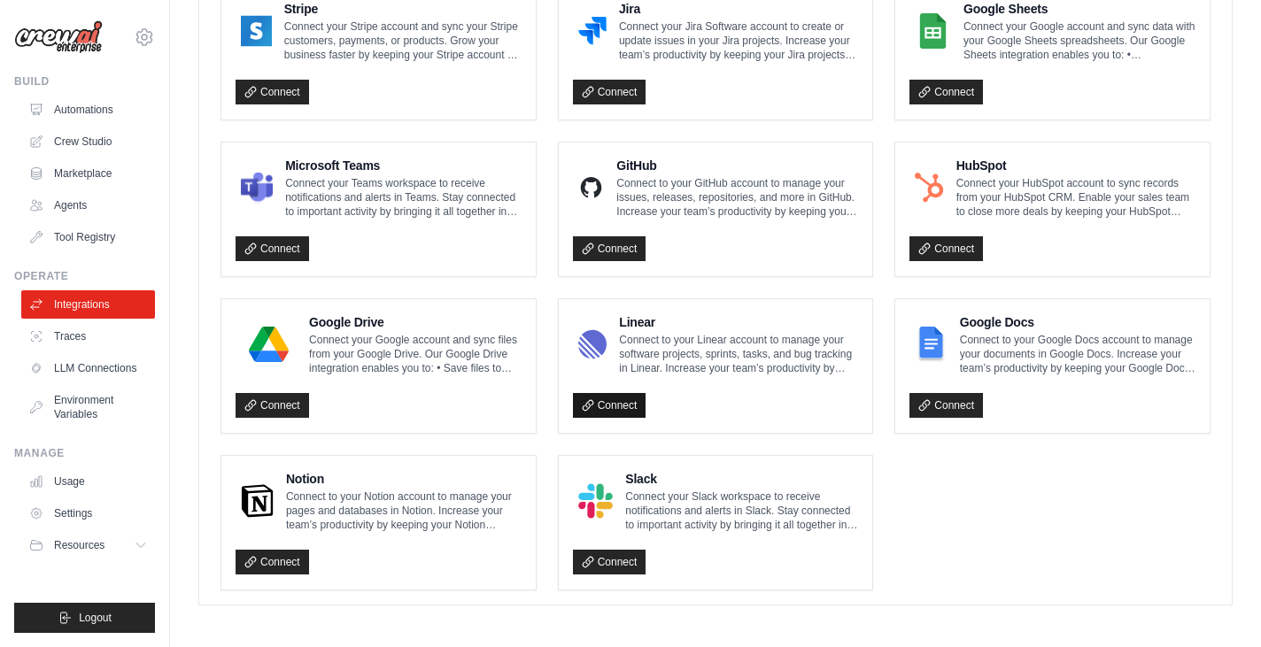
click at [605, 406] on link "Connect" at bounding box center [609, 405] width 73 height 25
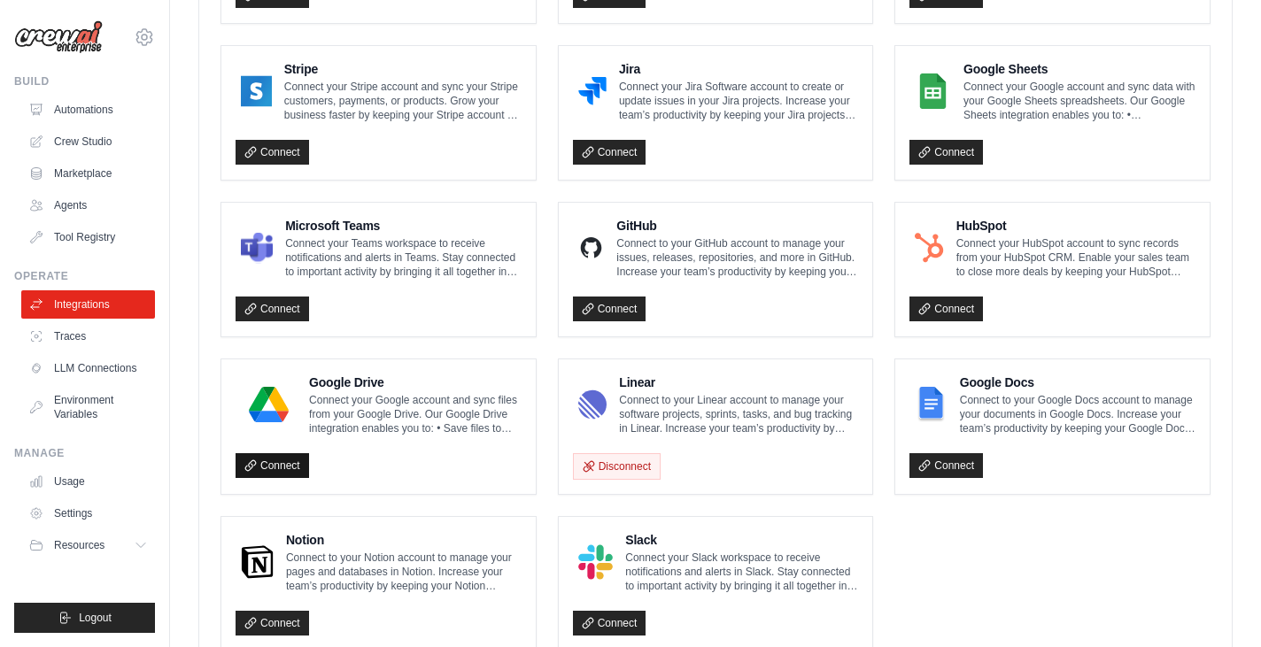
click at [278, 463] on link "Connect" at bounding box center [271, 465] width 73 height 25
